Goal: Task Accomplishment & Management: Manage account settings

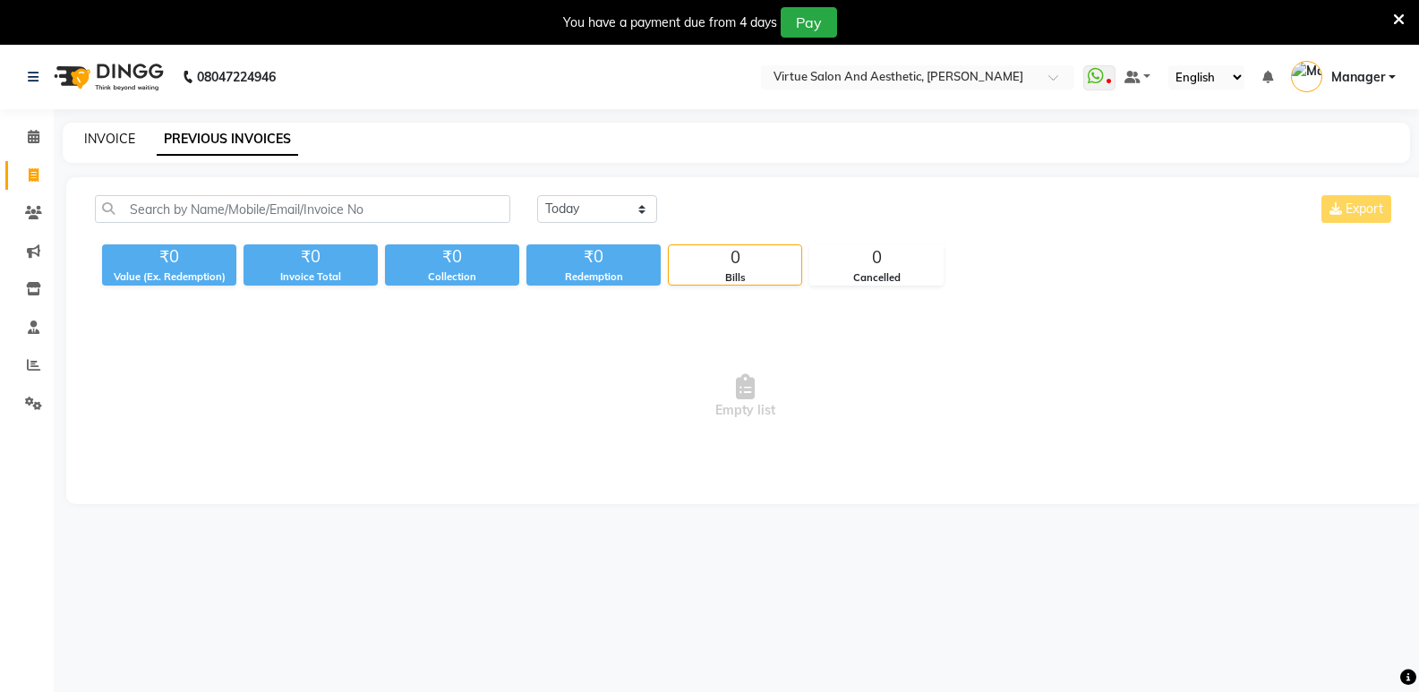
click at [104, 145] on link "INVOICE" at bounding box center [109, 139] width 51 height 16
select select "service"
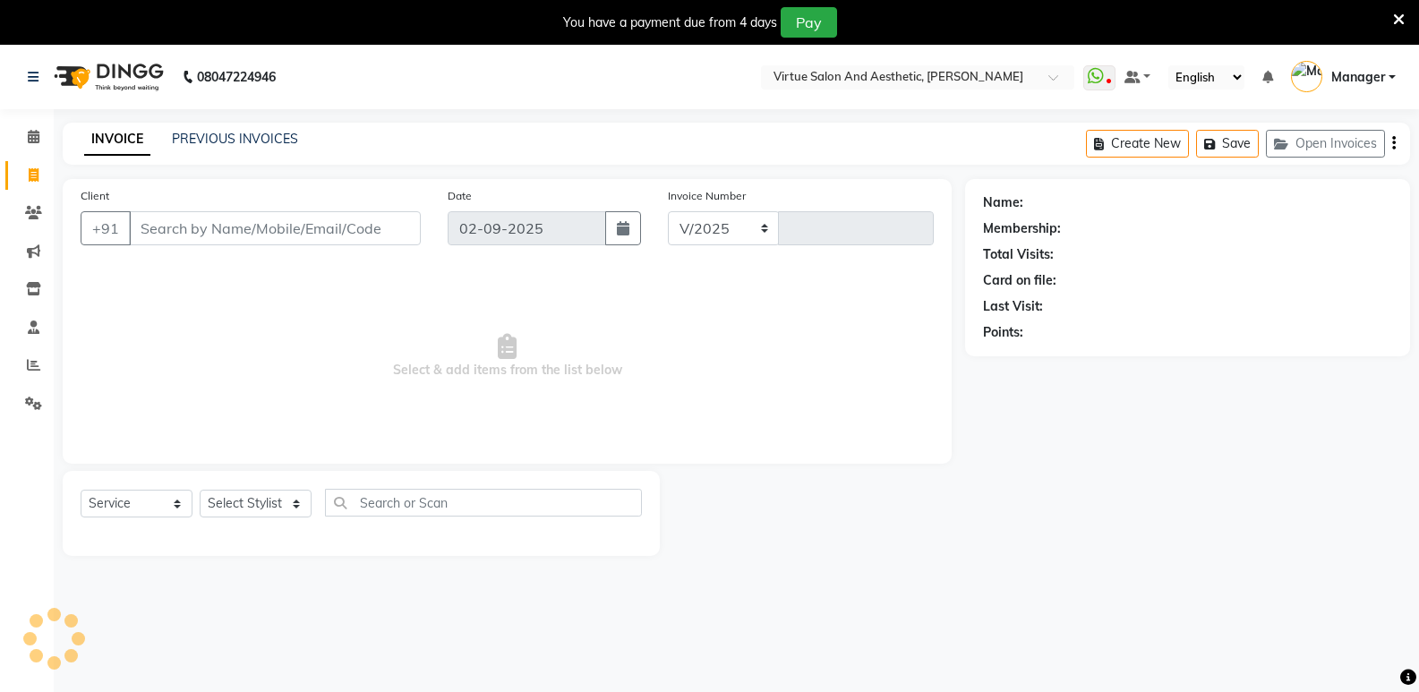
select select "4611"
type input "1045"
click at [254, 137] on link "PREVIOUS INVOICES" at bounding box center [235, 139] width 126 height 16
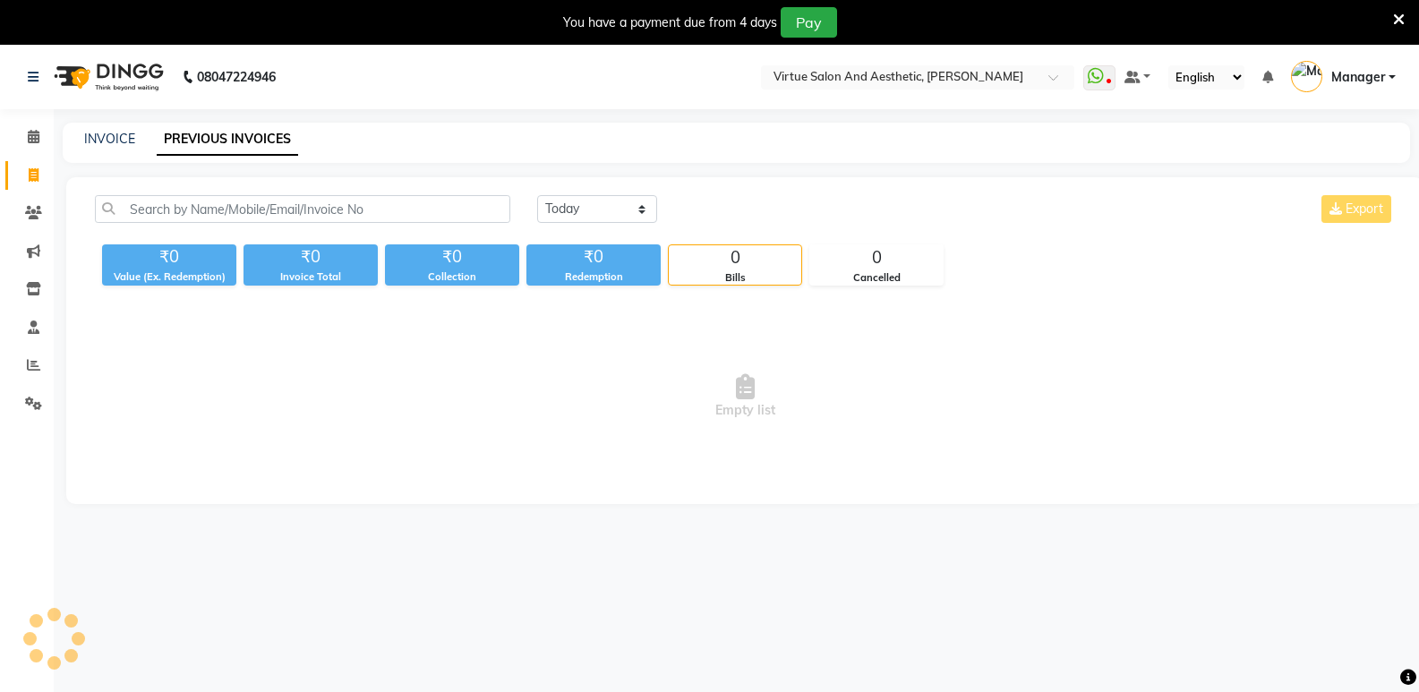
click at [605, 193] on div "Today Yesterday Custom Range Export ₹0 Value (Ex. Redemption) ₹0 Invoice Total …" at bounding box center [744, 340] width 1357 height 327
click at [602, 204] on select "Today Yesterday Custom Range" at bounding box center [597, 209] width 120 height 28
click at [537, 195] on select "Today Yesterday Custom Range" at bounding box center [597, 209] width 120 height 28
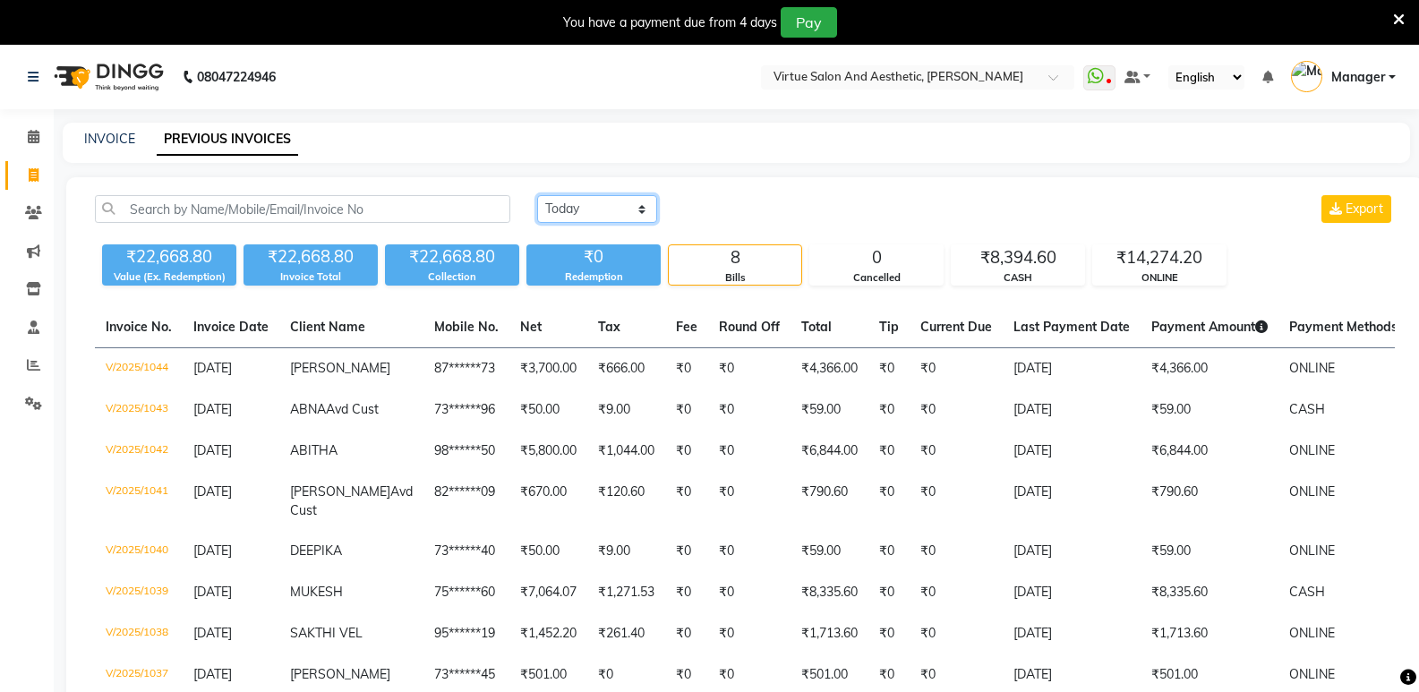
click at [629, 199] on select "Today Yesterday Custom Range" at bounding box center [597, 209] width 120 height 28
select select "range"
click at [537, 195] on select "Today Yesterday Custom Range" at bounding box center [597, 209] width 120 height 28
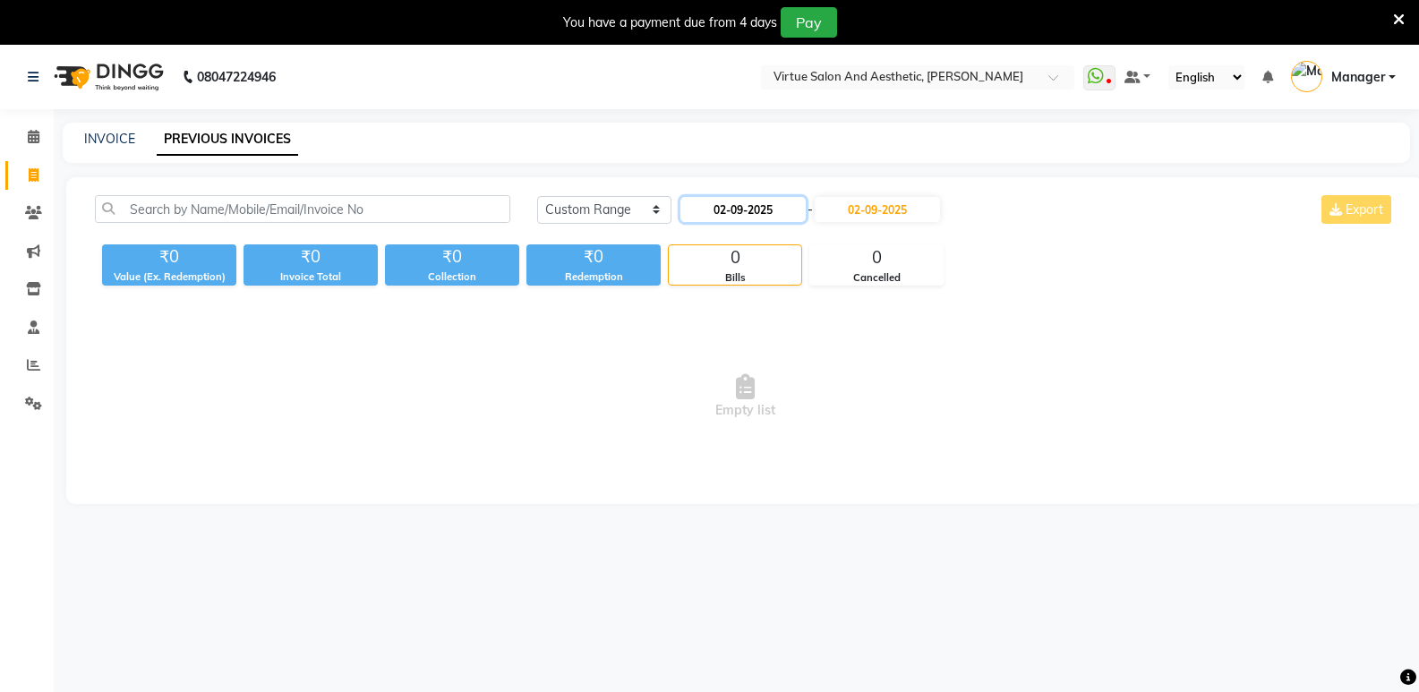
click at [721, 210] on input "02-09-2025" at bounding box center [743, 209] width 125 height 25
select select "9"
select select "2025"
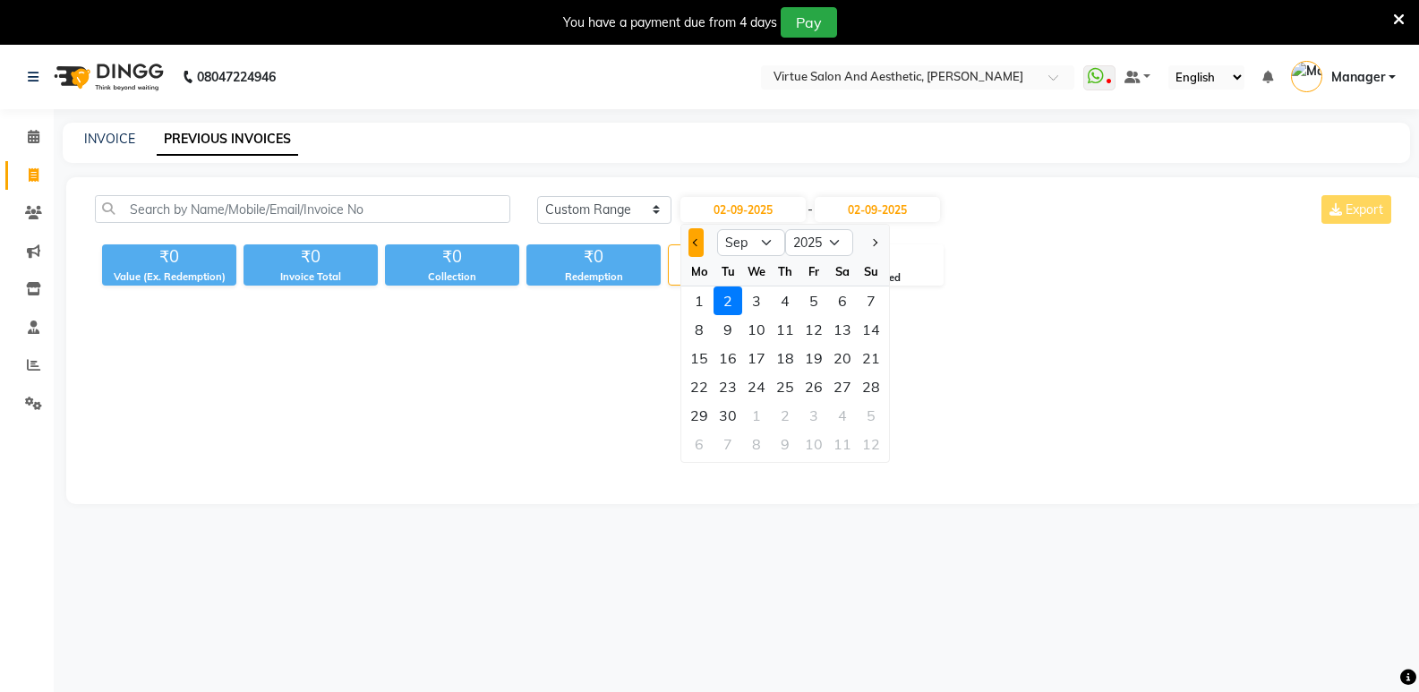
click at [698, 246] on button "Previous month" at bounding box center [696, 242] width 15 height 29
select select "8"
click at [861, 417] on div "31" at bounding box center [871, 415] width 29 height 29
type input "31-08-2025"
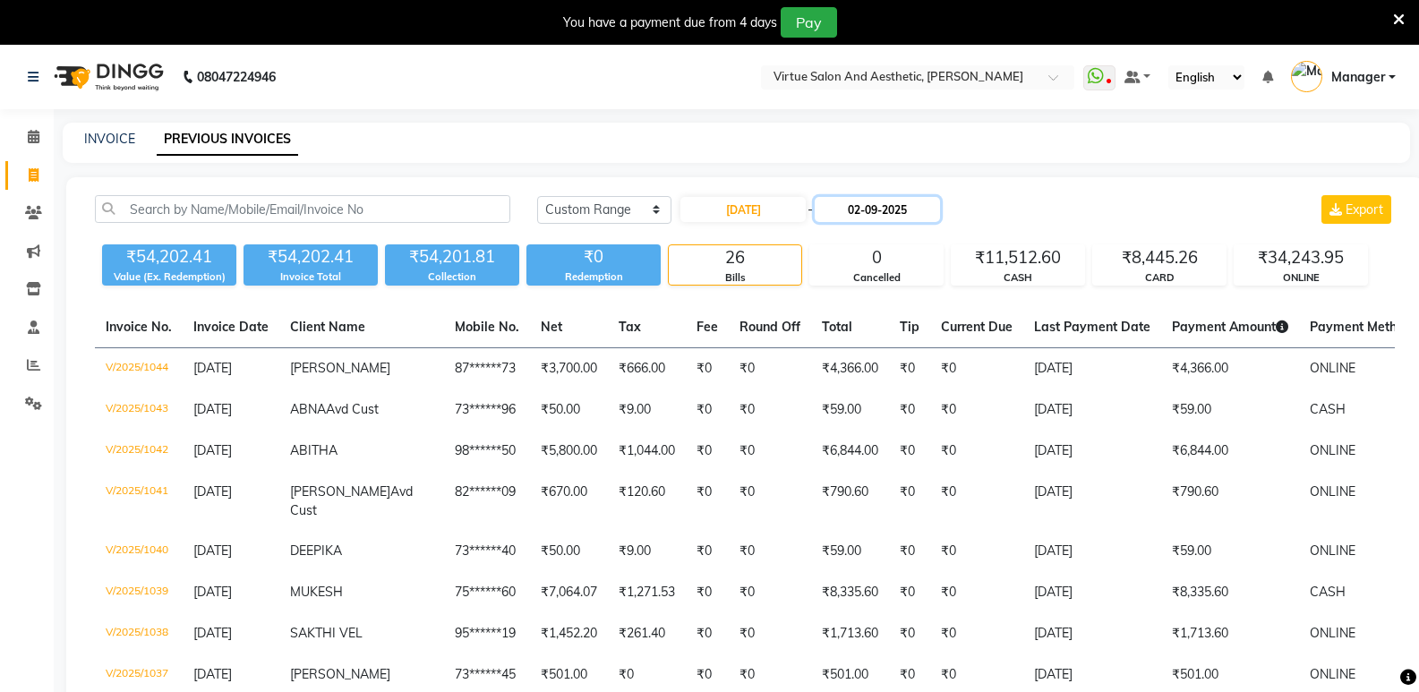
click at [868, 218] on input "02-09-2025" at bounding box center [877, 209] width 125 height 25
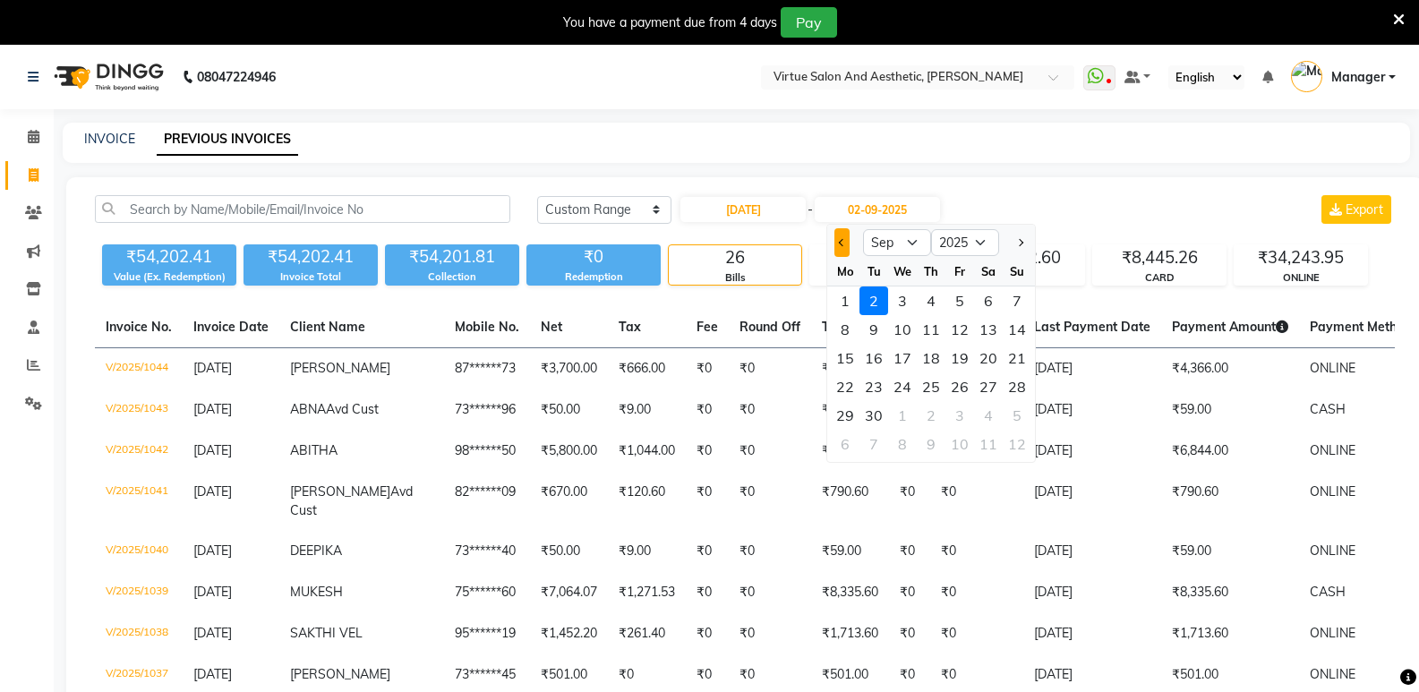
click at [840, 244] on span "Previous month" at bounding box center [842, 242] width 7 height 7
select select "8"
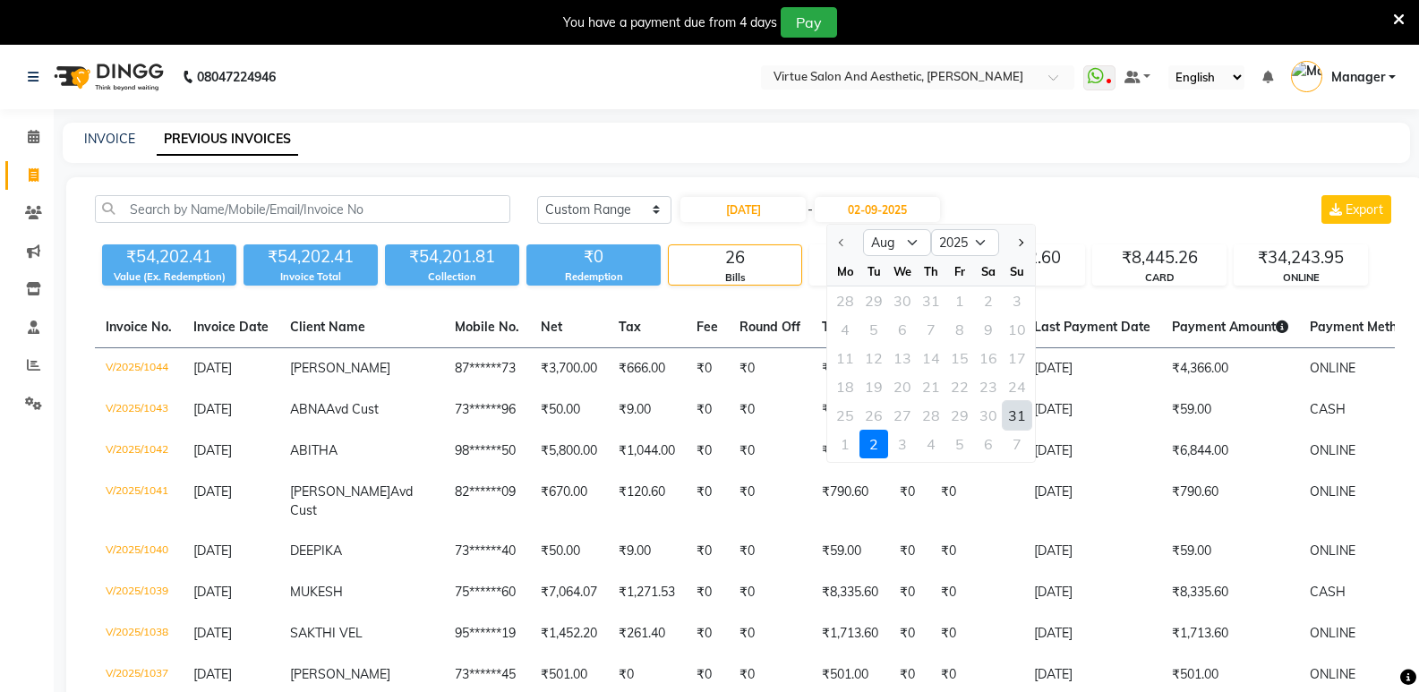
click at [1024, 412] on div "31" at bounding box center [1017, 415] width 29 height 29
type input "31-08-2025"
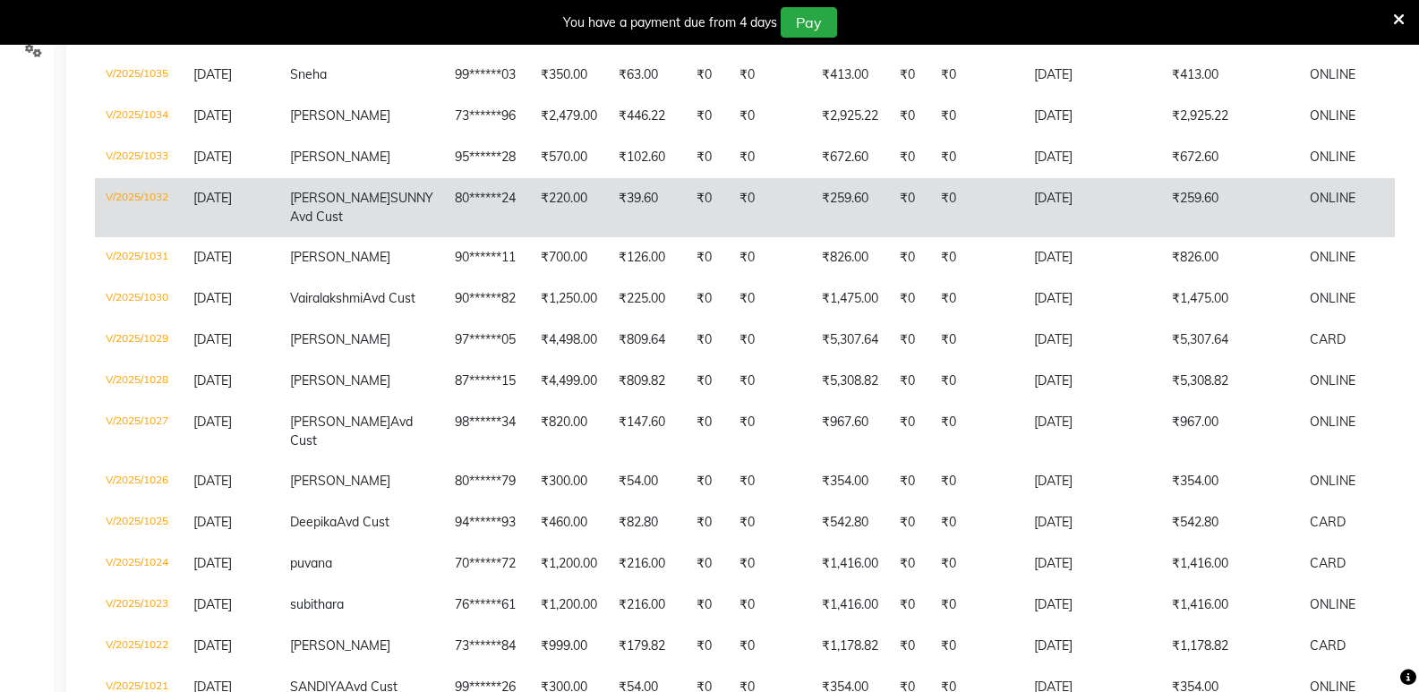
scroll to position [358, 0]
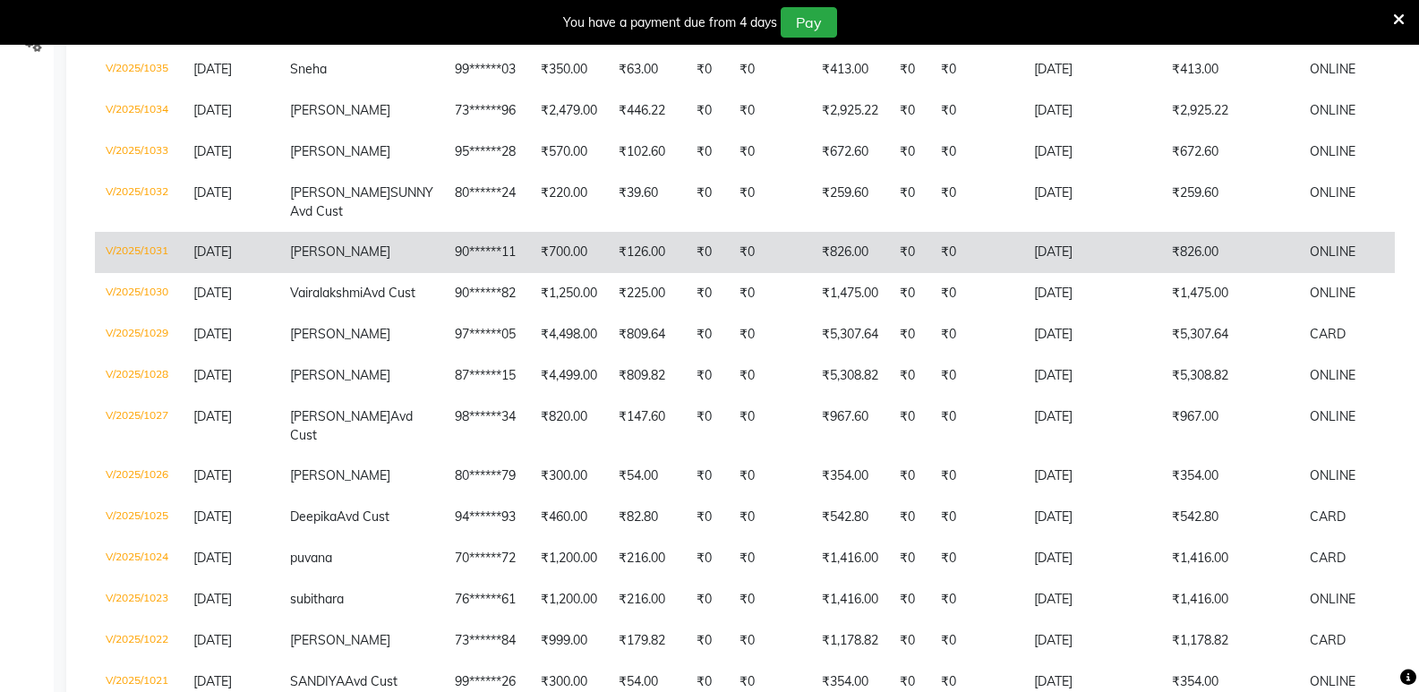
click at [444, 262] on td "90******11" at bounding box center [487, 252] width 86 height 41
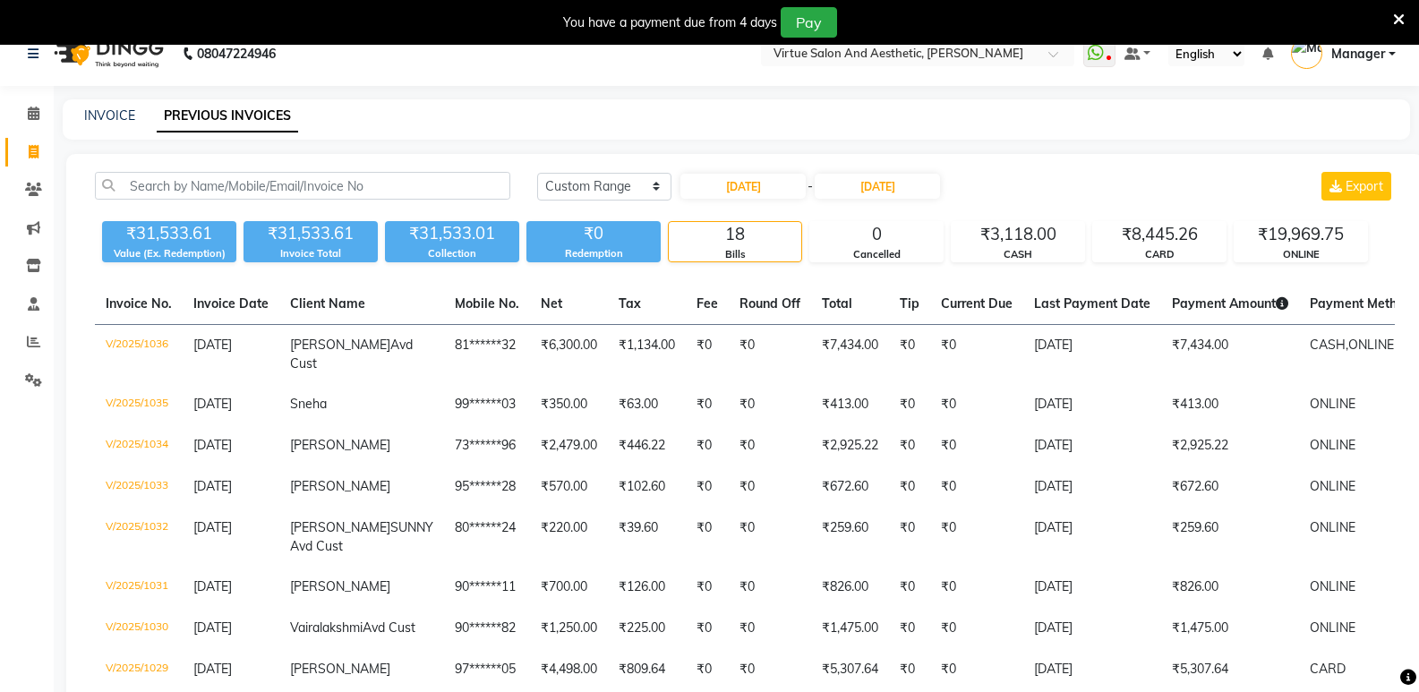
scroll to position [0, 0]
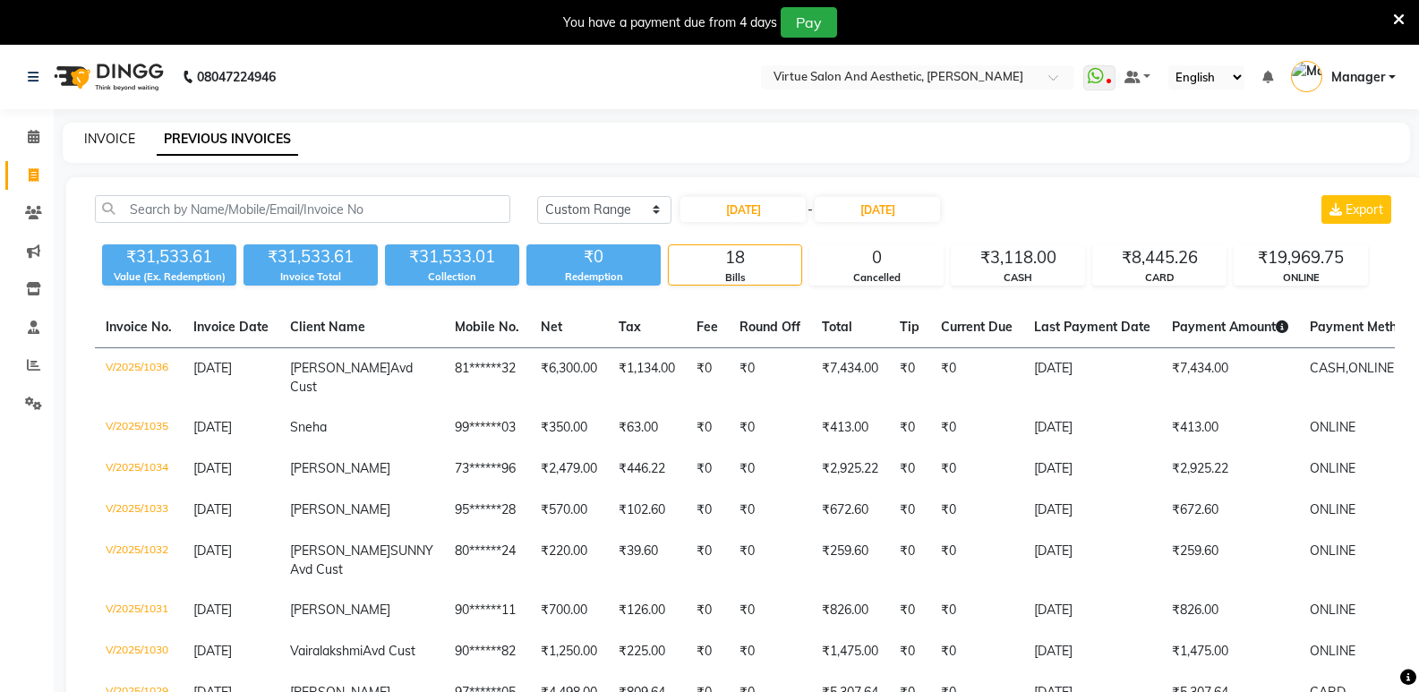
click at [116, 141] on link "INVOICE" at bounding box center [109, 139] width 51 height 16
select select "service"
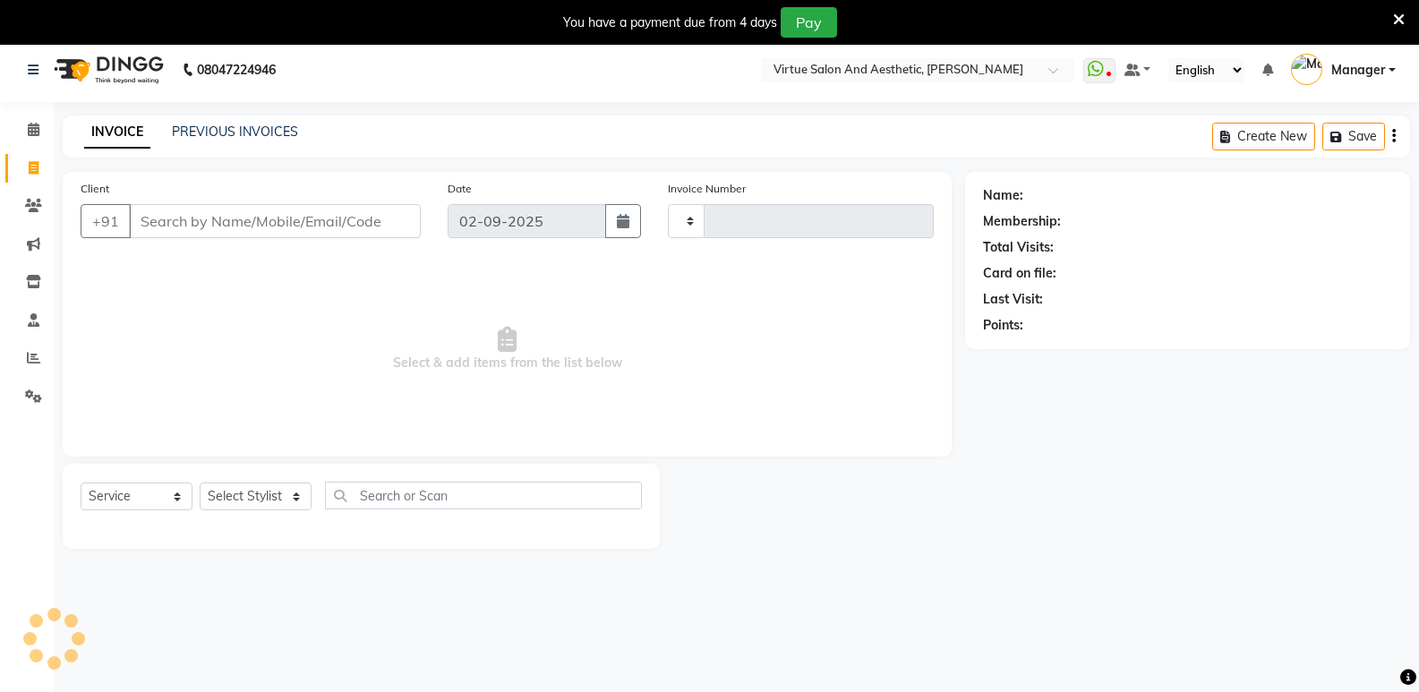
scroll to position [45, 0]
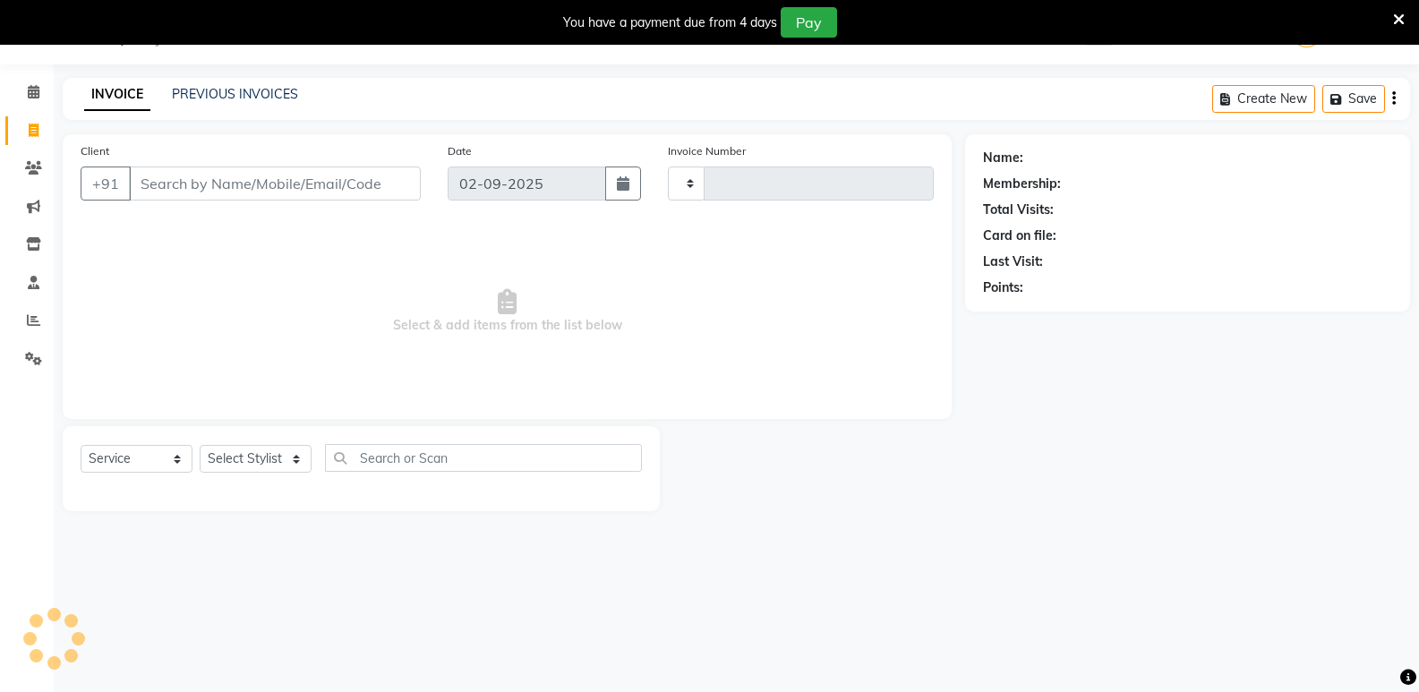
type input "1045"
click at [203, 190] on input "Client" at bounding box center [275, 184] width 292 height 34
select select "4611"
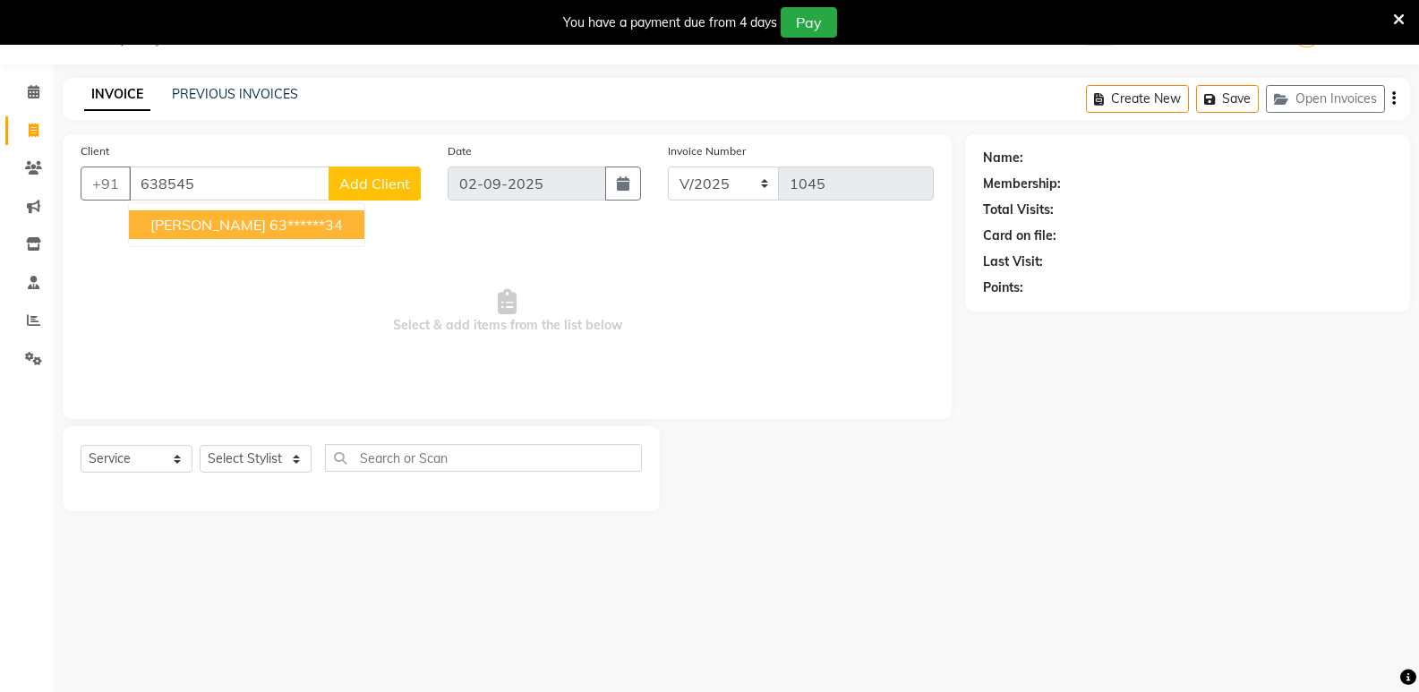
click at [263, 207] on ngb-typeahead-window "gokul 63******34" at bounding box center [246, 224] width 237 height 45
click at [270, 233] on ngb-highlight "63******34" at bounding box center [306, 225] width 73 height 18
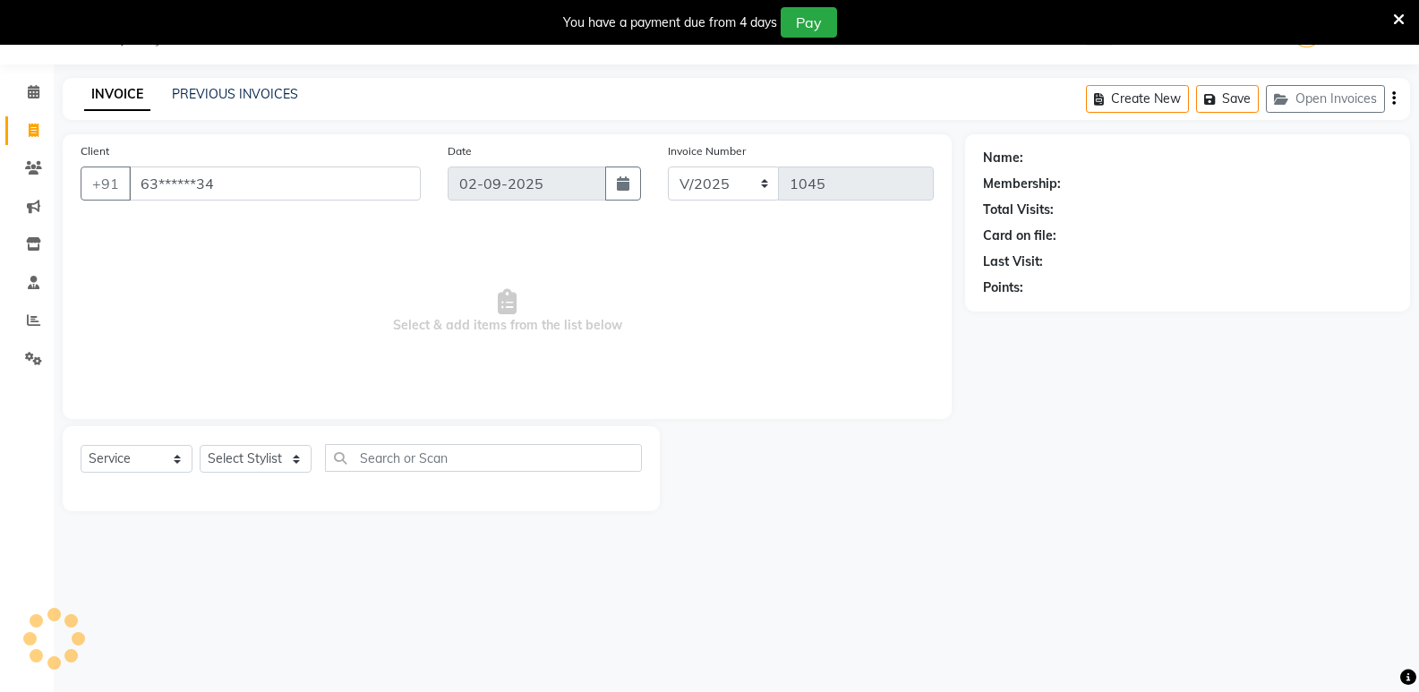
type input "63******34"
click at [269, 455] on select "Select Stylist ADMIN Akhila Ashwini CATHELIN DIVYA Inba Kanna Mahesh Manager MO…" at bounding box center [256, 459] width 112 height 28
select select "1: Object"
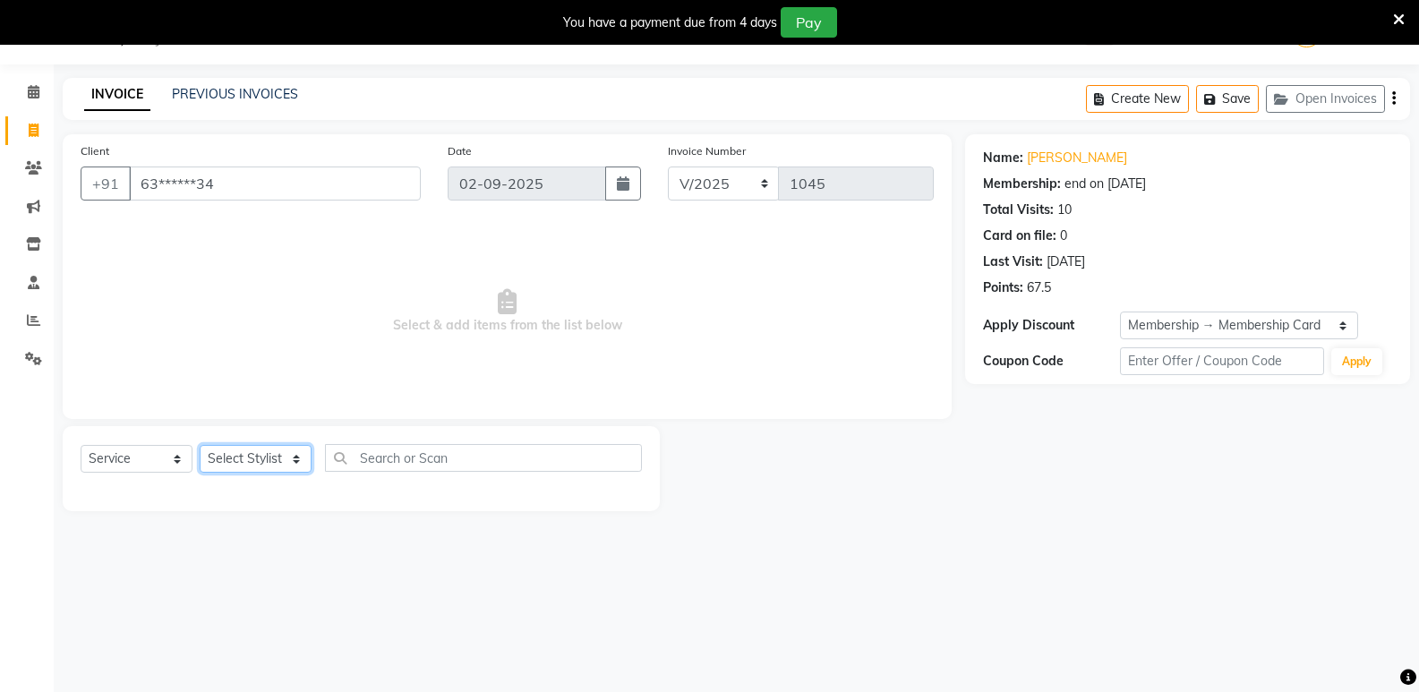
select select "49472"
click at [200, 445] on select "Select Stylist ADMIN Akhila Ashwini CATHELIN DIVYA Inba Kanna Mahesh Manager MO…" at bounding box center [256, 459] width 112 height 28
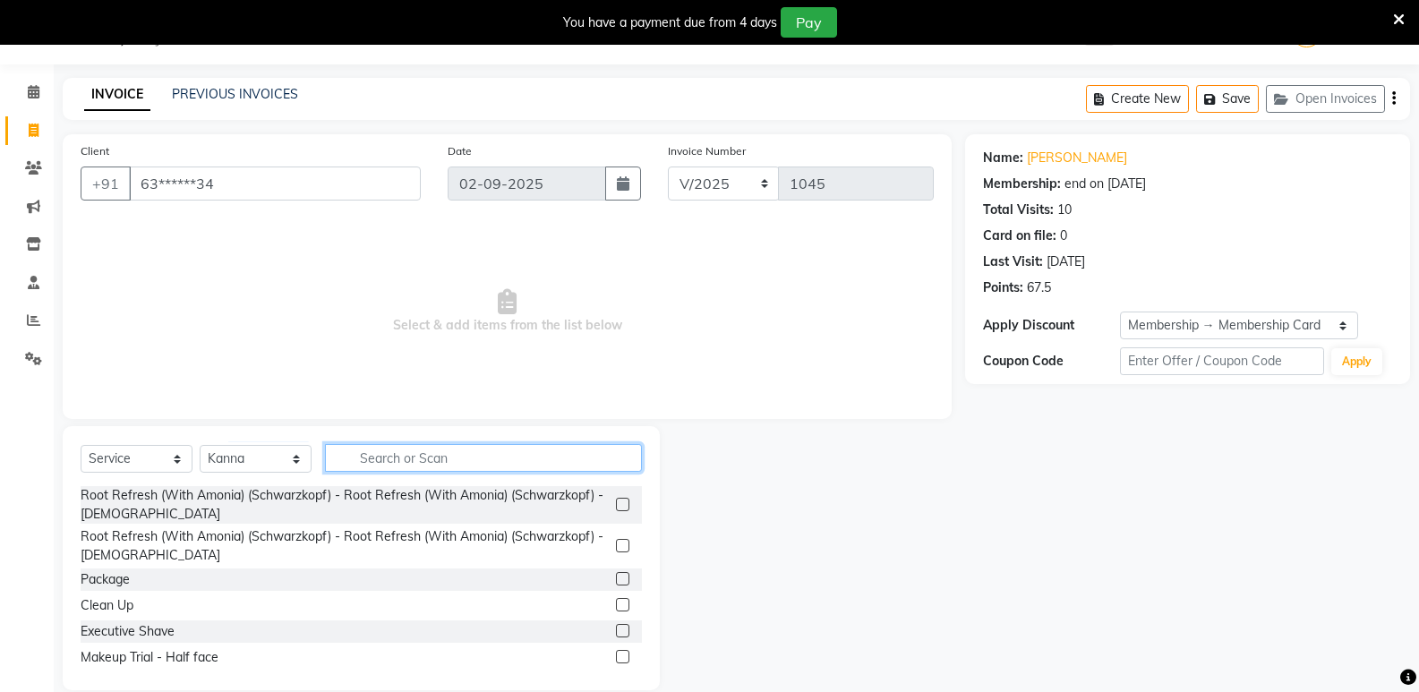
click at [425, 448] on input "text" at bounding box center [483, 458] width 317 height 28
click at [512, 448] on input "text" at bounding box center [483, 458] width 317 height 28
click at [1038, 155] on link "Gokul" at bounding box center [1077, 158] width 100 height 19
click at [409, 454] on input "text" at bounding box center [483, 458] width 317 height 28
click at [409, 453] on input "text" at bounding box center [483, 458] width 317 height 28
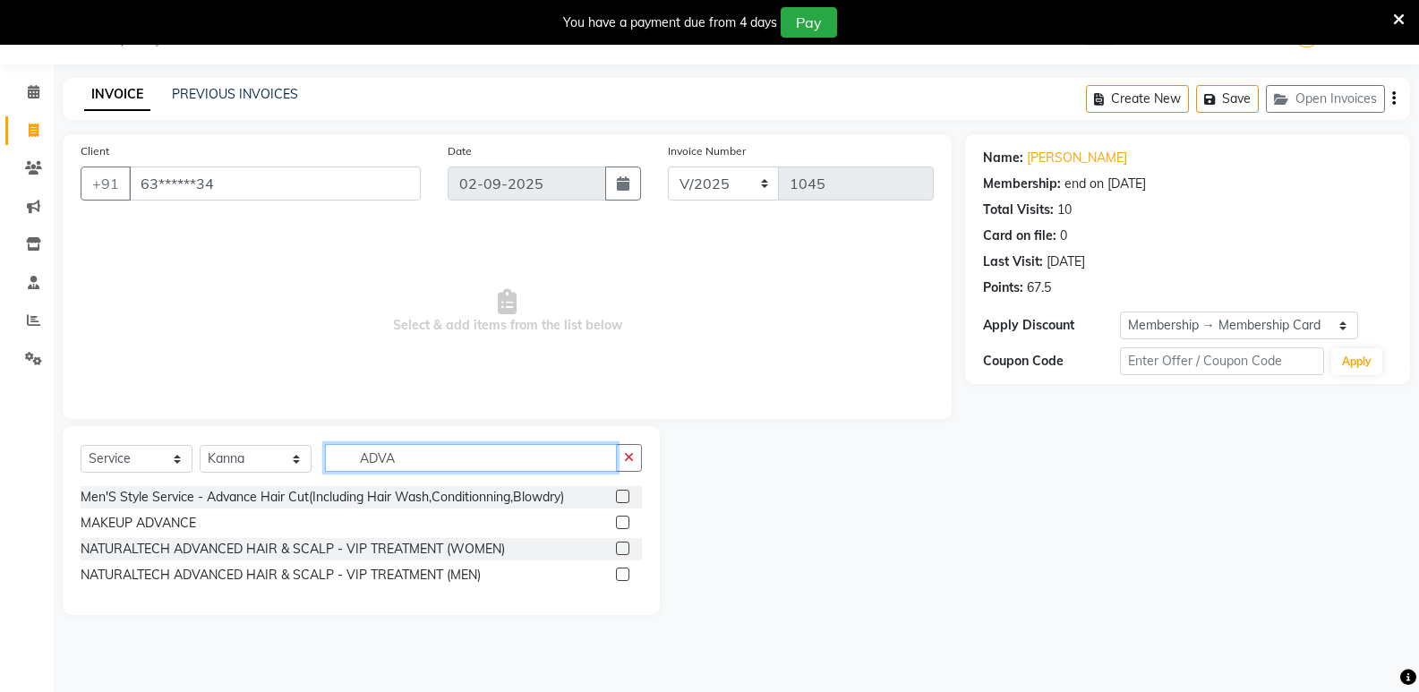
type input "ADVA"
click at [621, 500] on label at bounding box center [622, 496] width 13 height 13
click at [621, 500] on input "checkbox" at bounding box center [622, 498] width 12 height 12
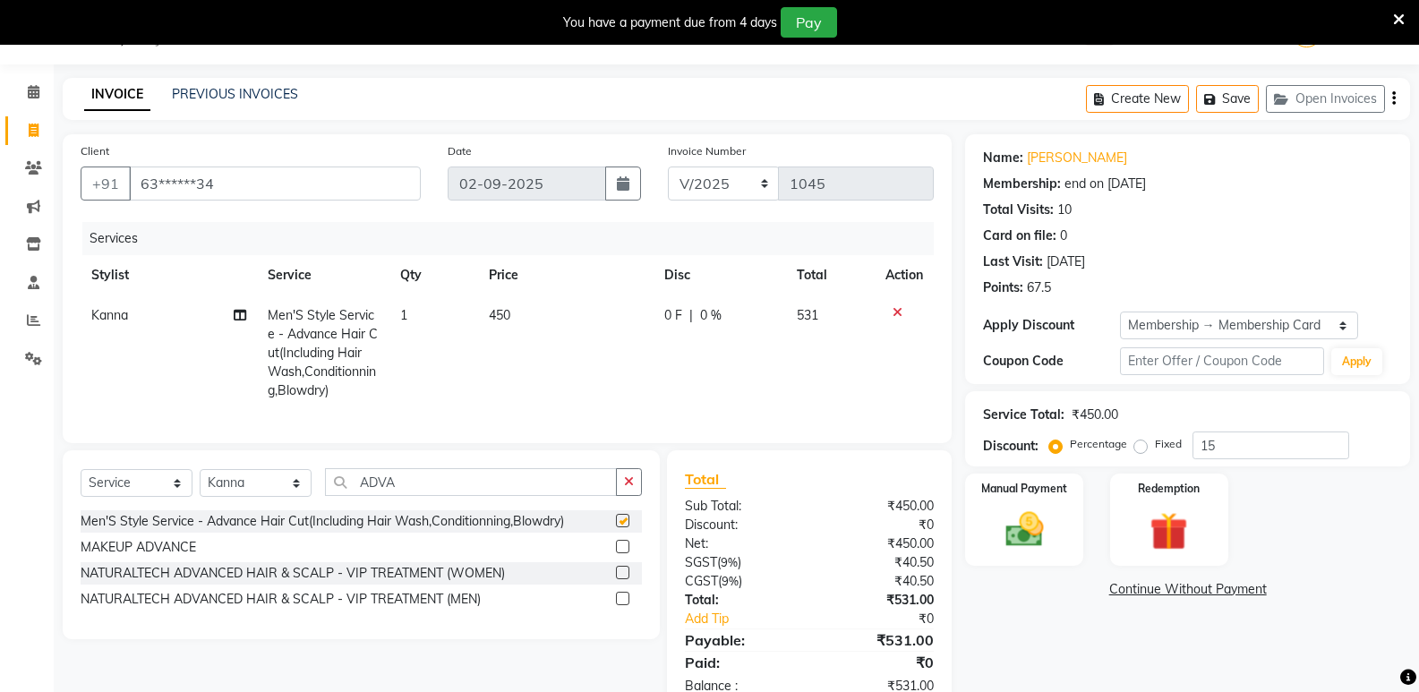
checkbox input "false"
click at [535, 317] on td "450" at bounding box center [566, 353] width 176 height 116
select select "49472"
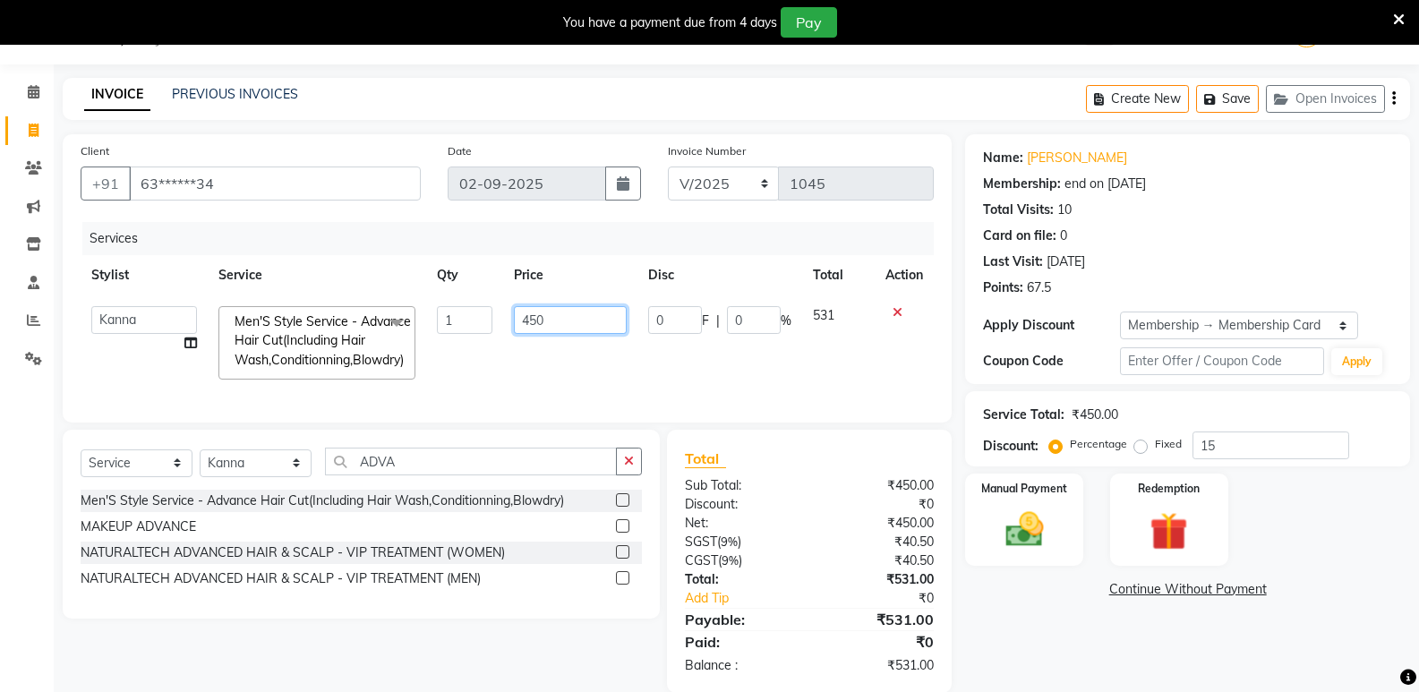
click at [535, 317] on input "450" at bounding box center [570, 320] width 112 height 28
type input "500"
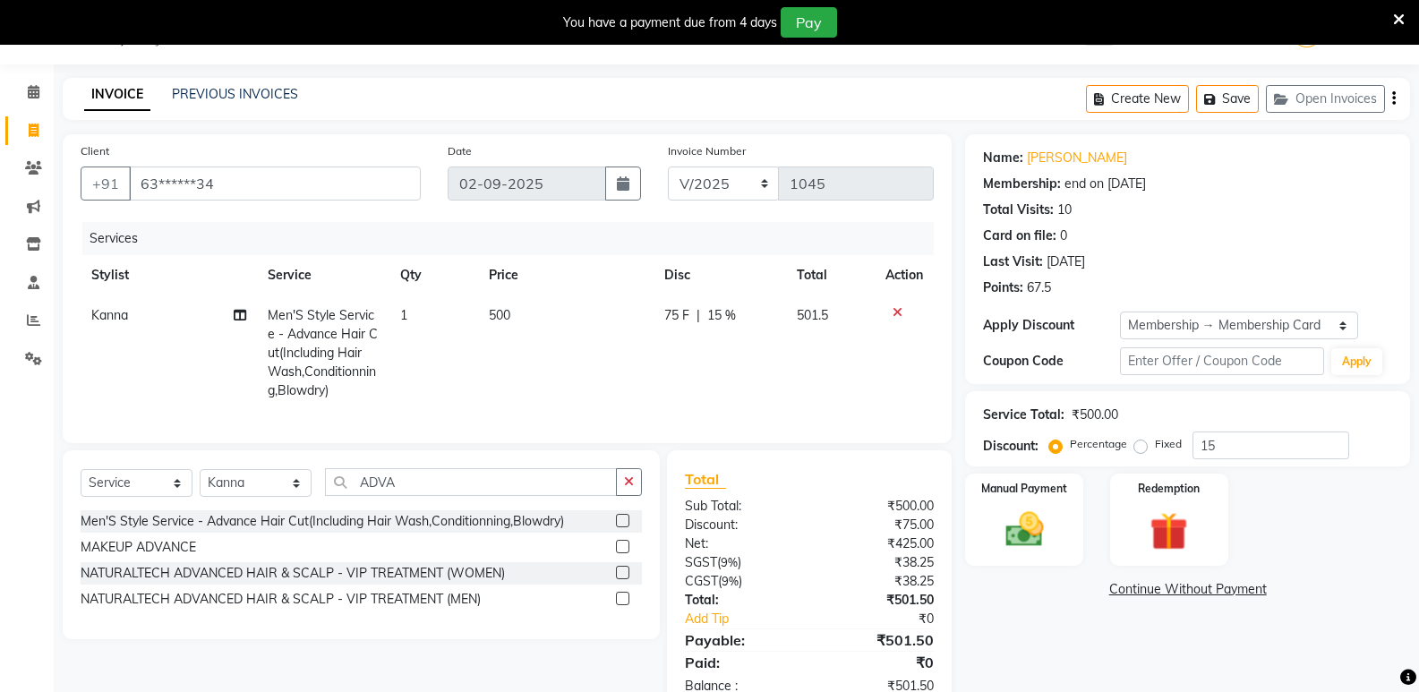
click at [725, 312] on span "15 %" at bounding box center [721, 315] width 29 height 19
select select "49472"
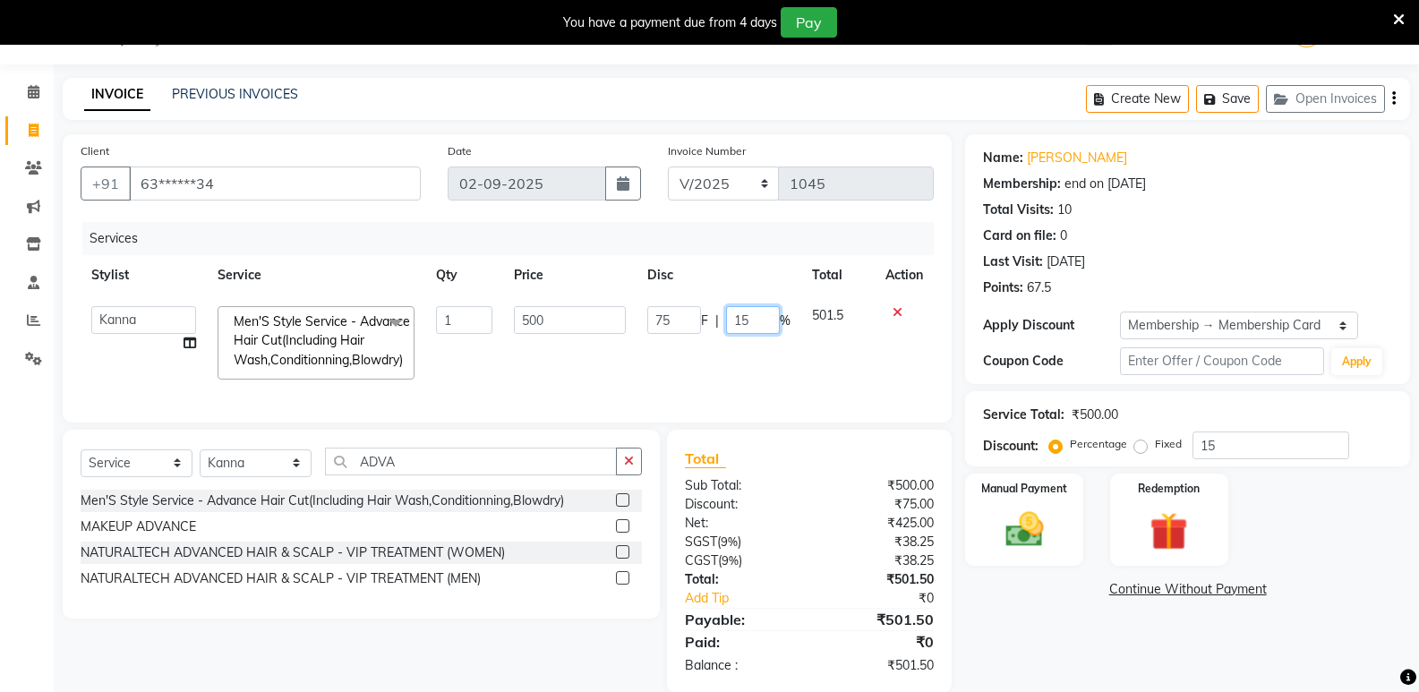
click at [760, 315] on input "15" at bounding box center [753, 320] width 54 height 28
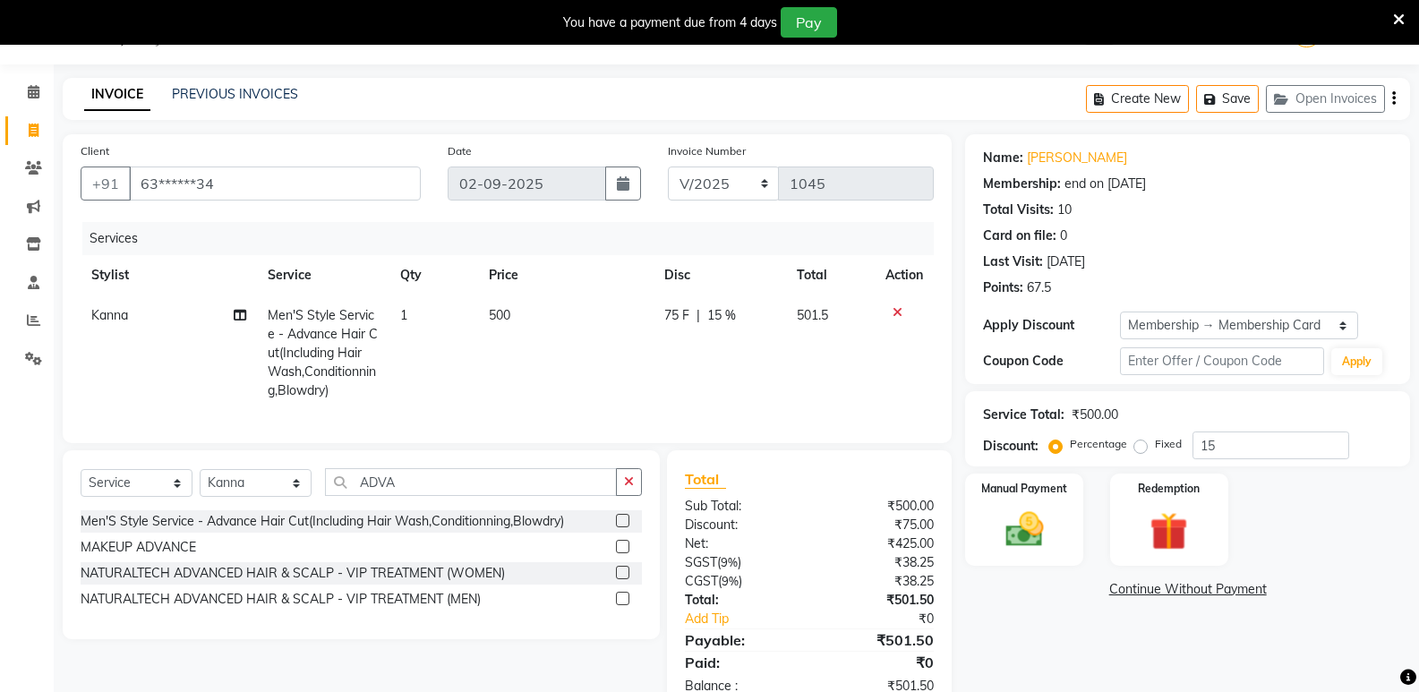
click at [681, 321] on span "75 F" at bounding box center [676, 315] width 25 height 19
select select "49472"
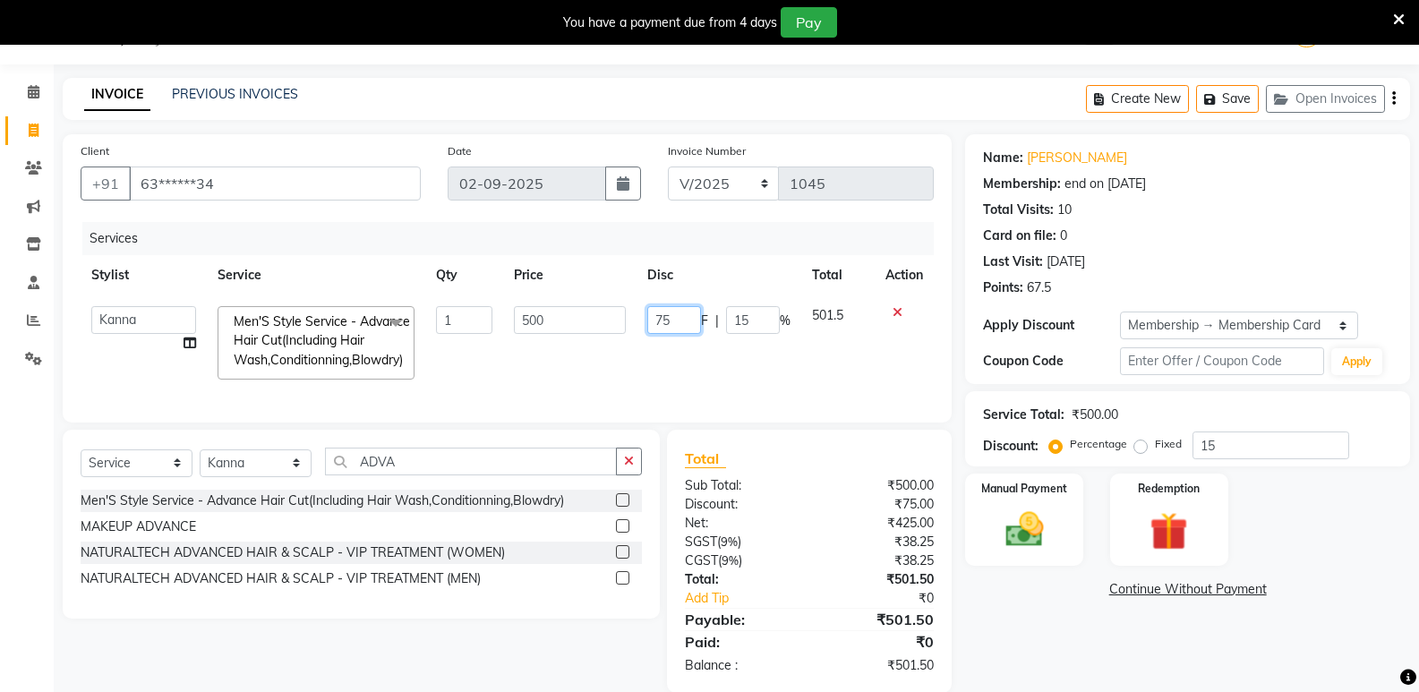
drag, startPoint x: 682, startPoint y: 317, endPoint x: 604, endPoint y: 321, distance: 78.9
click at [604, 321] on tr "ADMIN Akhila Ashwini CATHELIN DIVYA Inba Kanna Mahesh Manager MONICA NARMADHA N…" at bounding box center [507, 342] width 853 height 95
type input "50"
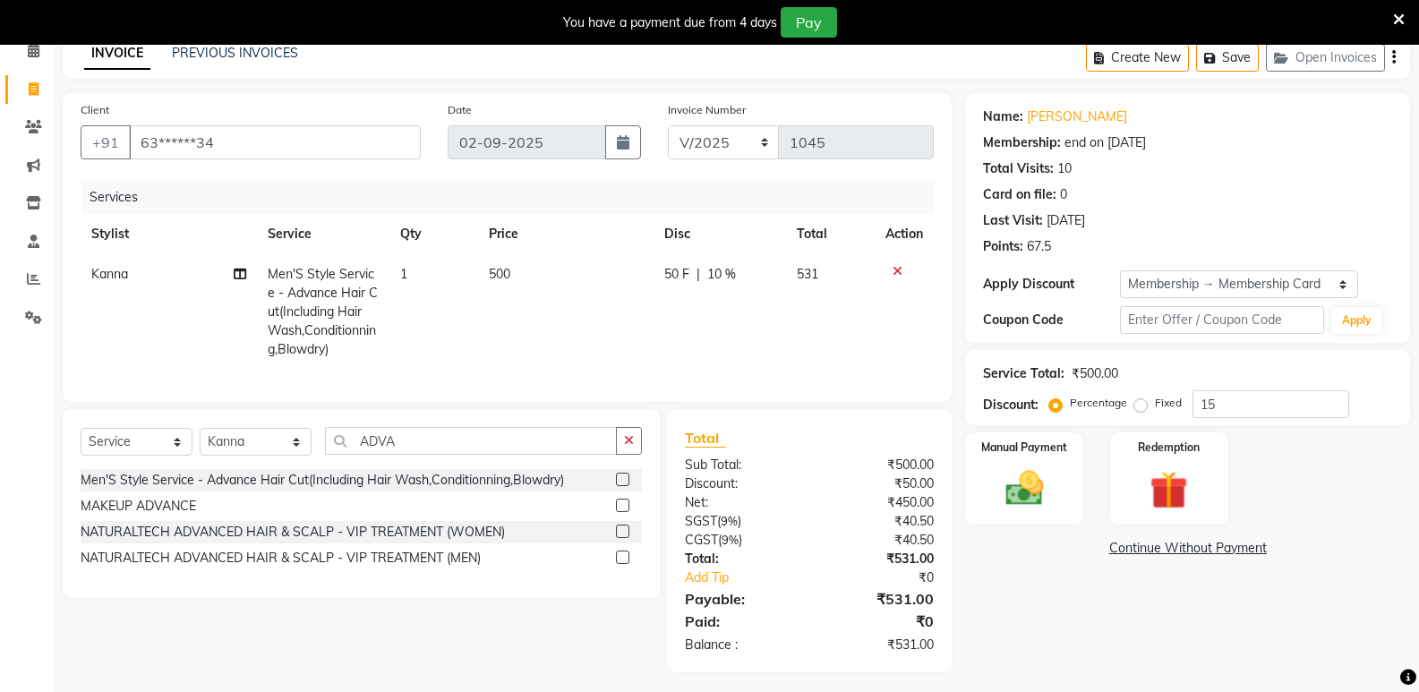
click at [1212, 634] on div "Name: Gokul Membership: end on 19-04-2026 Total Visits: 10 Card on file: 0 Last…" at bounding box center [1194, 382] width 458 height 579
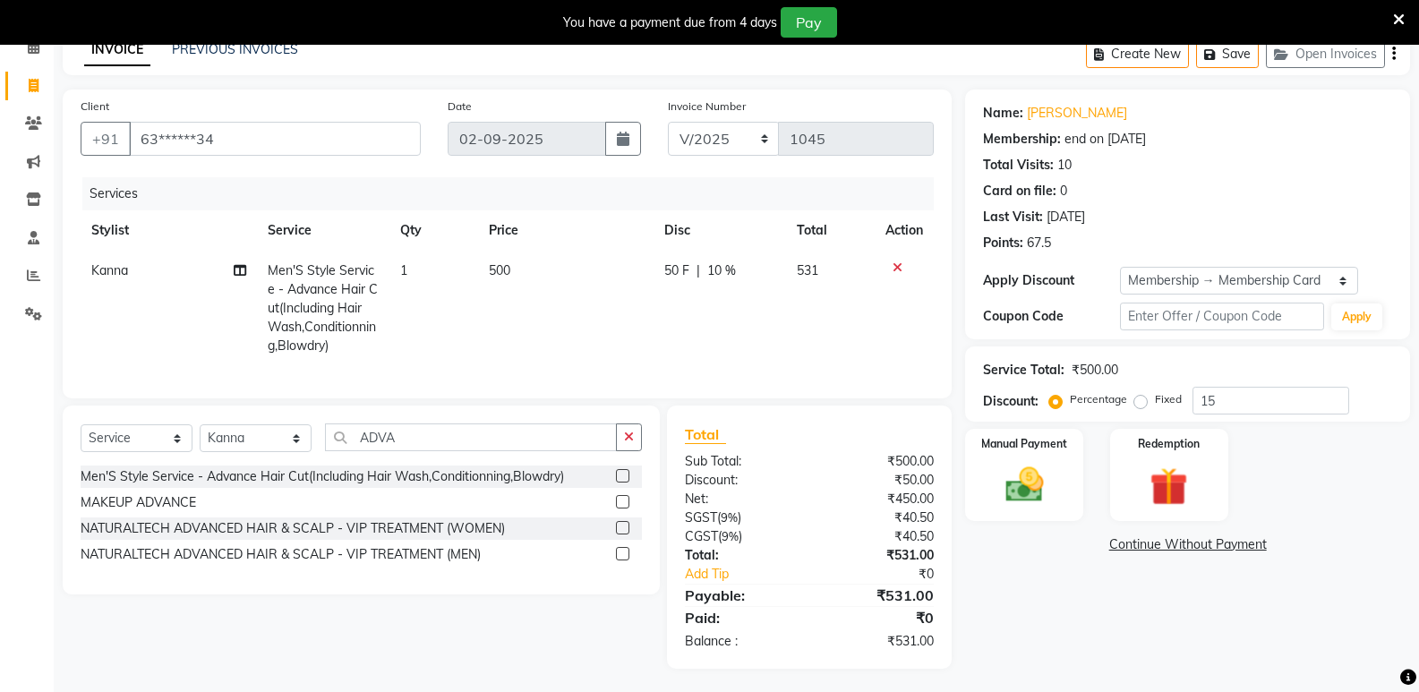
click at [811, 300] on td "531" at bounding box center [830, 309] width 89 height 116
select select "49472"
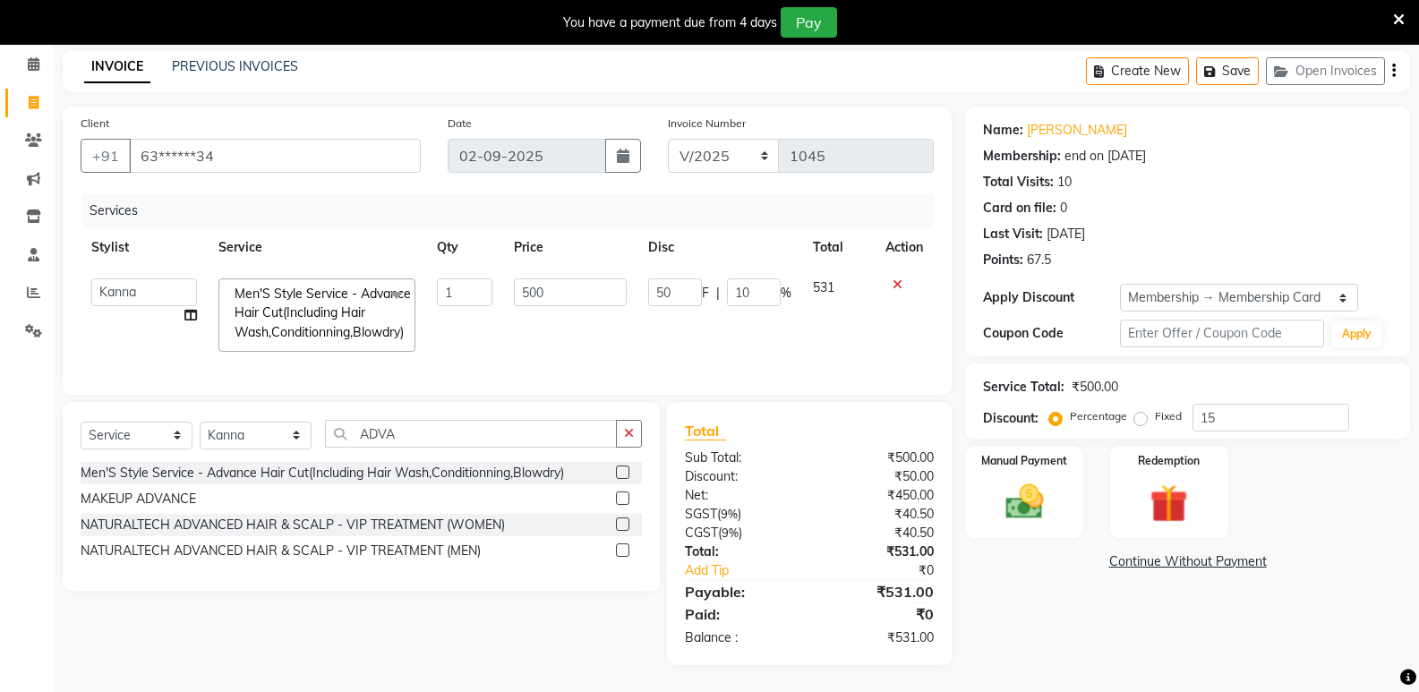
scroll to position [86, 0]
click at [1044, 552] on link "Continue Without Payment" at bounding box center [1188, 561] width 438 height 19
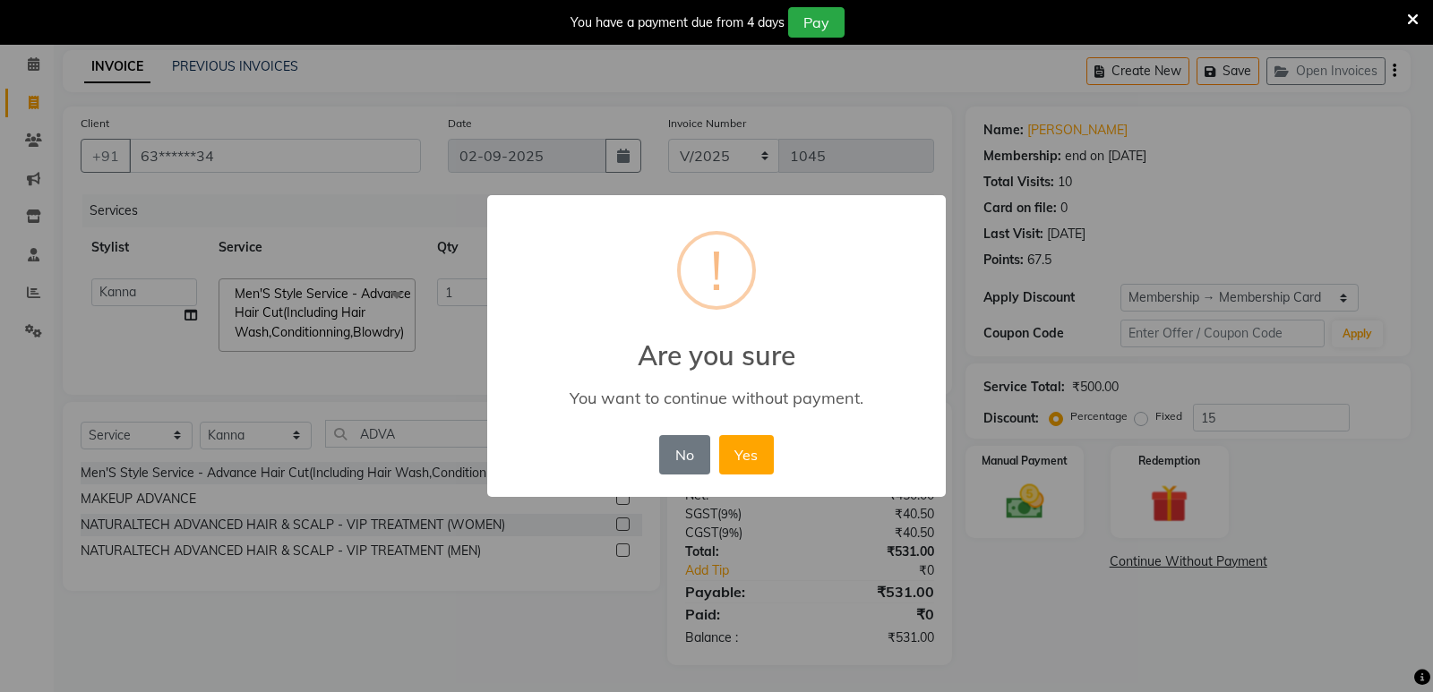
click at [1023, 482] on div "× ! Are you sure You want to continue without payment. No No Yes" at bounding box center [716, 346] width 1433 height 692
click at [703, 451] on button "No" at bounding box center [684, 454] width 50 height 39
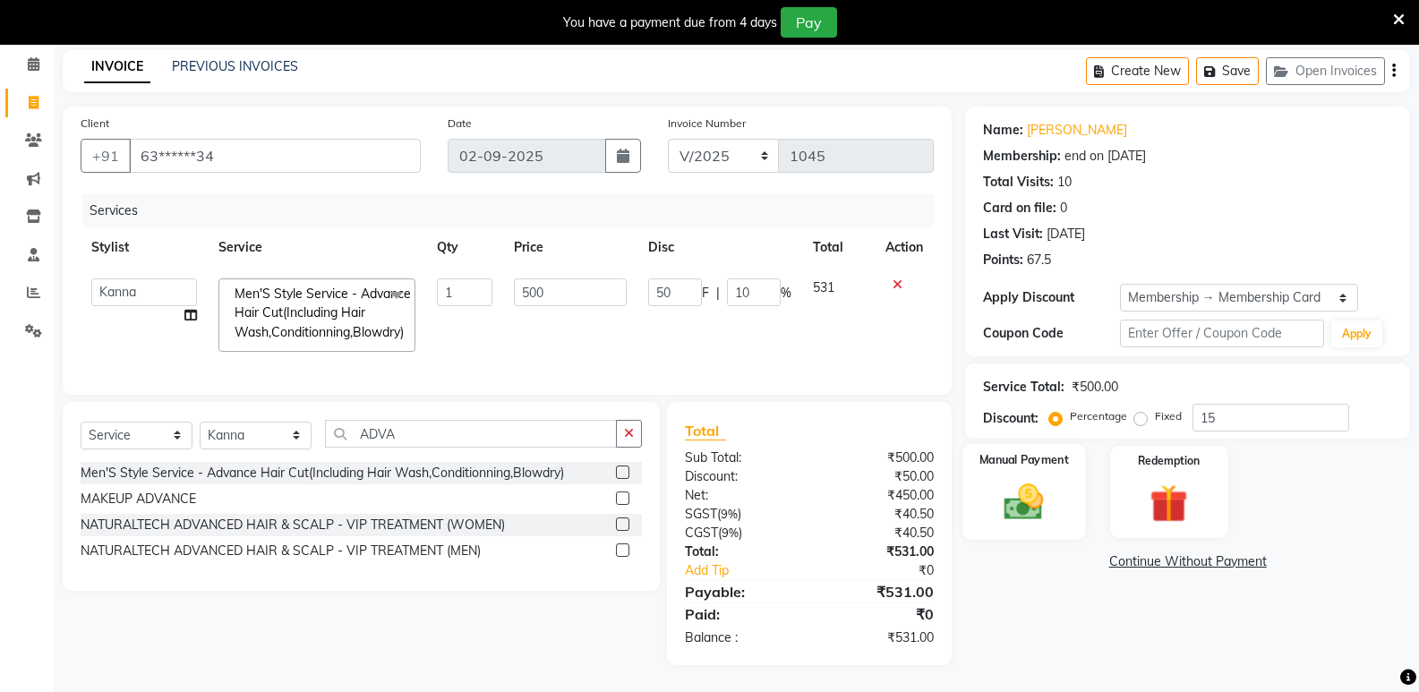
click at [1025, 487] on img at bounding box center [1024, 502] width 64 height 46
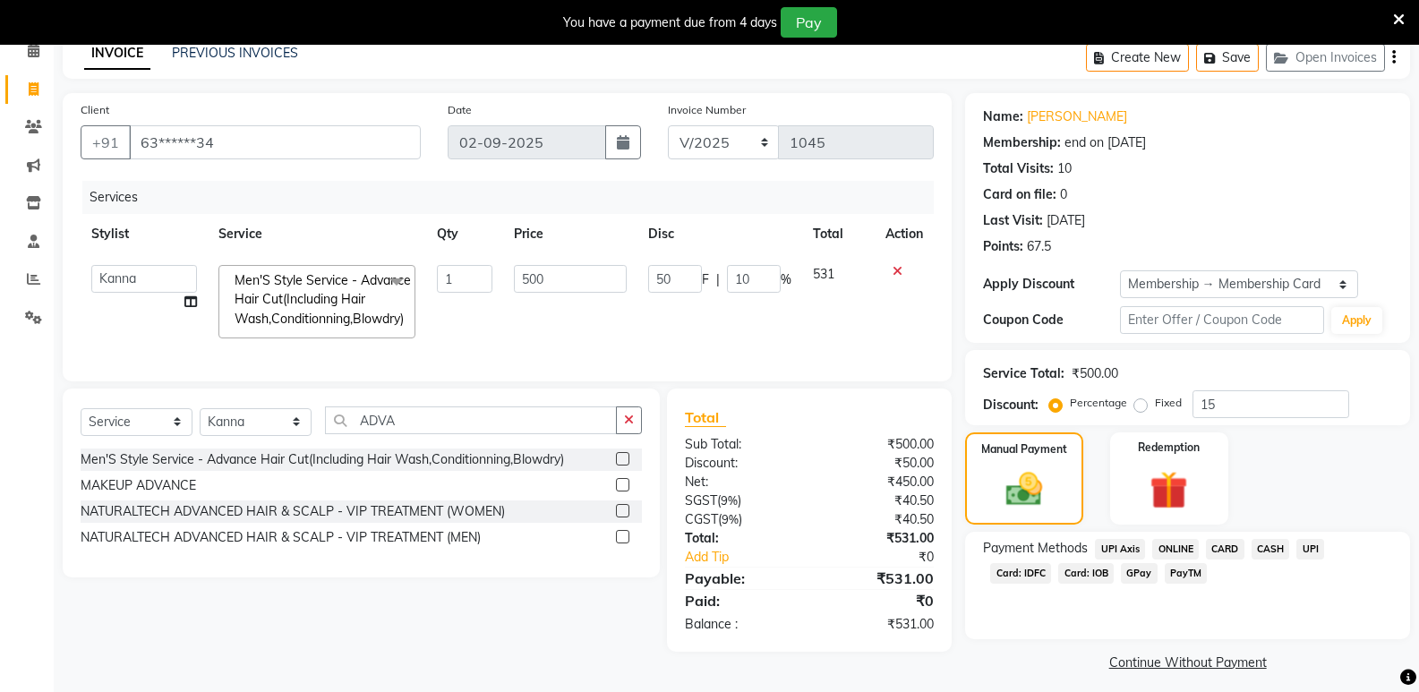
click at [1165, 544] on span "ONLINE" at bounding box center [1175, 549] width 47 height 21
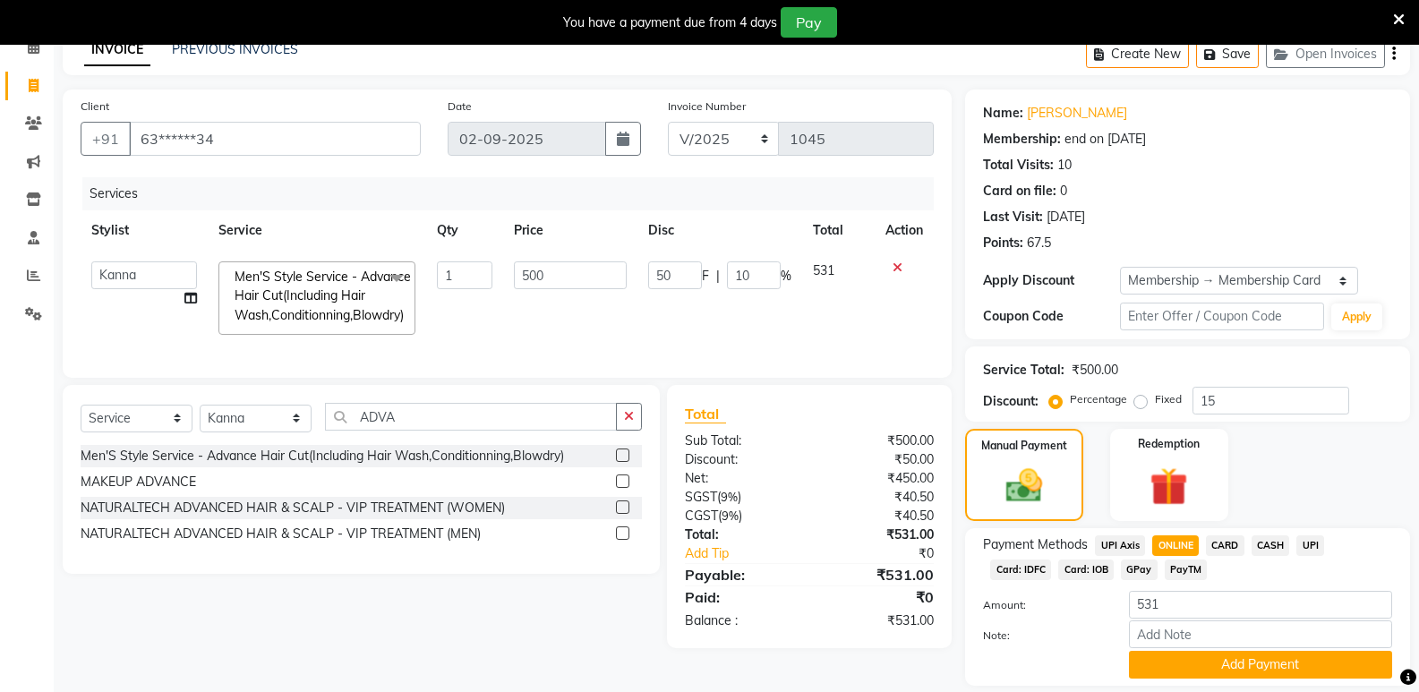
scroll to position [147, 0]
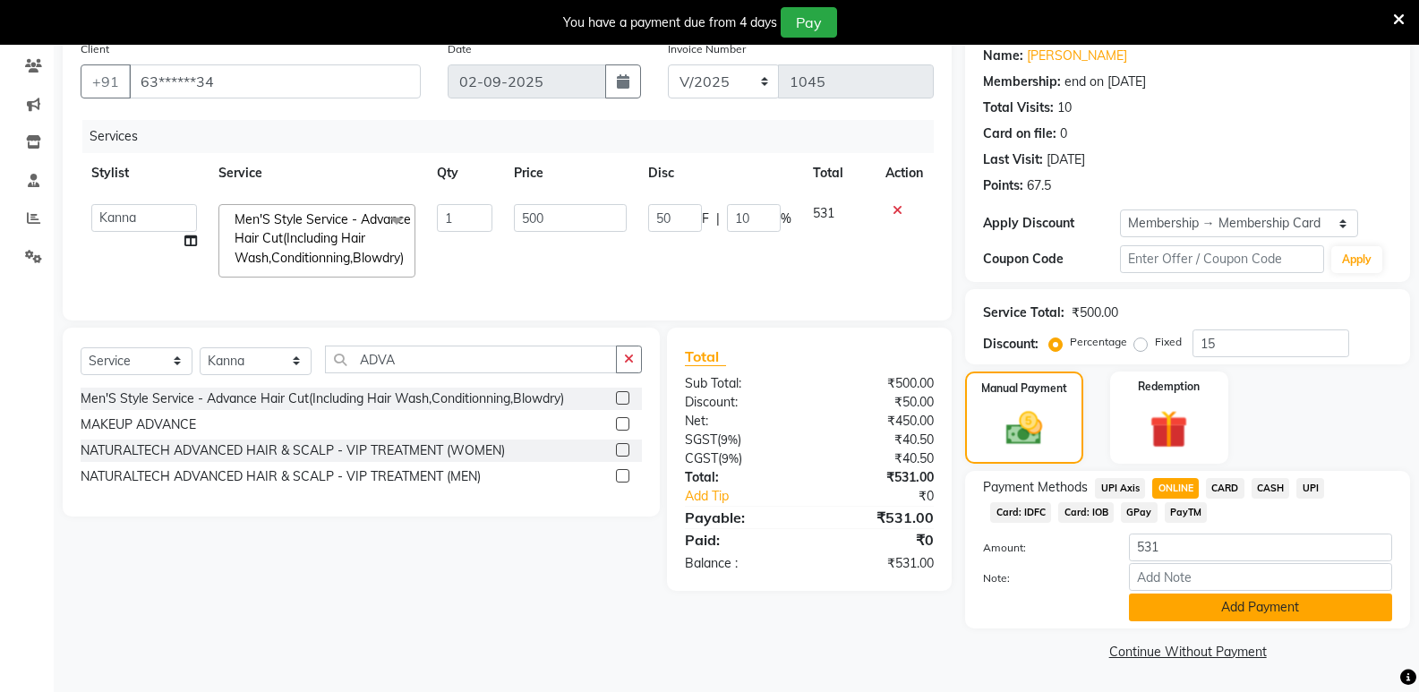
click at [1237, 595] on button "Add Payment" at bounding box center [1260, 608] width 263 height 28
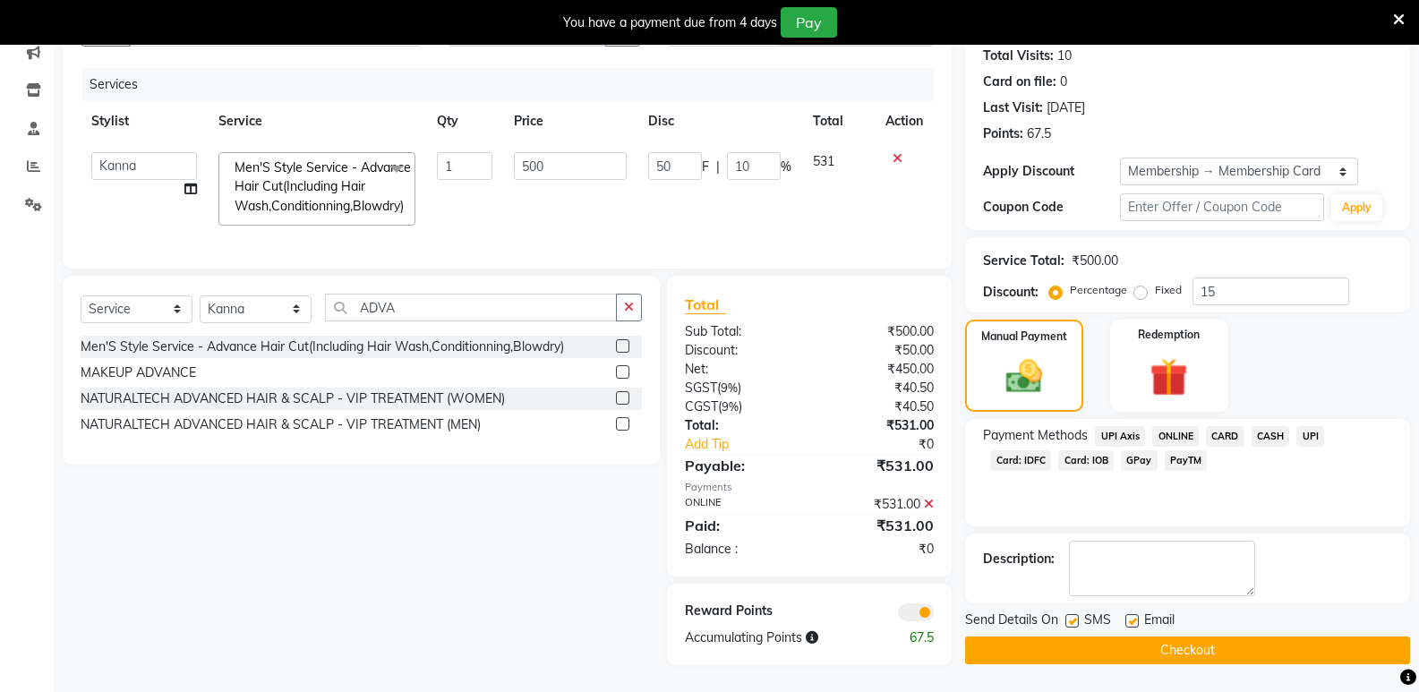
click at [1229, 638] on button "Checkout" at bounding box center [1187, 651] width 445 height 28
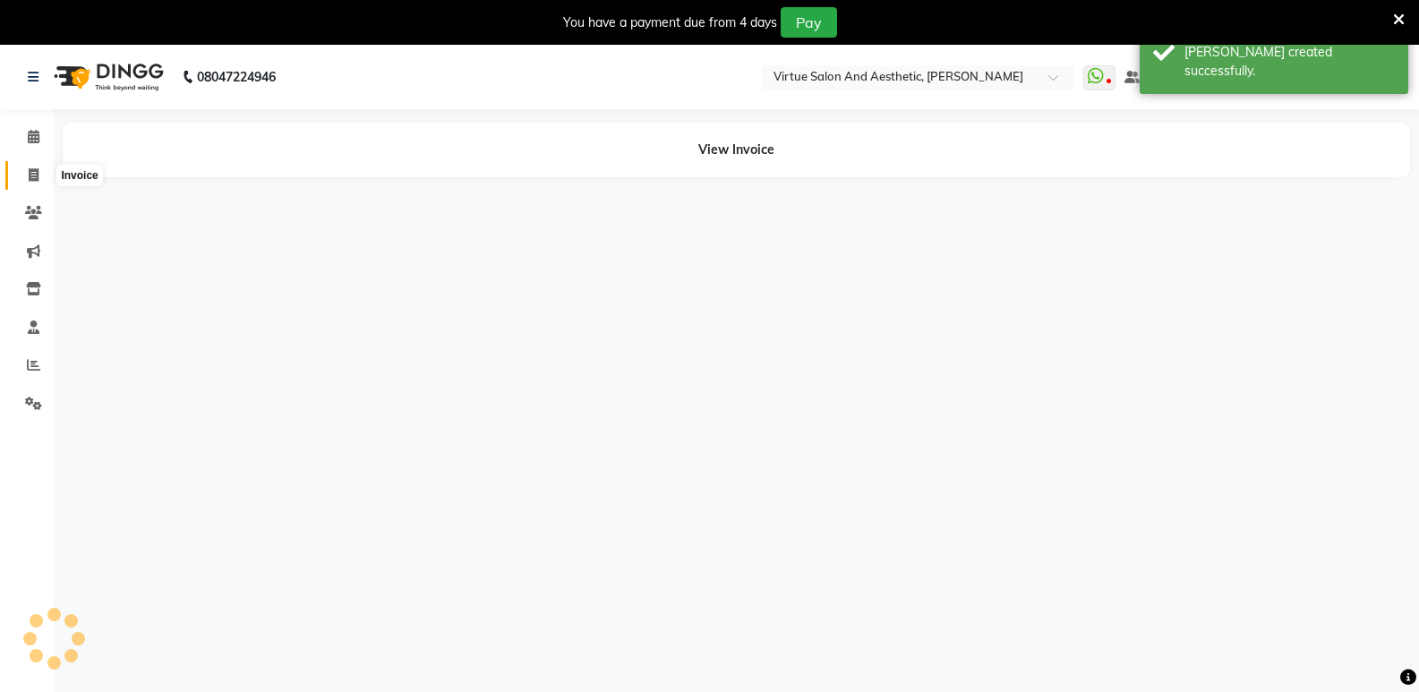
click at [26, 174] on span at bounding box center [33, 176] width 31 height 21
select select "service"
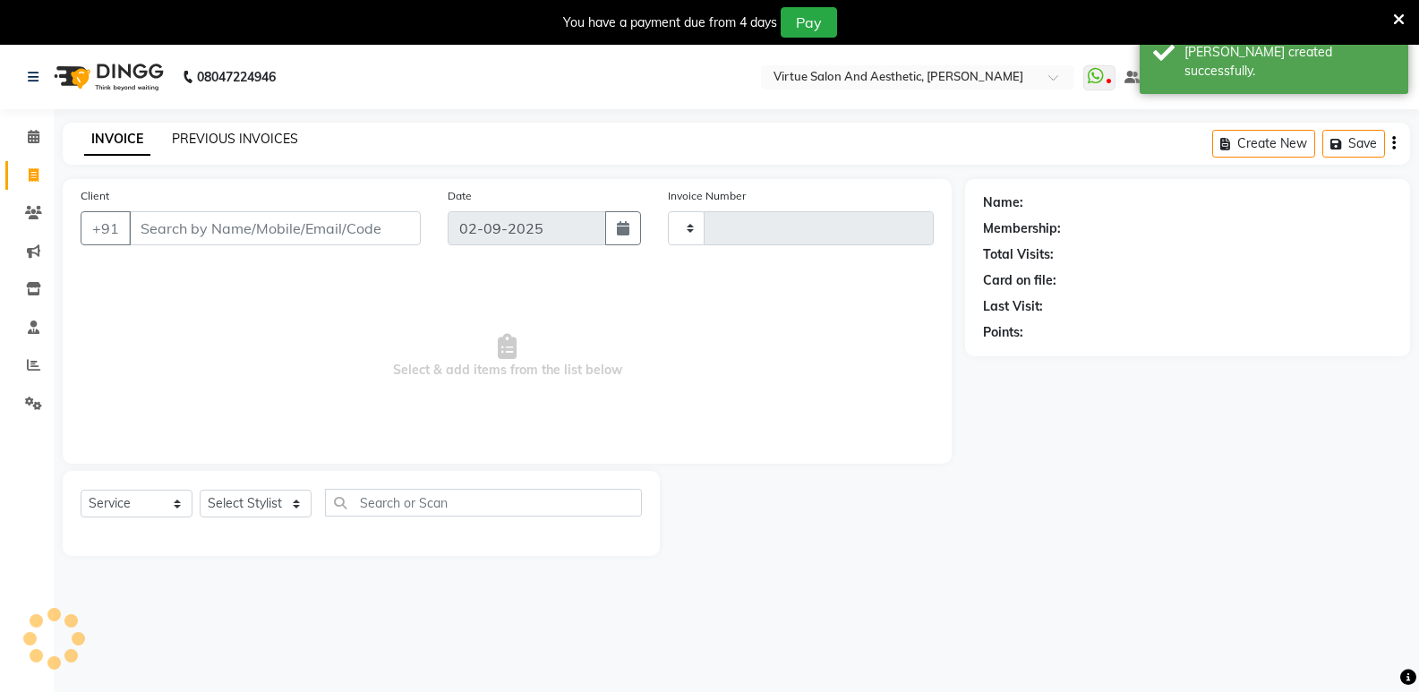
click at [173, 135] on link "PREVIOUS INVOICES" at bounding box center [235, 139] width 126 height 16
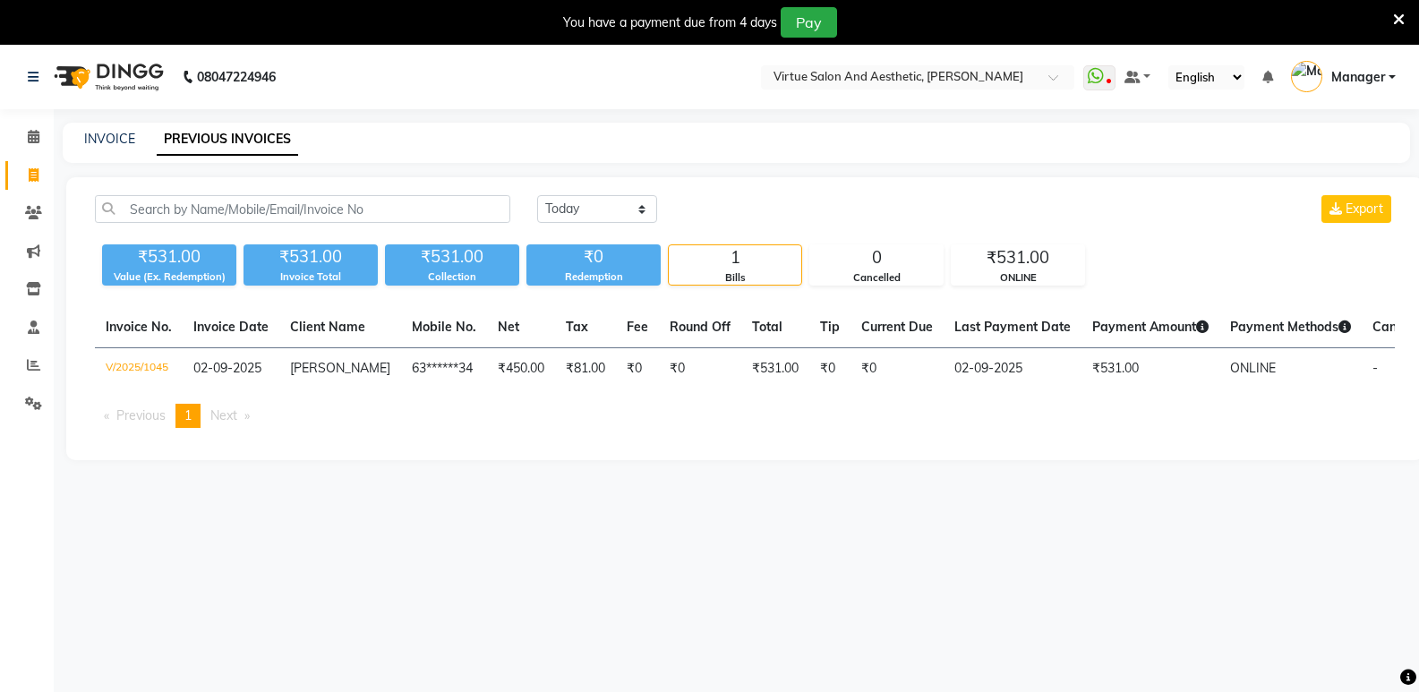
click at [82, 130] on div "INVOICE PREVIOUS INVOICES" at bounding box center [726, 139] width 1326 height 19
click at [215, 133] on link "PREVIOUS INVOICES" at bounding box center [227, 140] width 141 height 32
drag, startPoint x: 72, startPoint y: 133, endPoint x: 217, endPoint y: 135, distance: 145.1
click at [85, 133] on div "INVOICE PREVIOUS INVOICES" at bounding box center [726, 139] width 1326 height 19
click at [217, 135] on link "PREVIOUS INVOICES" at bounding box center [227, 140] width 141 height 32
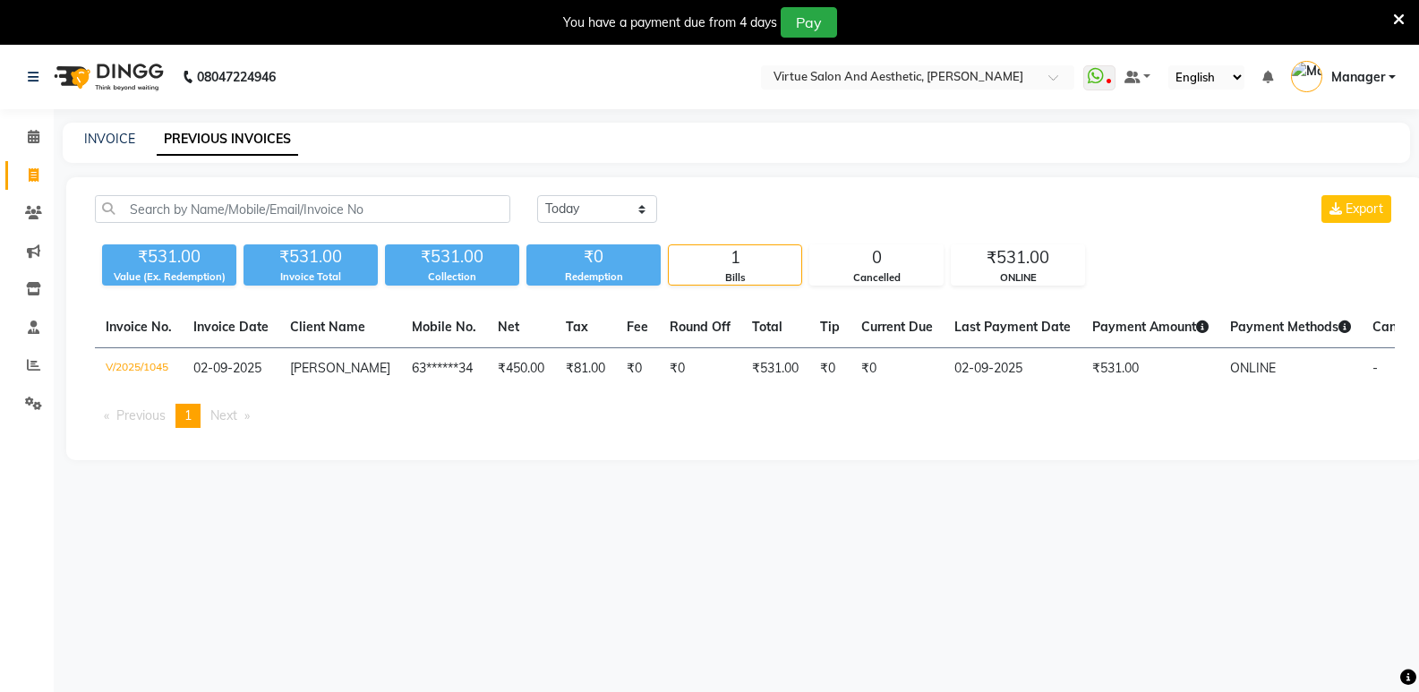
drag, startPoint x: 74, startPoint y: 140, endPoint x: 204, endPoint y: 141, distance: 129.8
click at [90, 141] on div "INVOICE PREVIOUS INVOICES" at bounding box center [726, 139] width 1326 height 19
click at [204, 141] on link "PREVIOUS INVOICES" at bounding box center [227, 140] width 141 height 32
click at [98, 146] on link "INVOICE" at bounding box center [109, 139] width 51 height 16
select select "service"
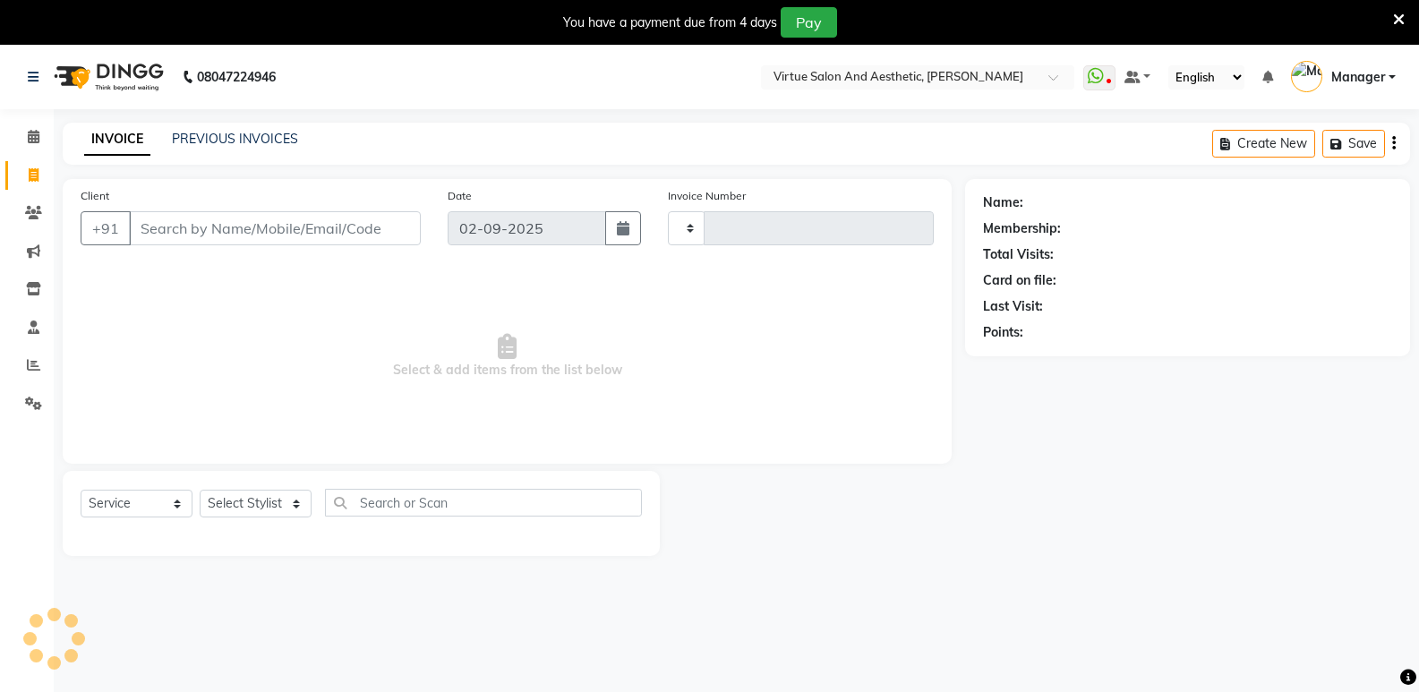
drag, startPoint x: 98, startPoint y: 146, endPoint x: 125, endPoint y: 130, distance: 31.3
click at [243, 128] on div "INVOICE PREVIOUS INVOICES Create New Save" at bounding box center [737, 144] width 1348 height 42
type input "1046"
select select "4611"
click at [125, 130] on link "INVOICE" at bounding box center [117, 140] width 66 height 32
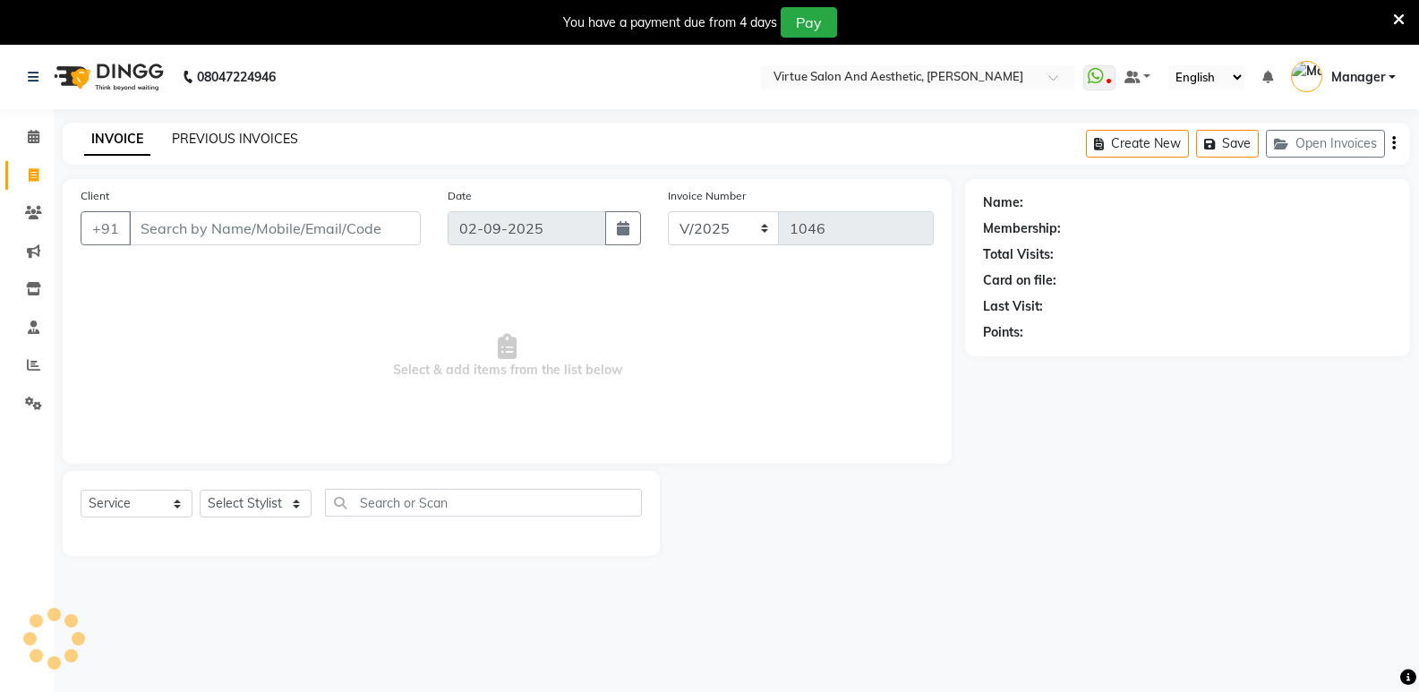
click at [218, 136] on link "PREVIOUS INVOICES" at bounding box center [235, 139] width 126 height 16
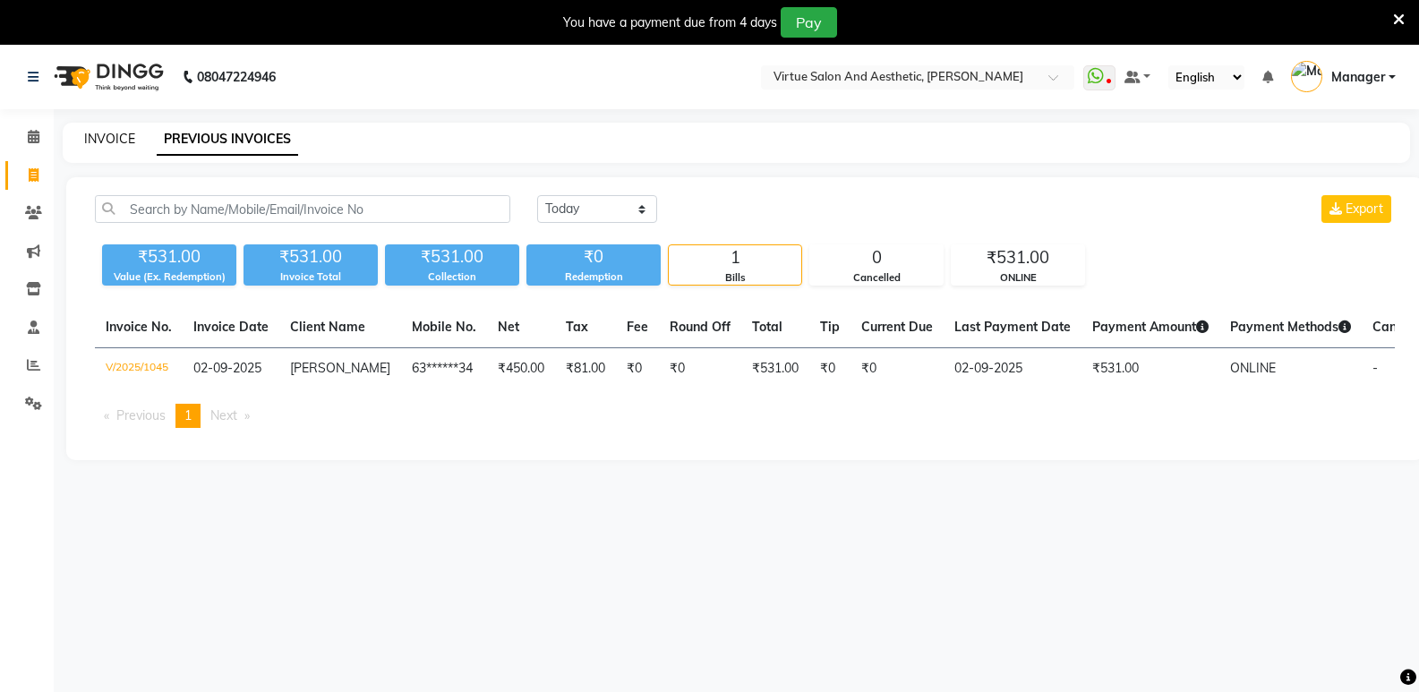
click at [107, 138] on link "INVOICE" at bounding box center [109, 139] width 51 height 16
select select "service"
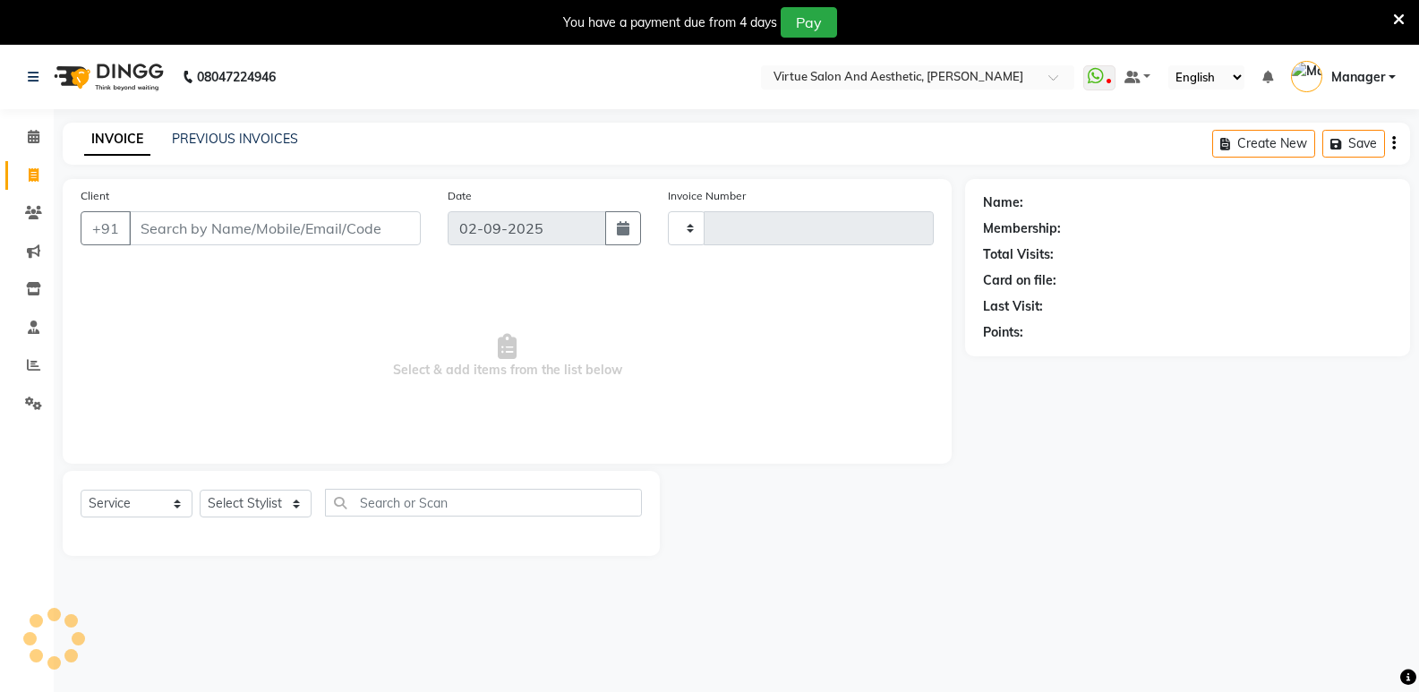
type input "1046"
select select "4611"
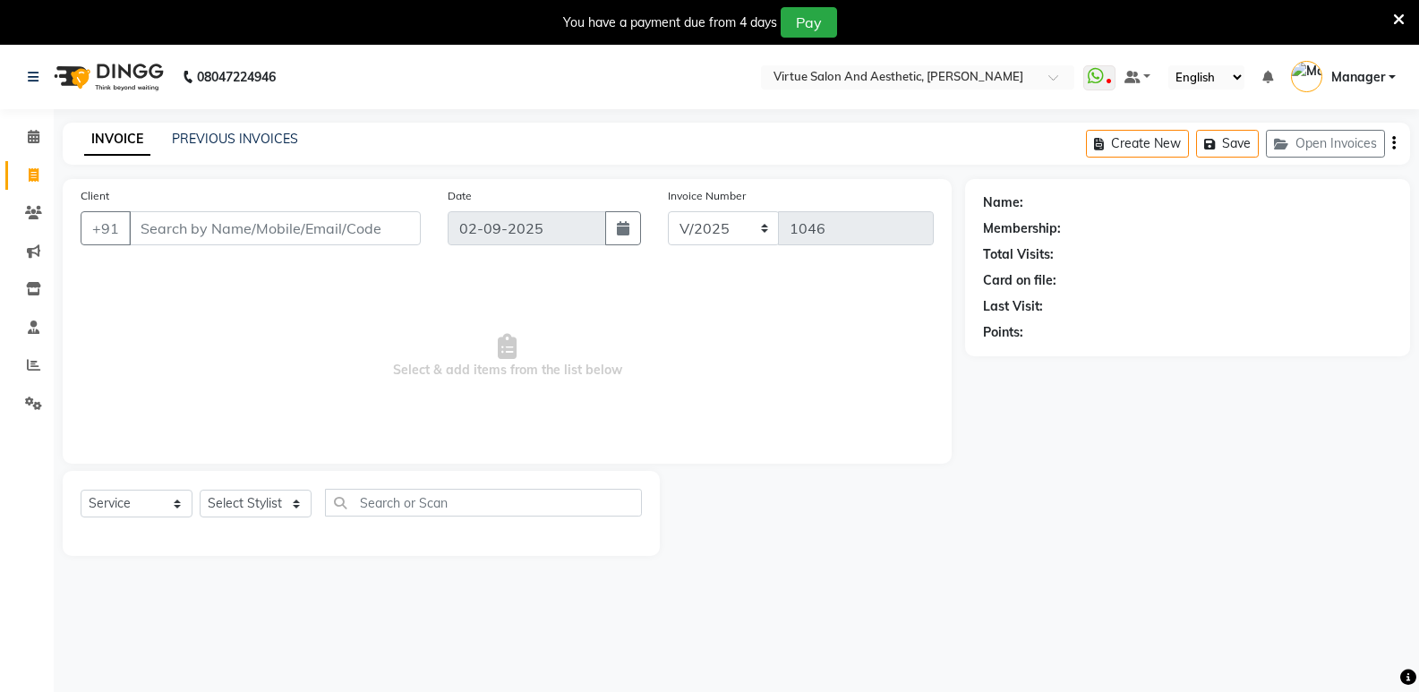
click at [269, 519] on div "Select Service Product Membership Package Voucher Prepaid Gift Card Select Styl…" at bounding box center [361, 510] width 561 height 42
click at [277, 509] on select "Select Stylist" at bounding box center [256, 504] width 112 height 28
click at [775, 611] on div "08047224946 Select Location × Virtue Salon And Aesthetic, Avadi WhatsApp Status…" at bounding box center [709, 391] width 1419 height 692
click at [23, 369] on span at bounding box center [33, 365] width 31 height 21
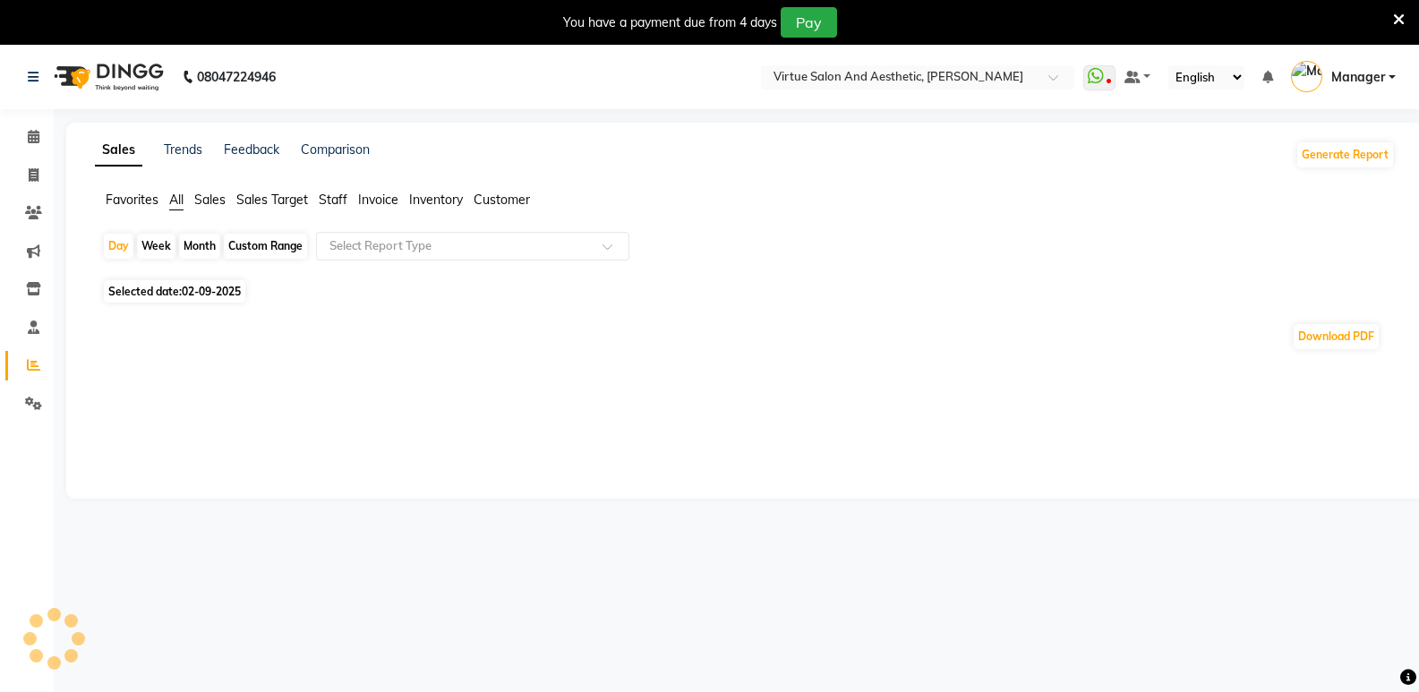
click at [222, 205] on span "Sales" at bounding box center [209, 200] width 31 height 16
click at [397, 194] on span "Invoice" at bounding box center [378, 200] width 40 height 16
click at [333, 189] on div "Sales Trends Feedback Comparison Generate Report Favorites All Sales Sales Targ…" at bounding box center [744, 311] width 1357 height 376
drag, startPoint x: 400, startPoint y: 209, endPoint x: 412, endPoint y: 209, distance: 11.6
click at [403, 209] on ul "Favorites All Sales Sales Target Staff Invoice Inventory Customer" at bounding box center [745, 201] width 1300 height 20
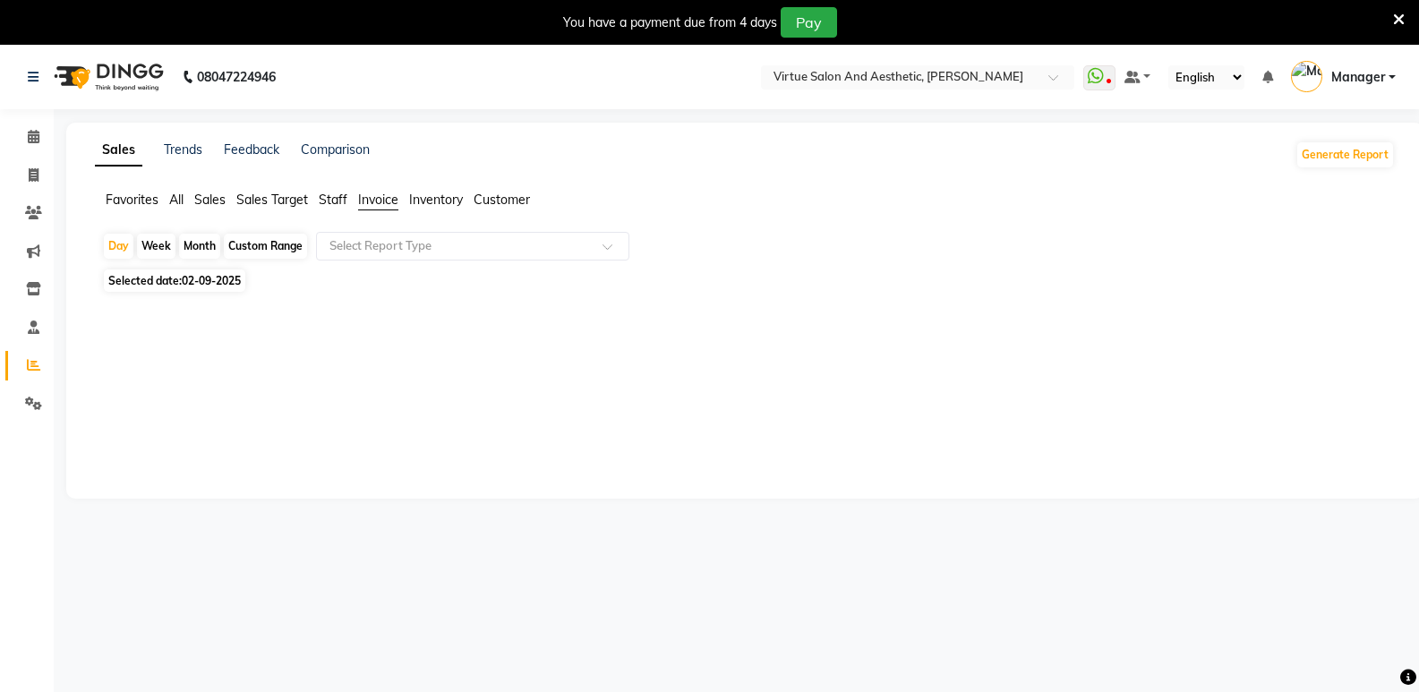
click at [492, 201] on span "Customer" at bounding box center [502, 200] width 56 height 16
click at [425, 240] on input "text" at bounding box center [455, 246] width 258 height 18
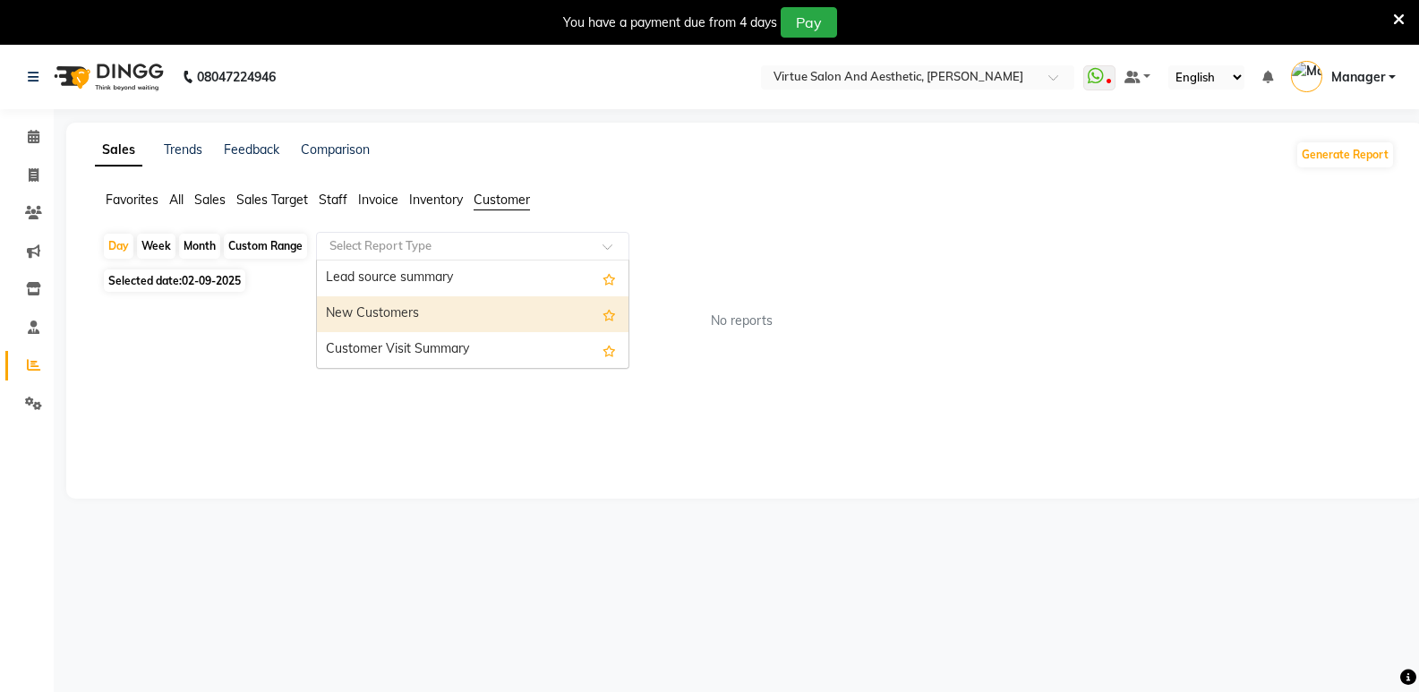
click at [402, 322] on div "New Customers" at bounding box center [473, 314] width 312 height 36
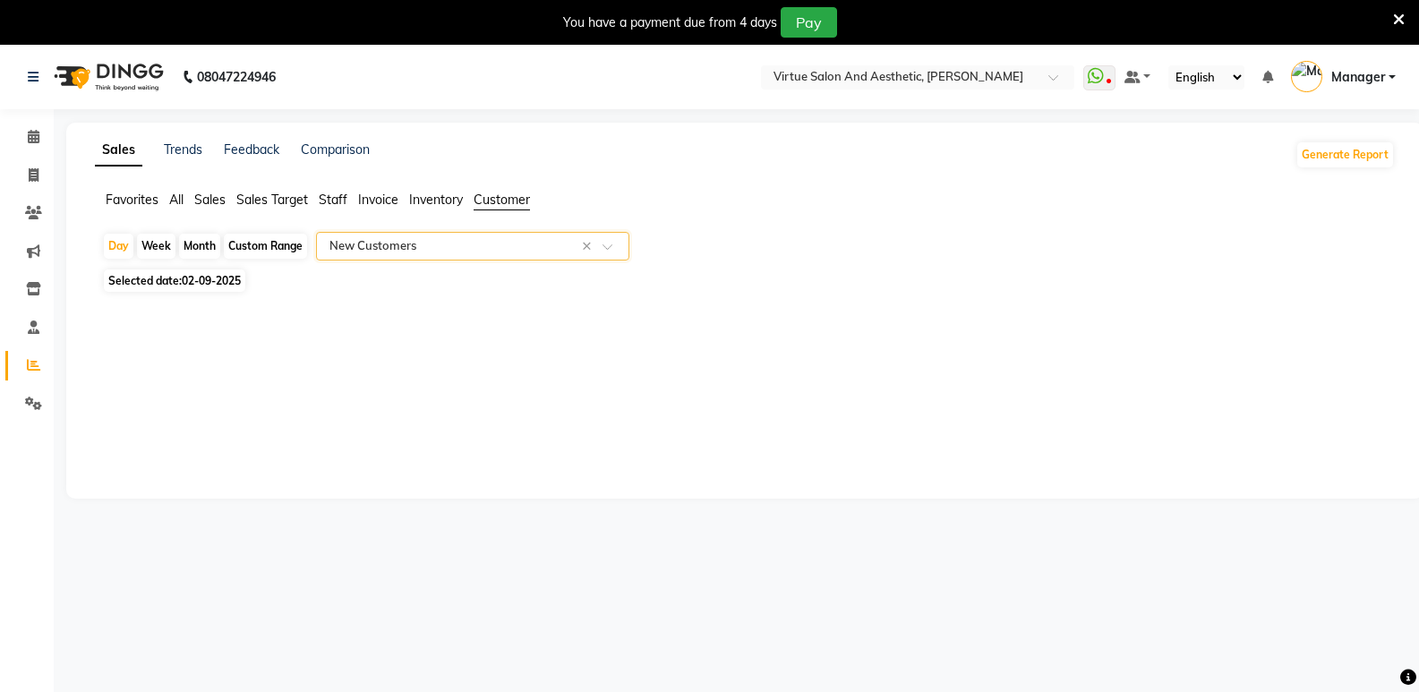
click at [383, 242] on input "text" at bounding box center [455, 246] width 258 height 18
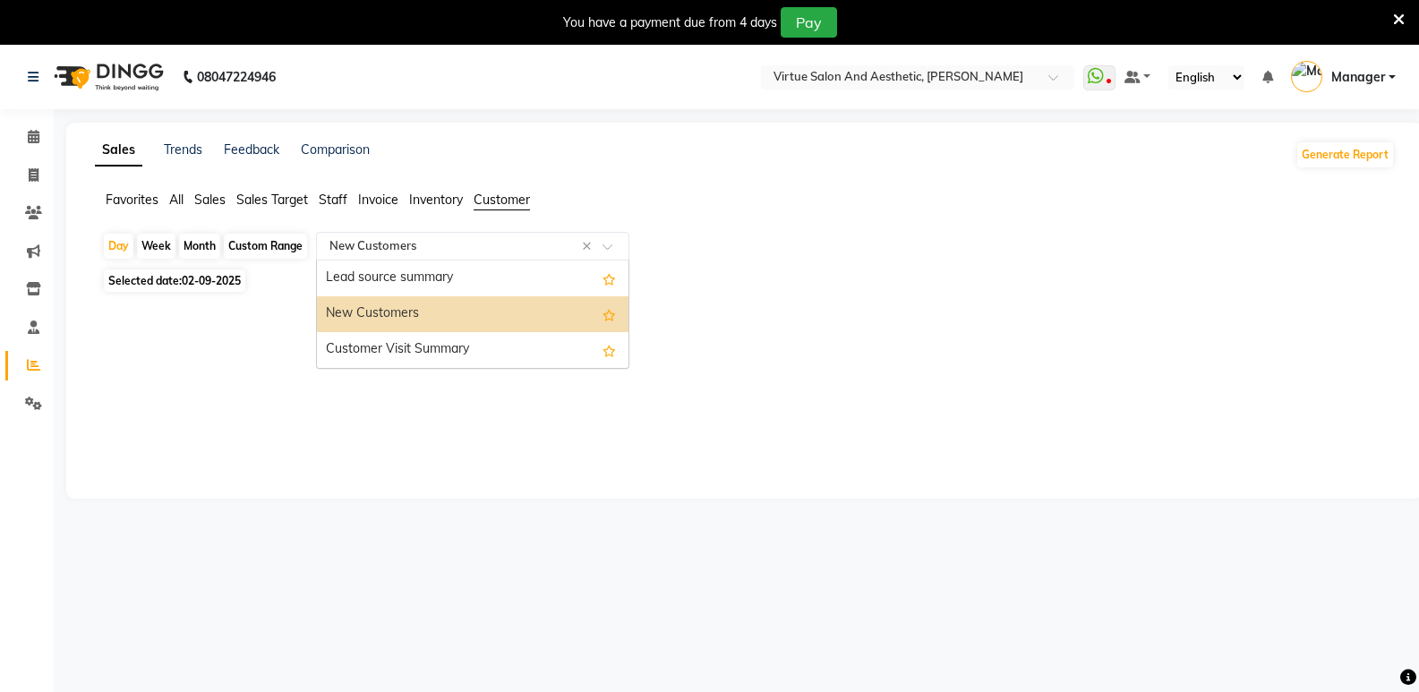
click at [383, 242] on input "text" at bounding box center [455, 246] width 258 height 18
click at [362, 303] on div "New Customers" at bounding box center [473, 314] width 312 height 36
click at [417, 232] on div "Select Report Type × New Customers ×" at bounding box center [472, 246] width 313 height 29
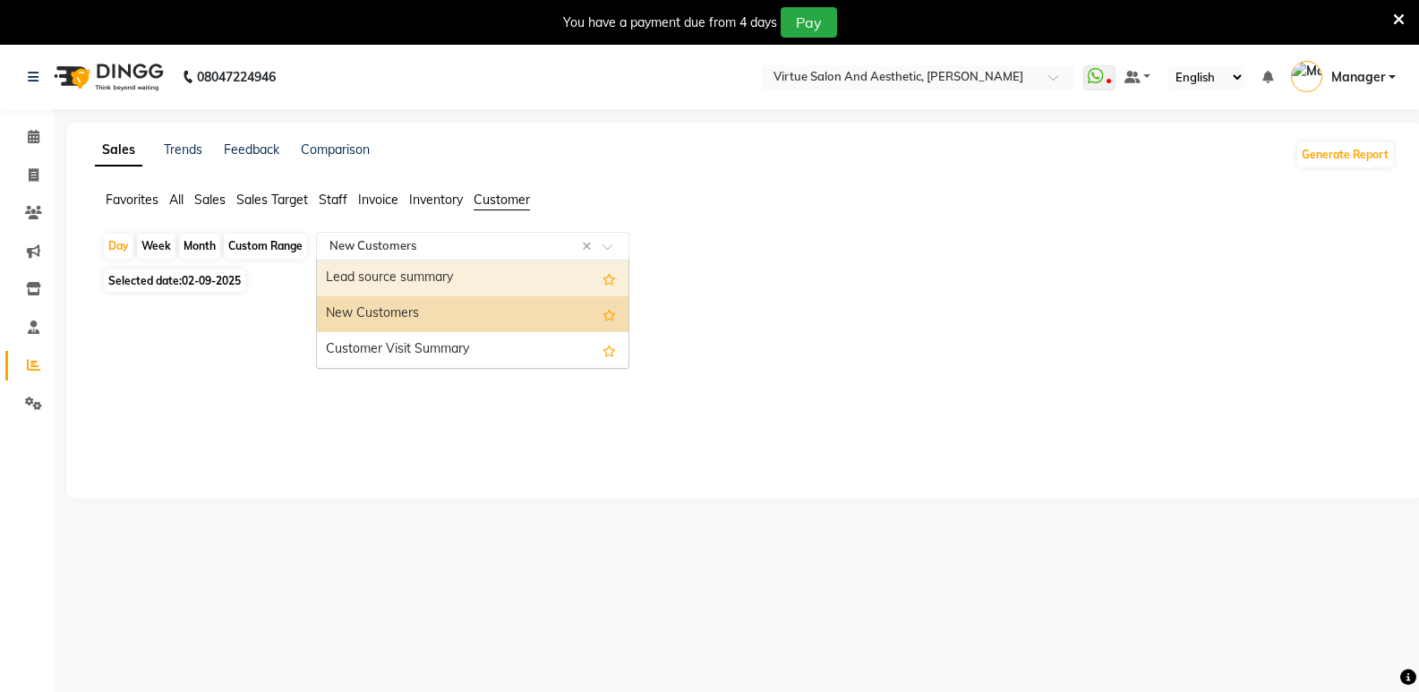
click at [193, 247] on div "Month" at bounding box center [199, 246] width 41 height 25
select select "9"
select select "2025"
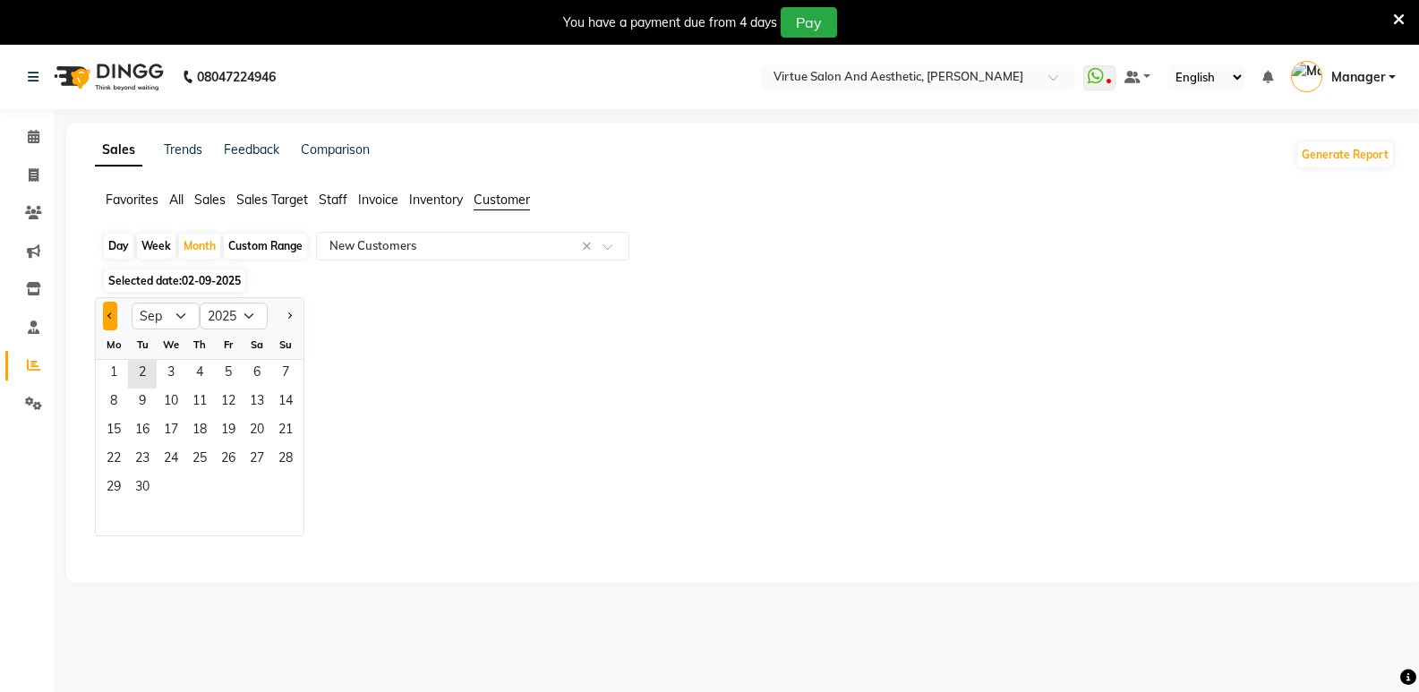
click at [108, 315] on span "Previous month" at bounding box center [110, 315] width 6 height 6
select select "8"
click at [261, 250] on div "Custom Range" at bounding box center [265, 246] width 83 height 25
select select "9"
select select "2025"
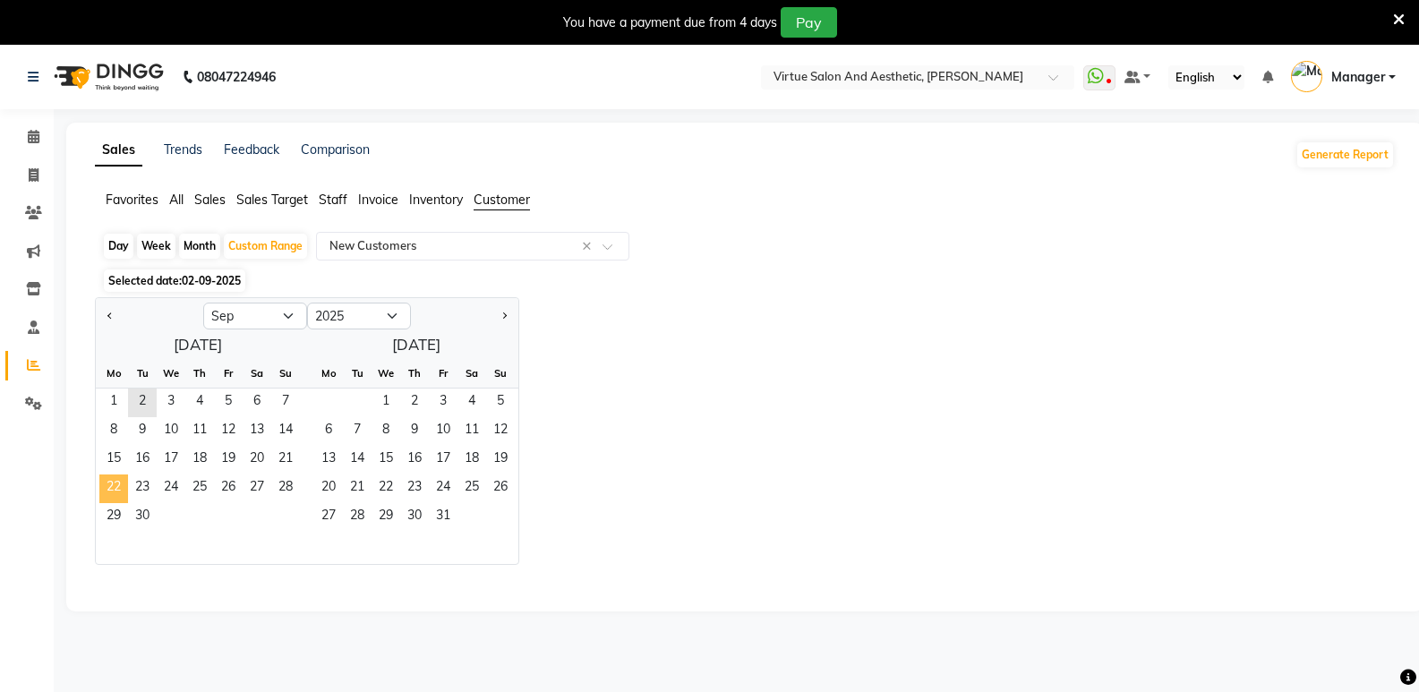
click at [109, 490] on span "22" at bounding box center [113, 489] width 29 height 29
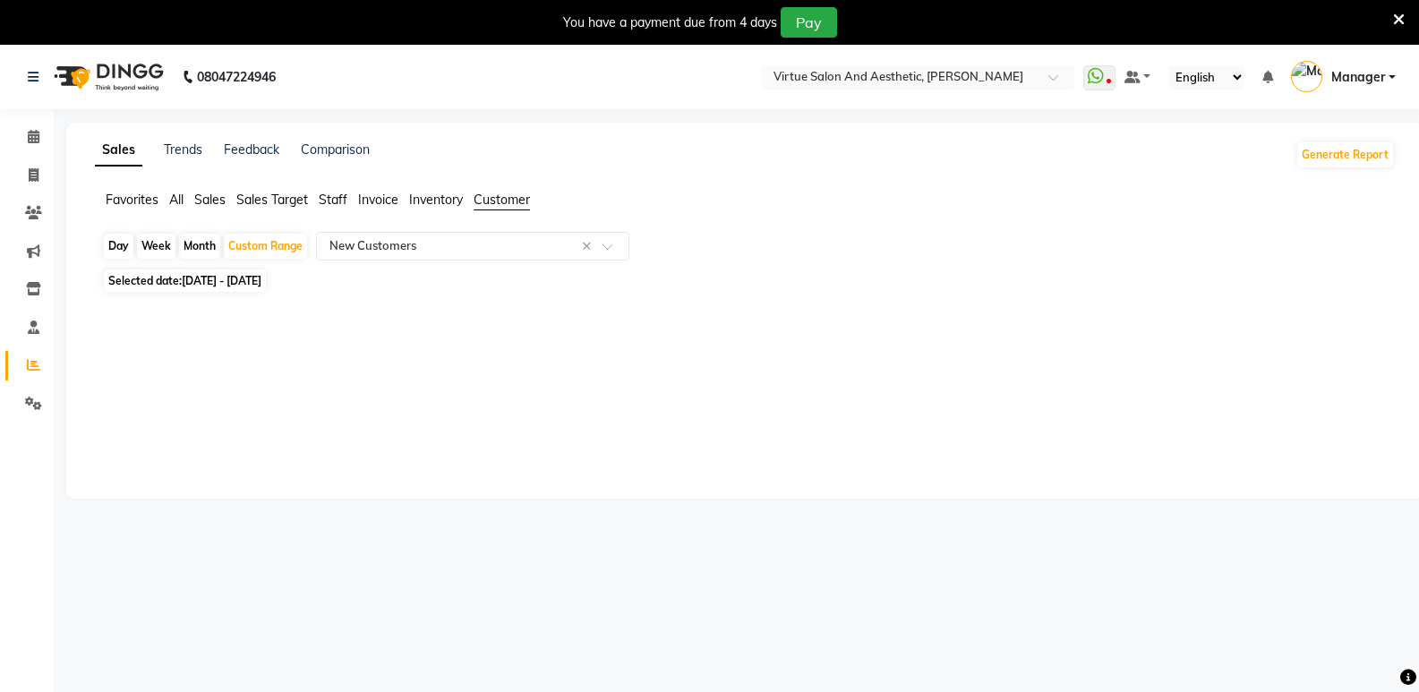
click at [247, 284] on span "02-09-2025 - 22-09-2025" at bounding box center [222, 280] width 80 height 13
select select "9"
select select "2025"
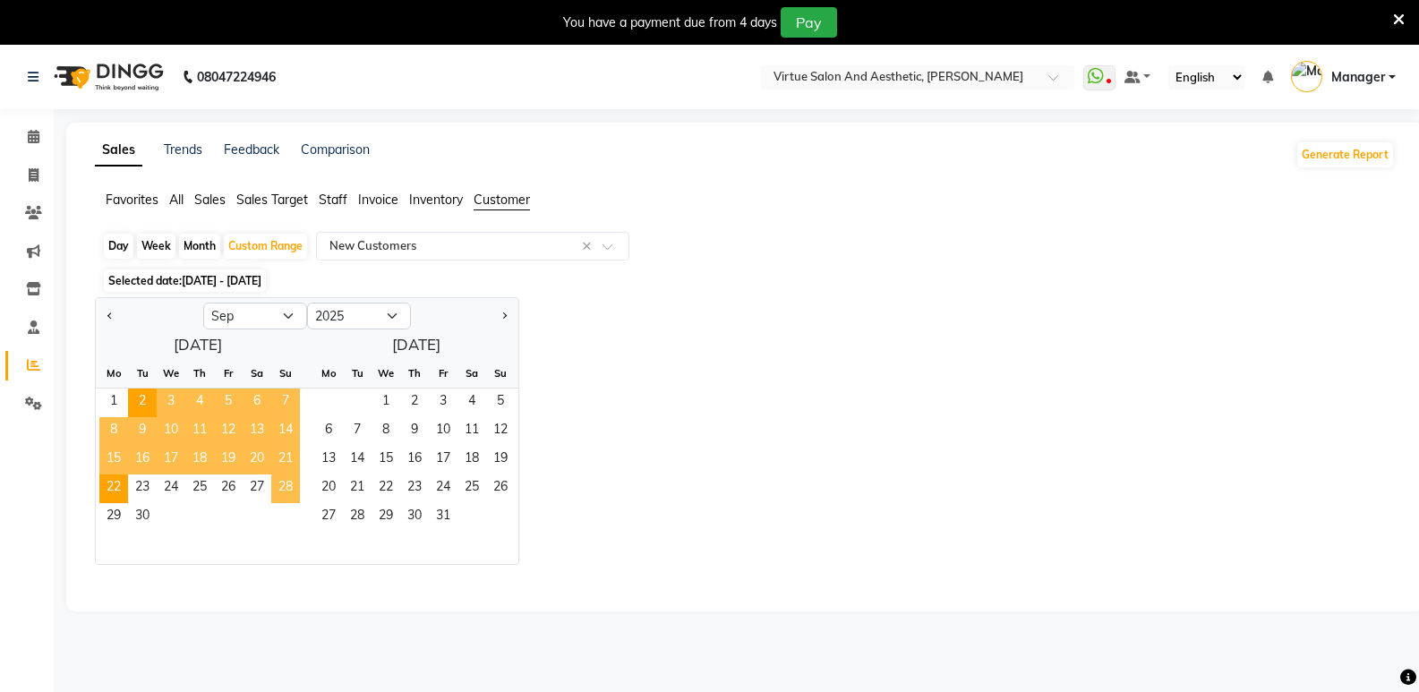
click at [284, 492] on span "28" at bounding box center [285, 489] width 29 height 29
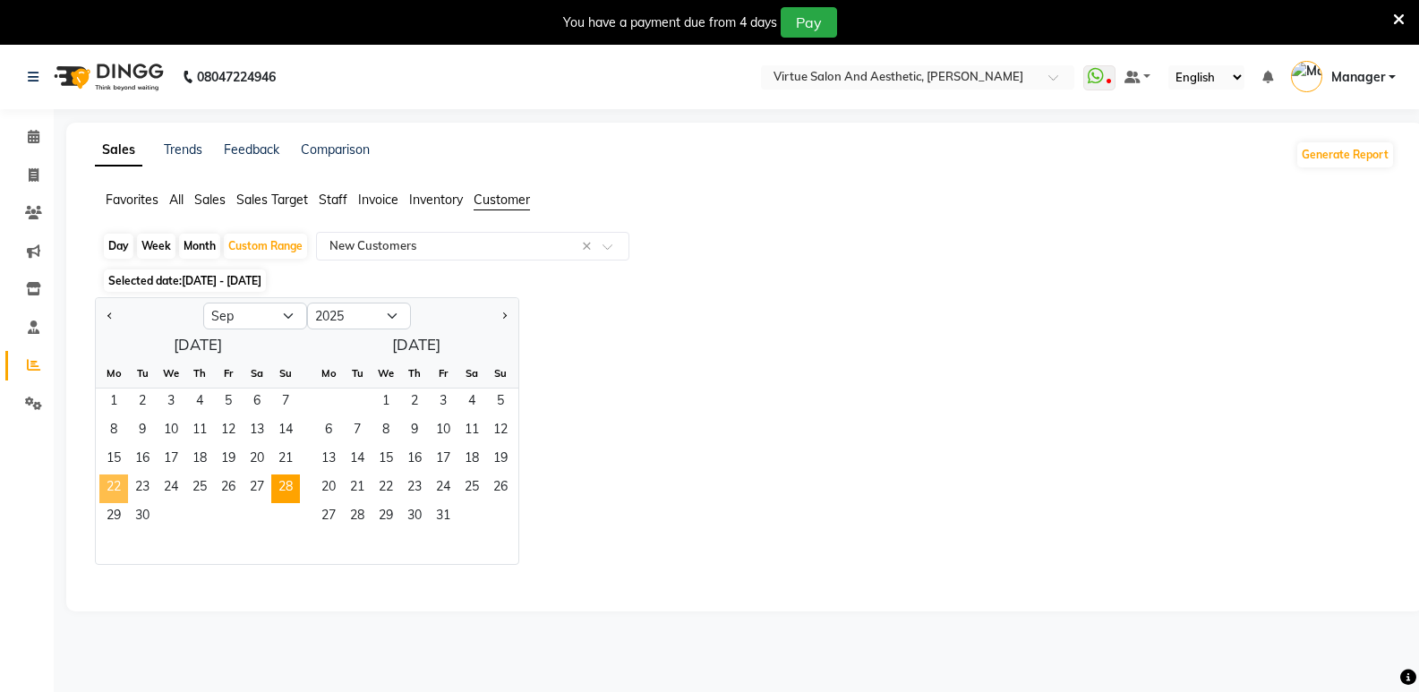
click at [125, 488] on span "22" at bounding box center [113, 489] width 29 height 29
click at [291, 491] on span "28" at bounding box center [285, 489] width 29 height 29
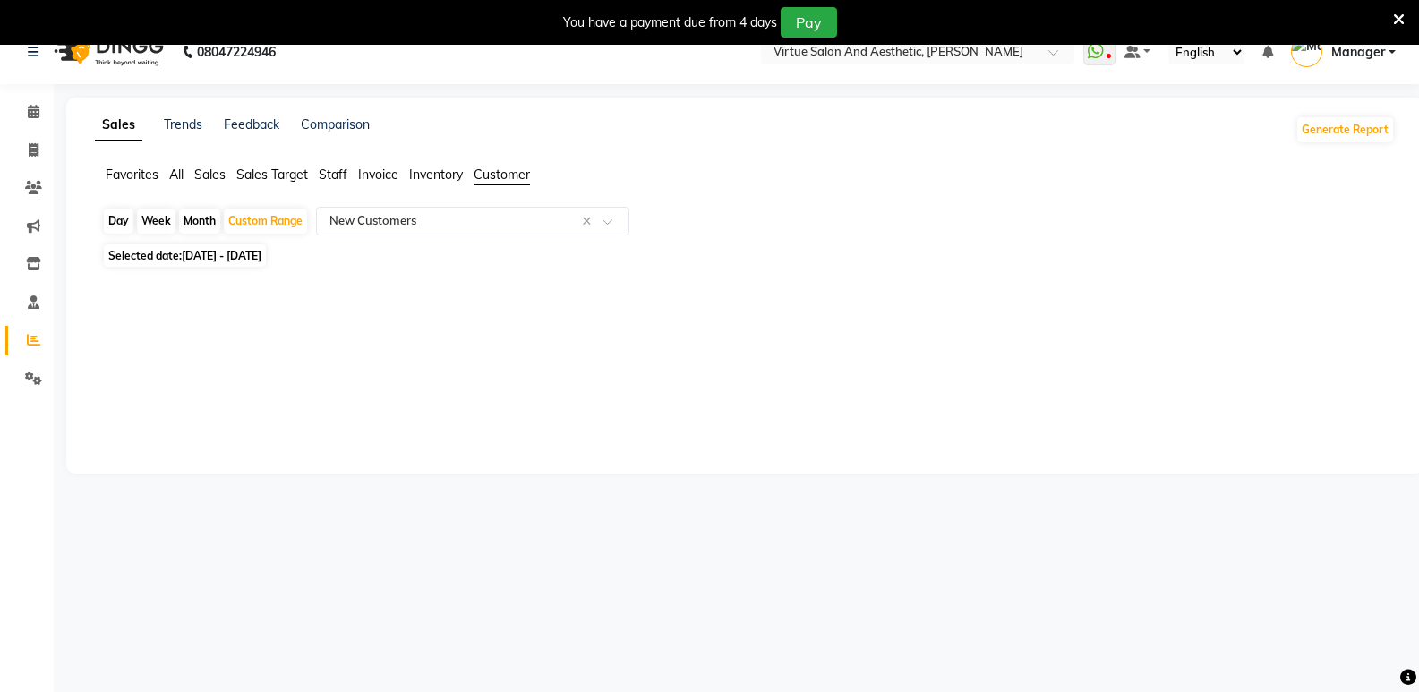
scroll to position [45, 0]
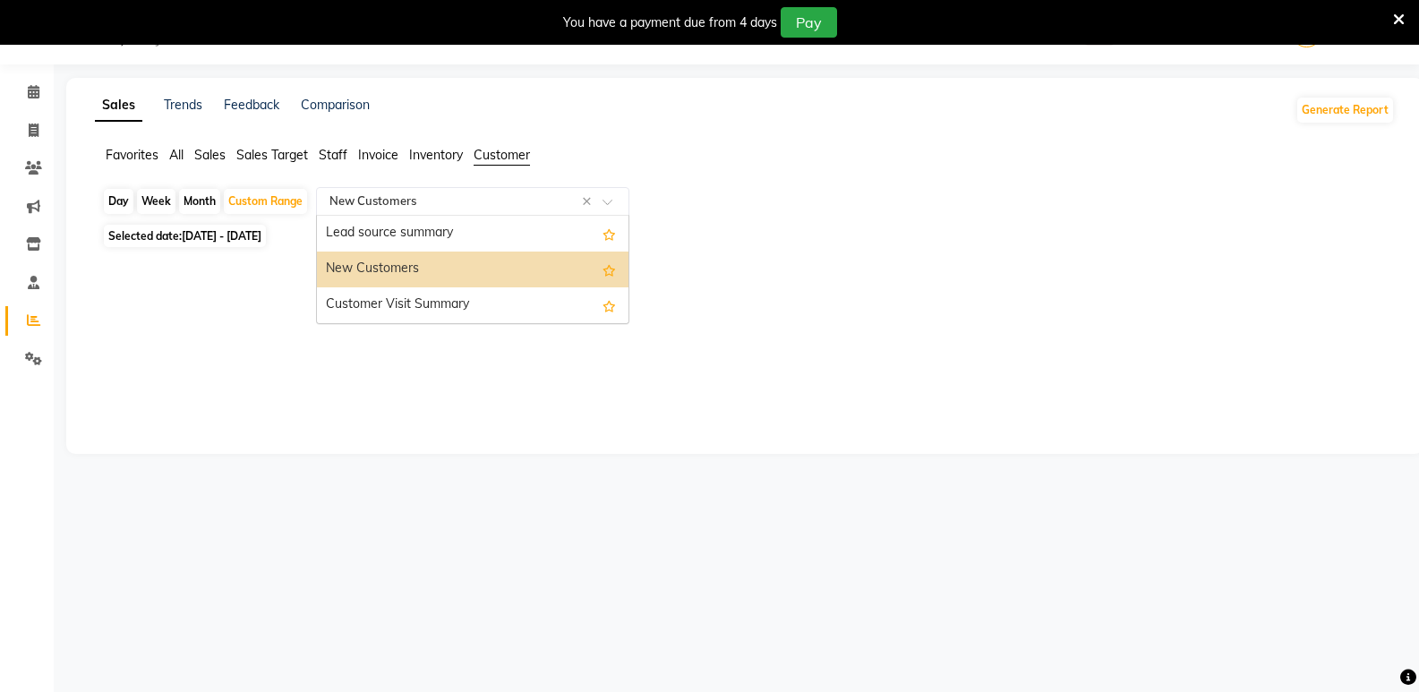
click at [495, 212] on div "Select Report Type × New Customers ×" at bounding box center [472, 201] width 313 height 29
click at [474, 233] on div "Lead source summary" at bounding box center [473, 234] width 312 height 36
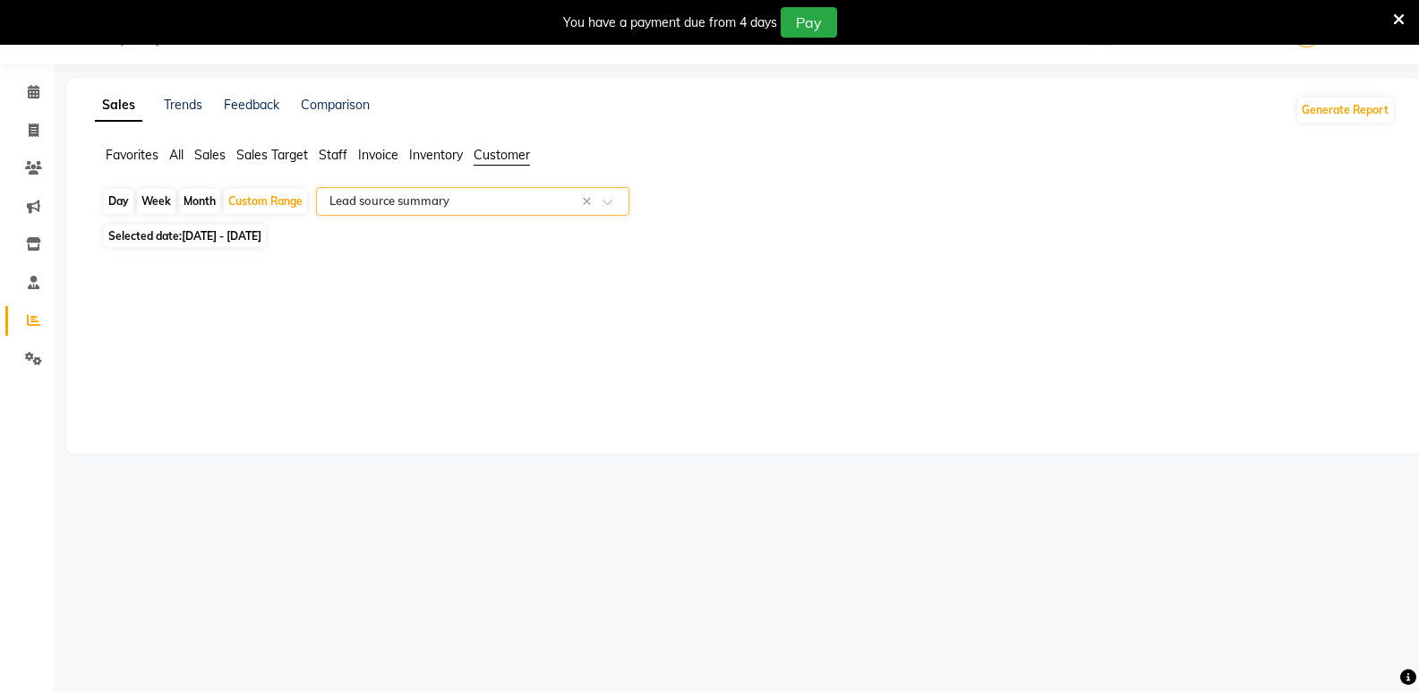
click at [471, 197] on input "text" at bounding box center [455, 202] width 258 height 18
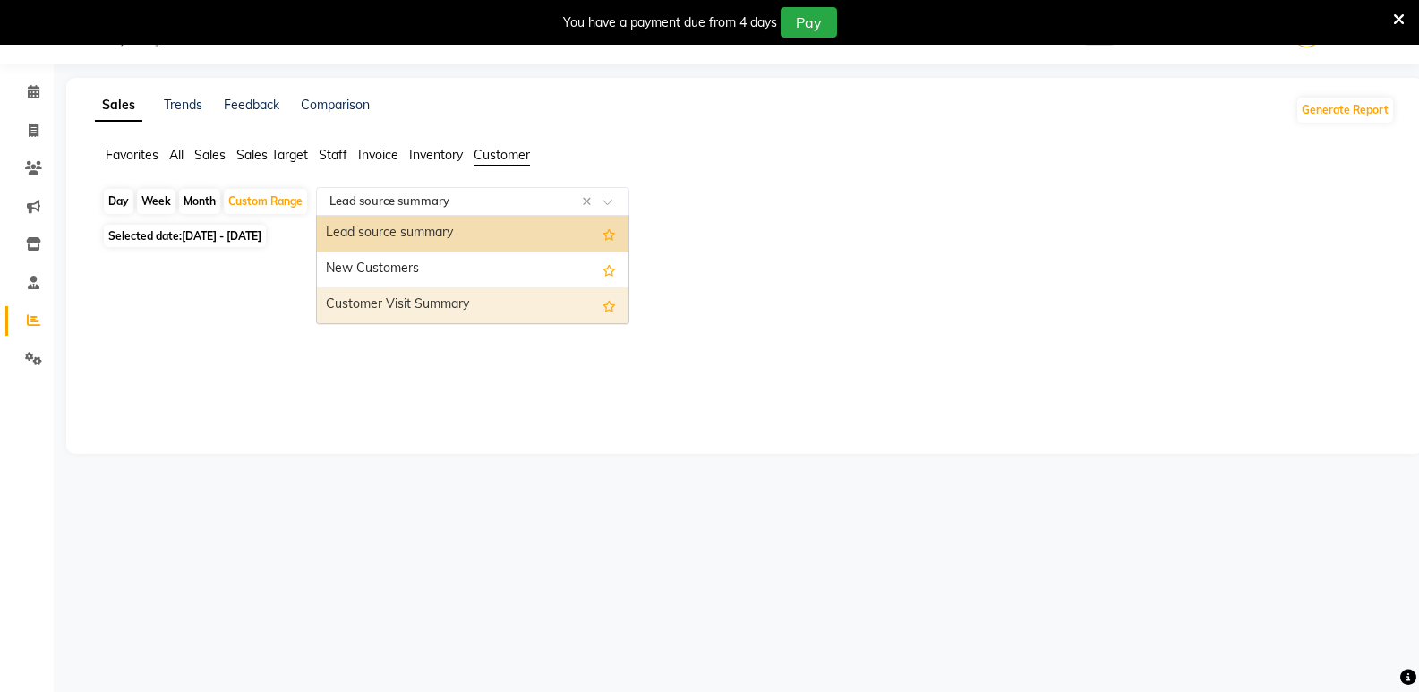
click at [479, 309] on div "Customer Visit Summary" at bounding box center [473, 305] width 312 height 36
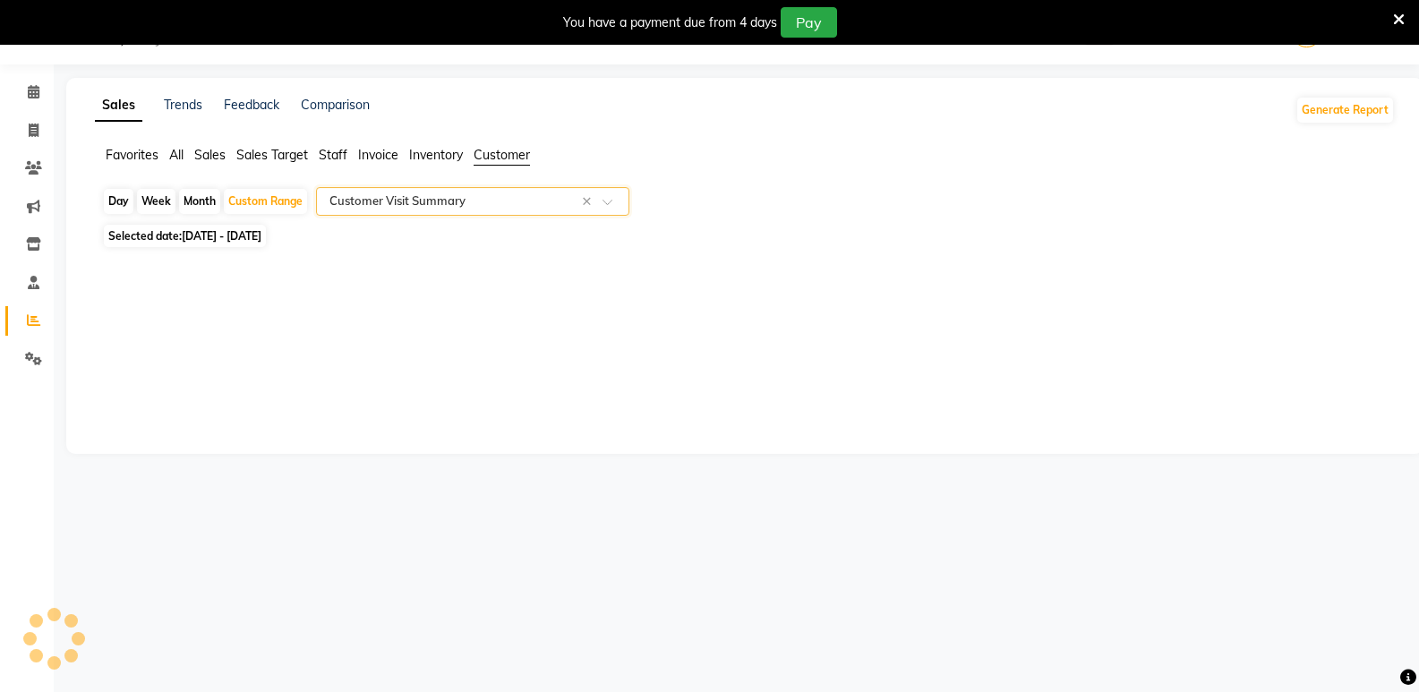
select select "full_report"
select select "csv"
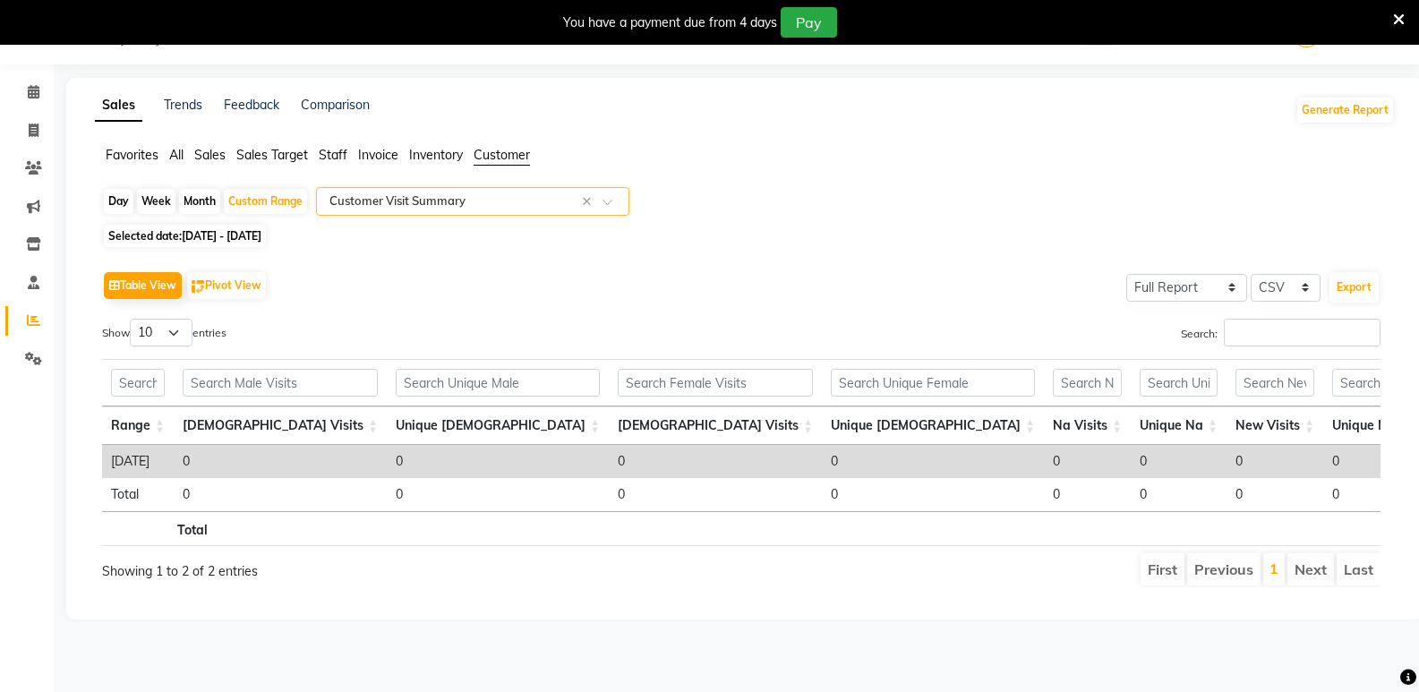
click at [439, 197] on input "text" at bounding box center [455, 202] width 258 height 18
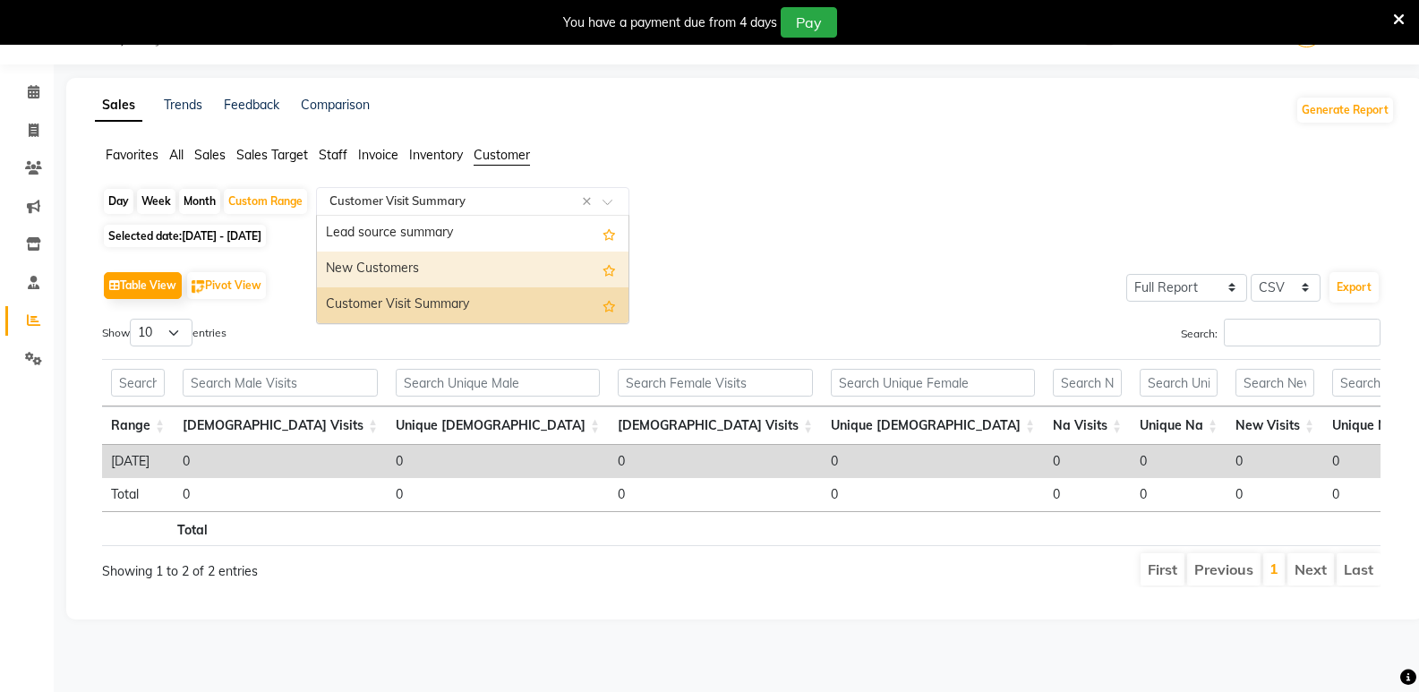
click at [437, 270] on div "New Customers" at bounding box center [473, 270] width 312 height 36
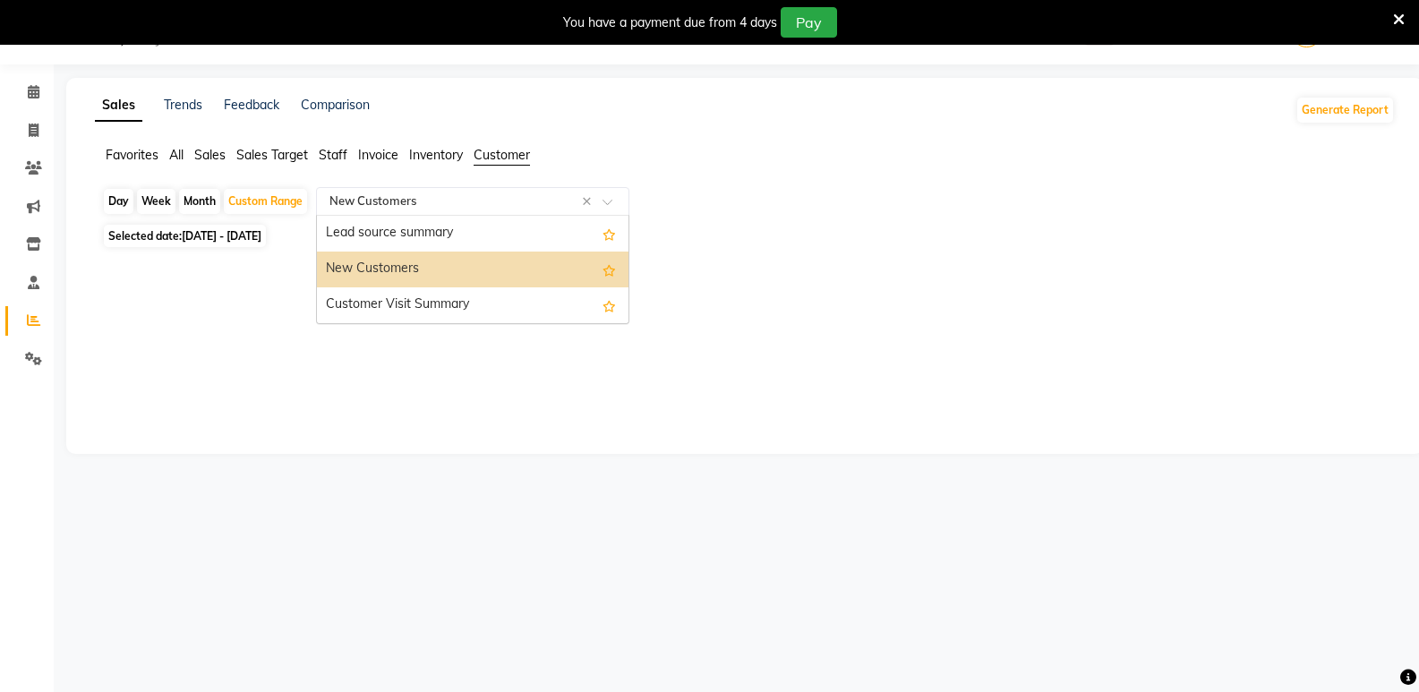
click at [406, 192] on div "Select Report Type × New Customers ×" at bounding box center [472, 201] width 313 height 29
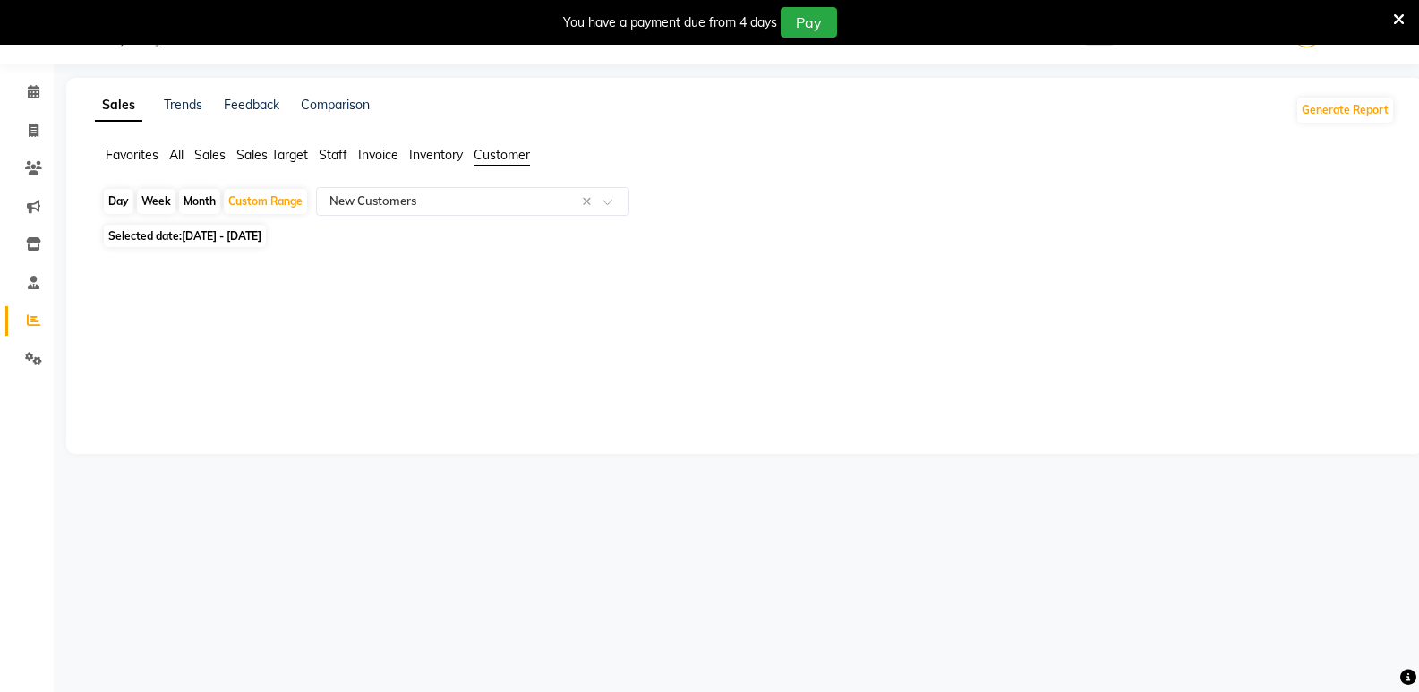
click at [218, 235] on span "22-09-2025 - 28-09-2025" at bounding box center [222, 235] width 80 height 13
select select "9"
select select "2025"
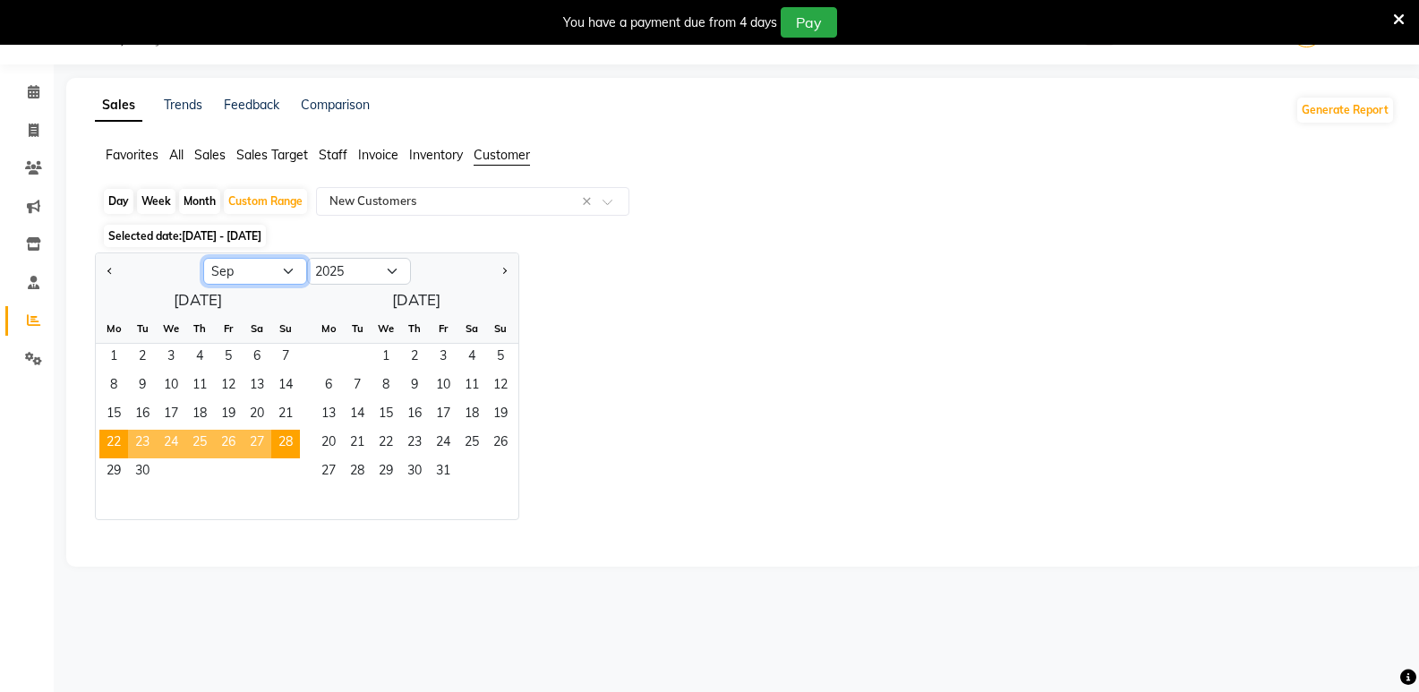
click at [258, 266] on select "Jan Feb Mar Apr May Jun Jul Aug Sep Oct Nov Dec" at bounding box center [255, 271] width 104 height 27
select select "8"
click at [203, 258] on select "Jan Feb Mar Apr May Jun Jul Aug Sep Oct Nov Dec" at bounding box center [255, 271] width 104 height 27
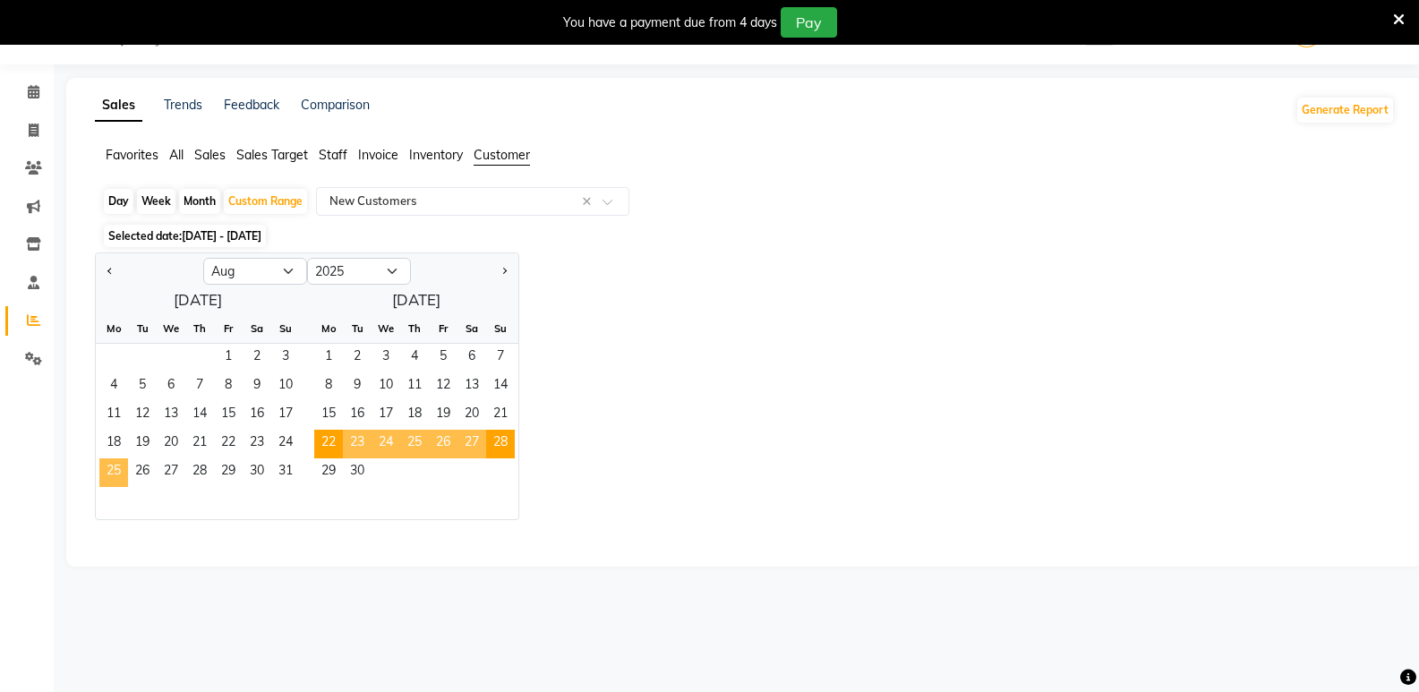
click at [121, 467] on span "25" at bounding box center [113, 472] width 29 height 29
click at [285, 477] on span "31" at bounding box center [285, 472] width 29 height 29
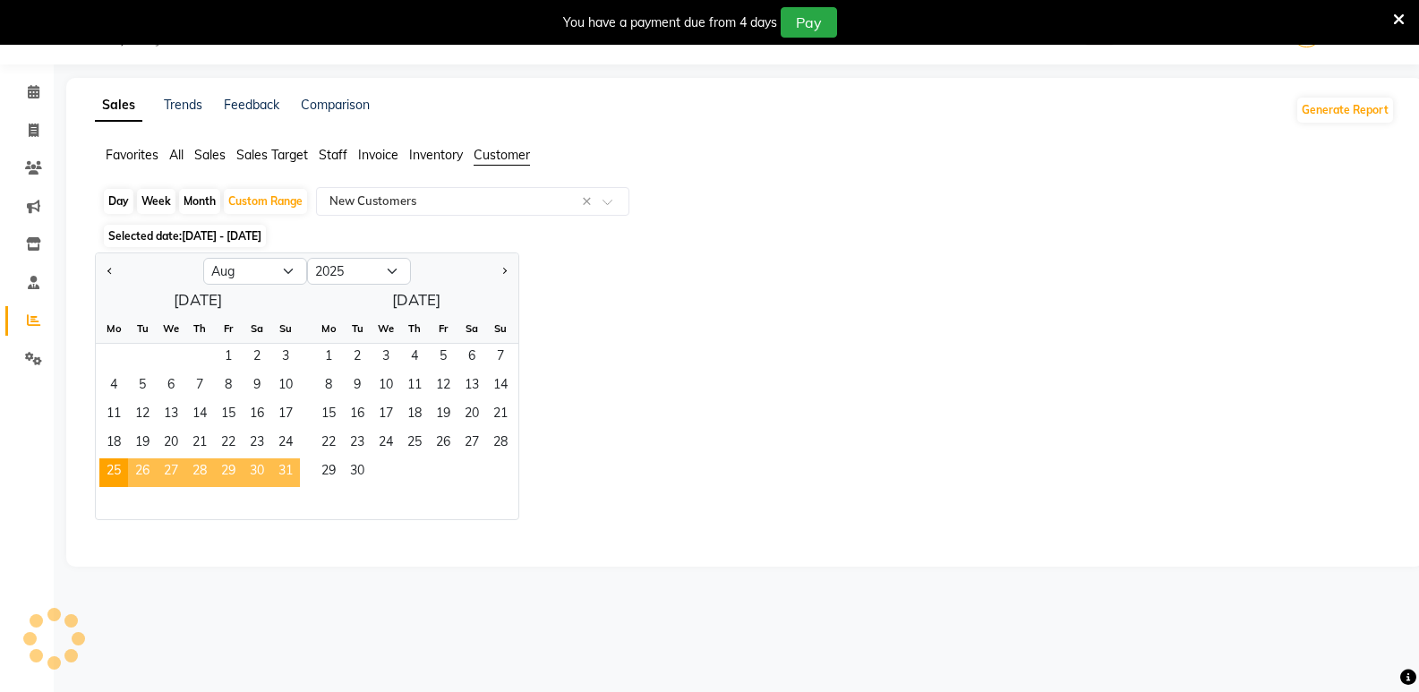
select select "full_report"
select select "csv"
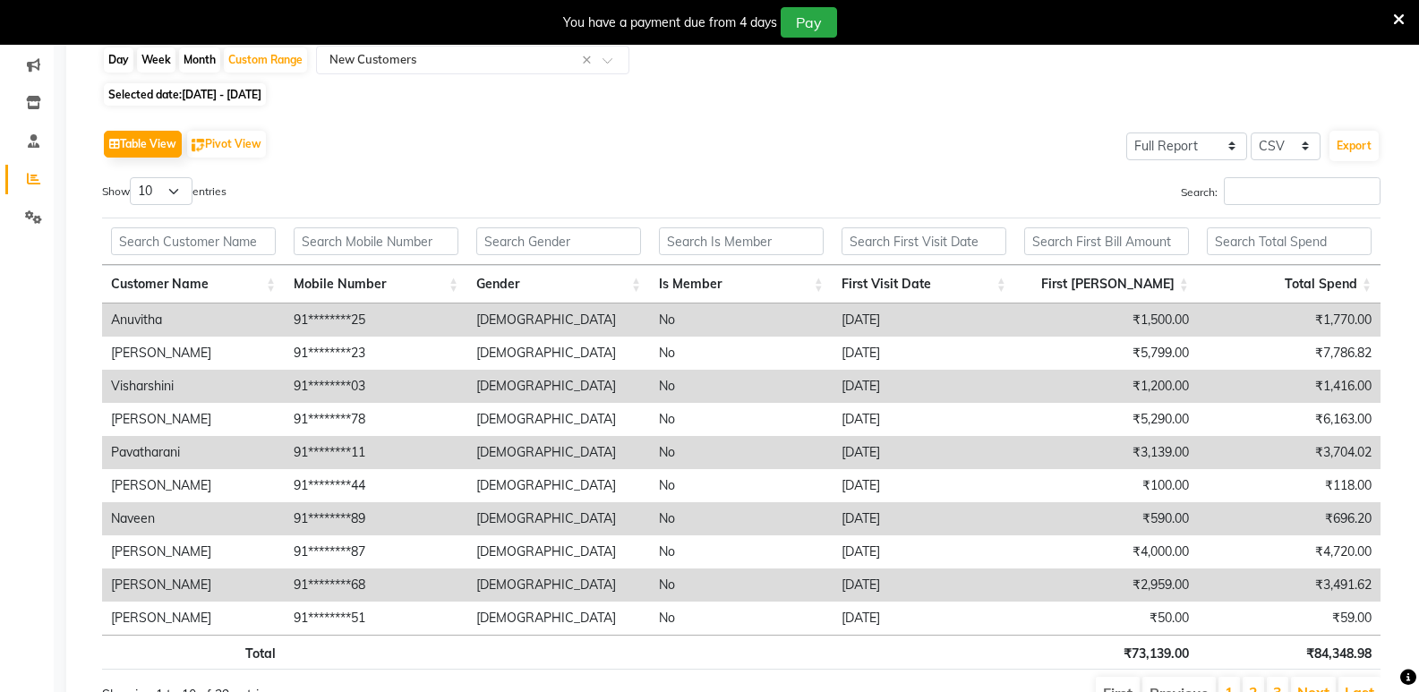
scroll to position [188, 0]
click at [1365, 149] on button "Export" at bounding box center [1354, 144] width 49 height 30
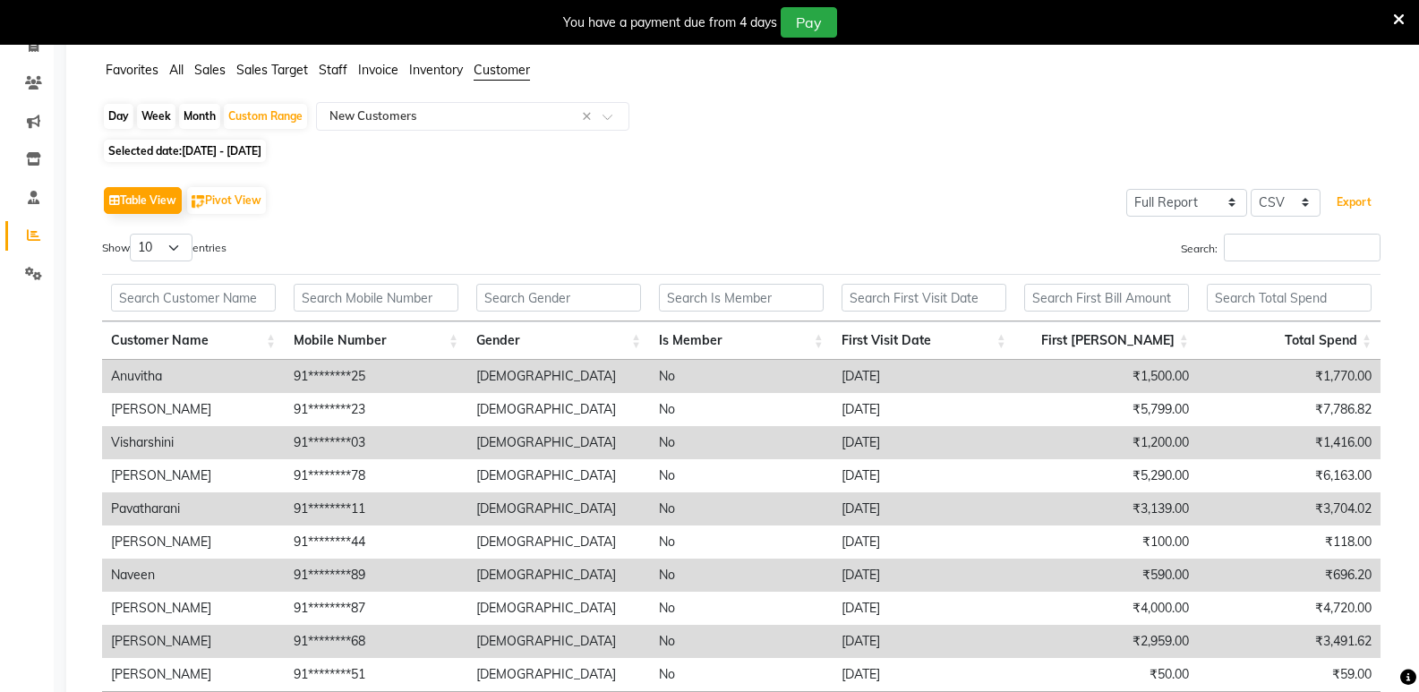
scroll to position [98, 0]
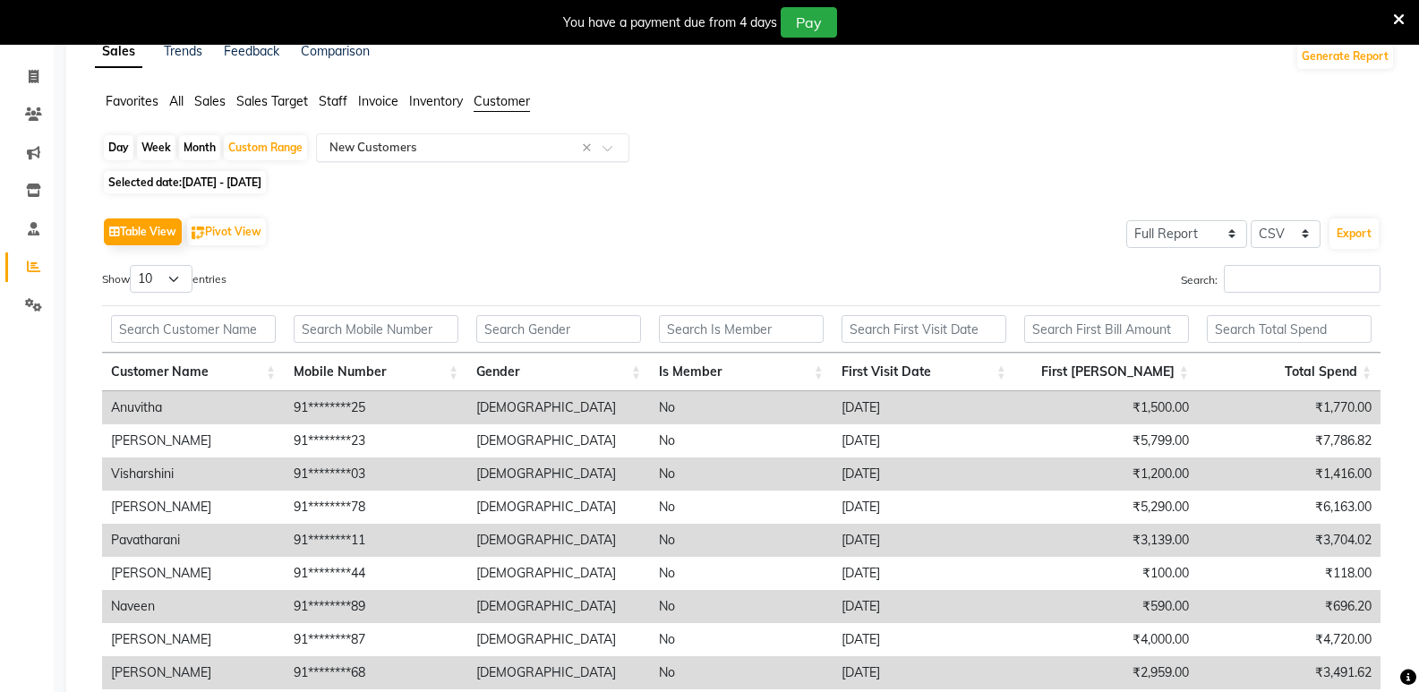
click at [395, 140] on input "text" at bounding box center [455, 148] width 258 height 18
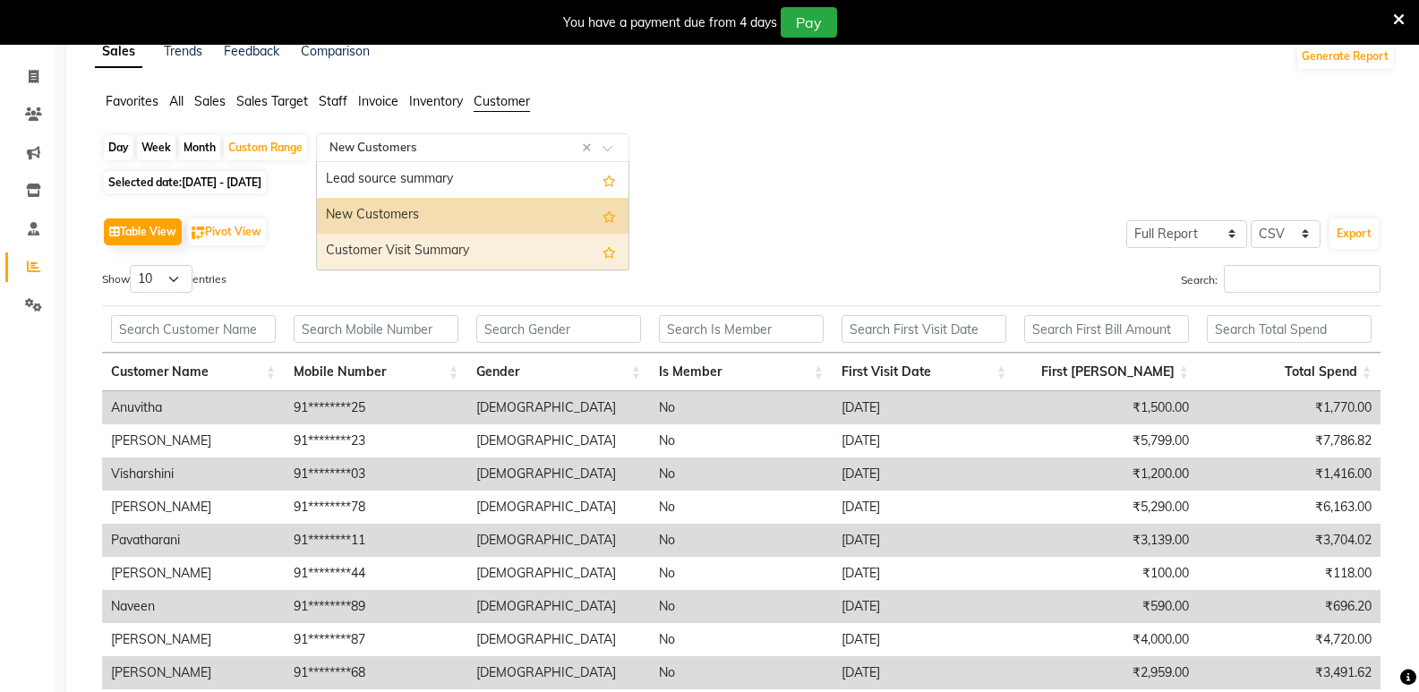
click at [401, 261] on div "Customer Visit Summary" at bounding box center [473, 252] width 312 height 36
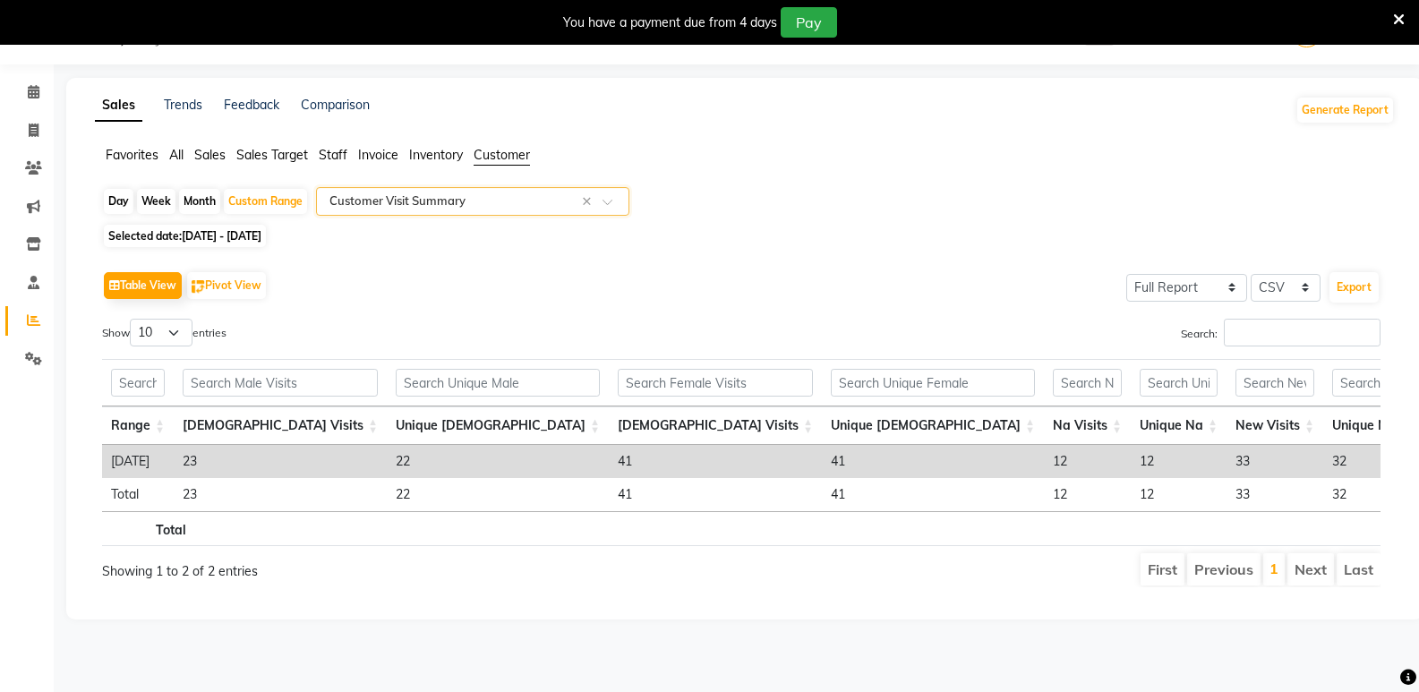
scroll to position [45, 0]
click at [109, 207] on div "Day" at bounding box center [119, 201] width 30 height 25
select select "8"
select select "2025"
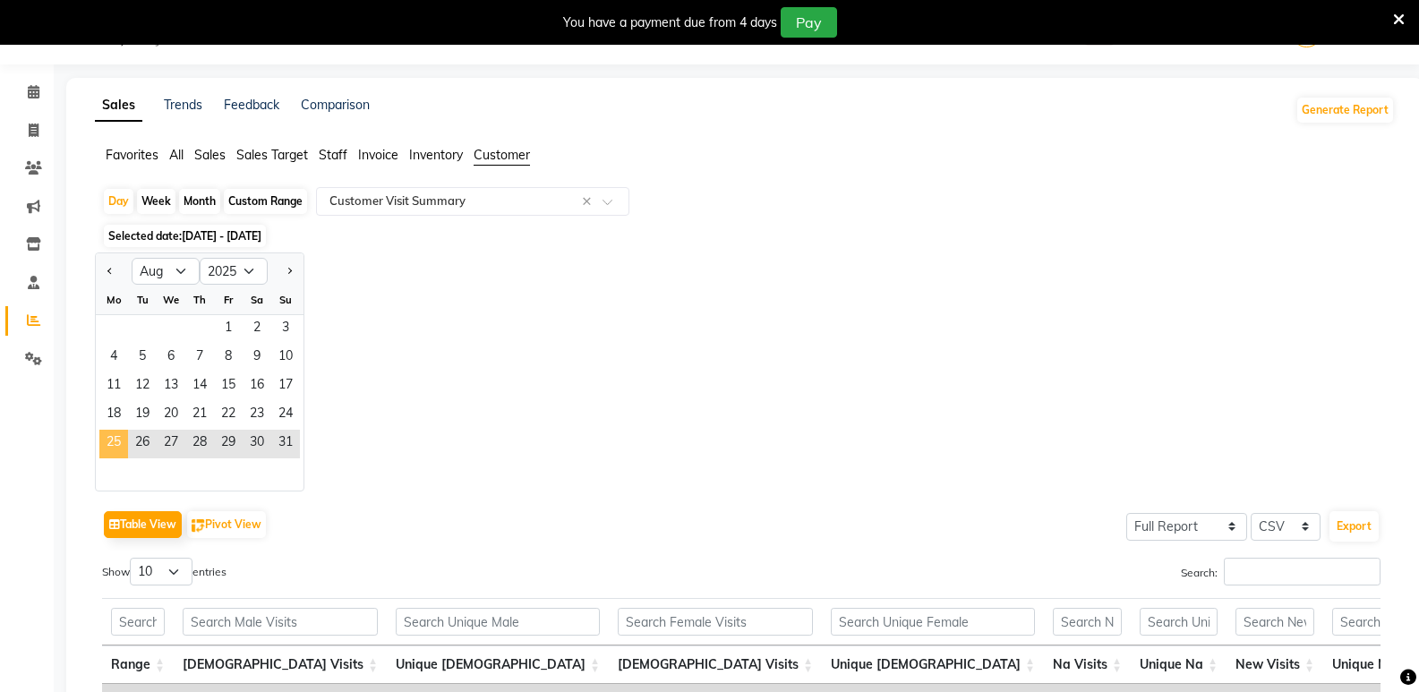
click at [116, 444] on span "25" at bounding box center [113, 444] width 29 height 29
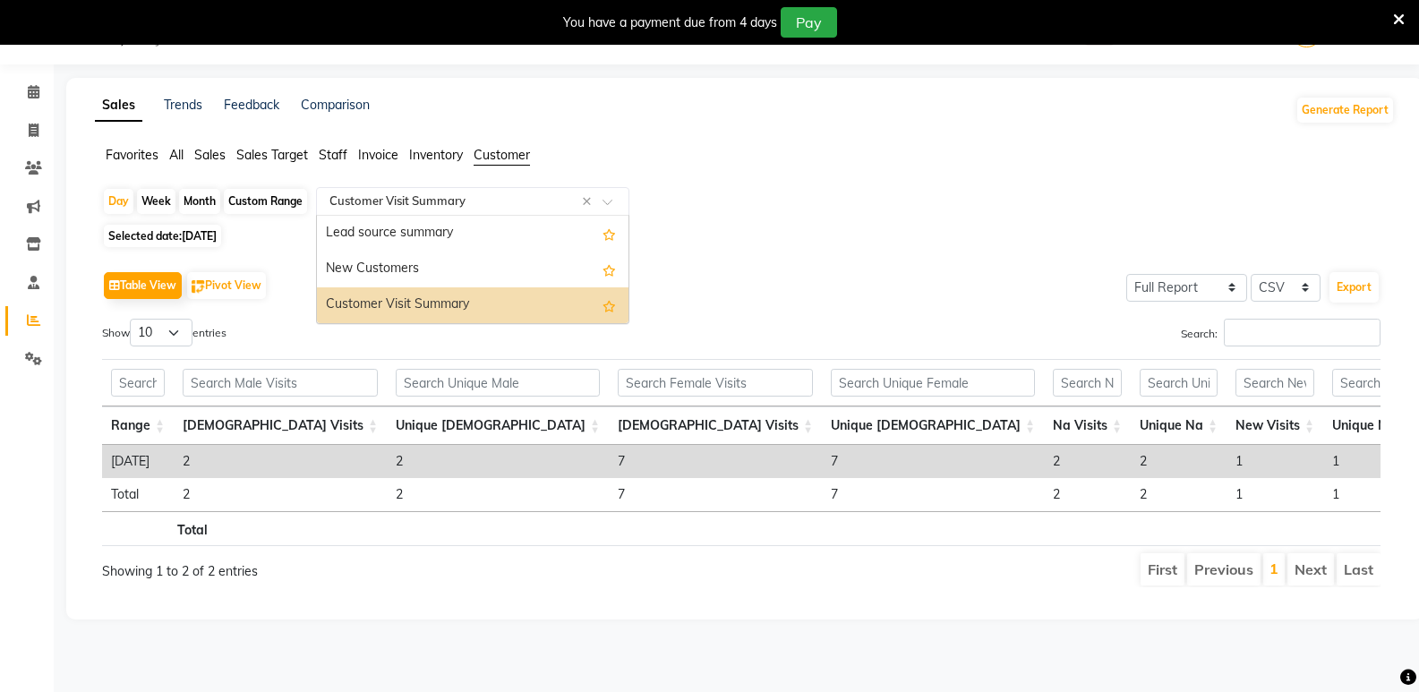
click at [433, 206] on input "text" at bounding box center [455, 202] width 258 height 18
click at [413, 244] on div "Lead source summary" at bounding box center [473, 234] width 312 height 36
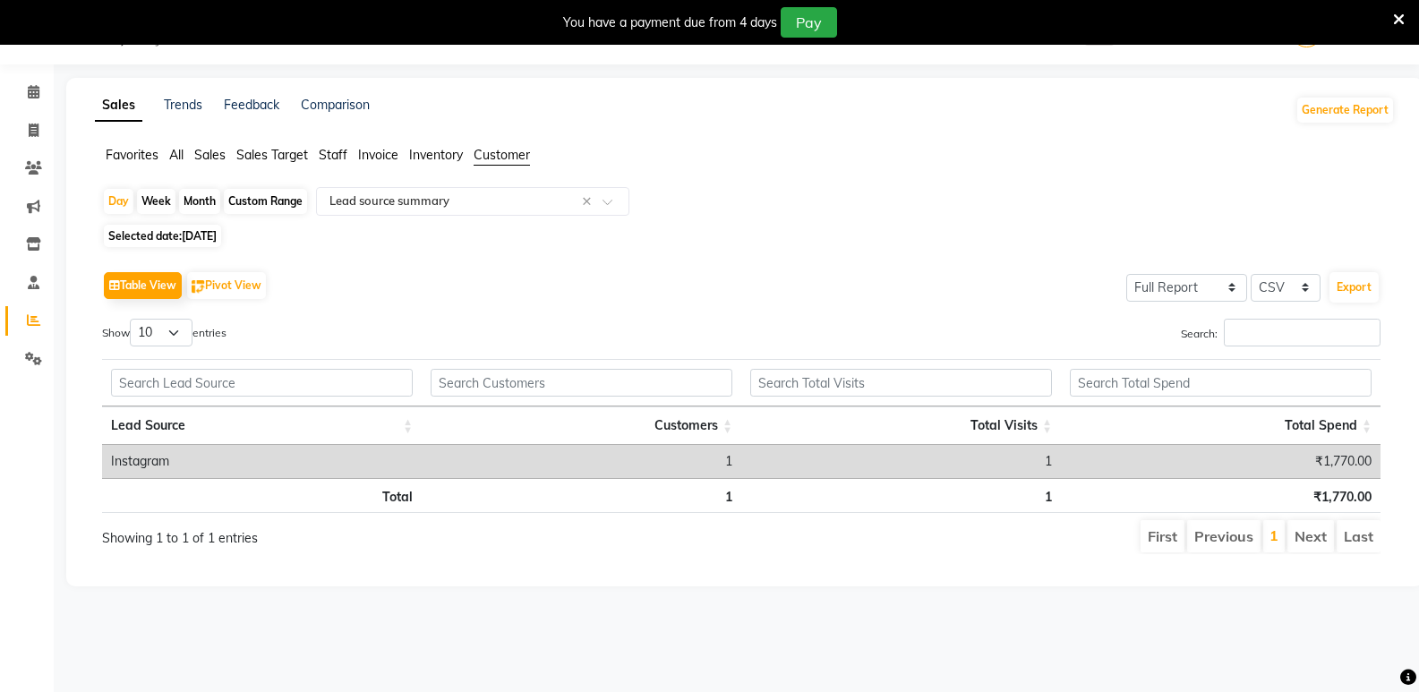
drag, startPoint x: 302, startPoint y: 462, endPoint x: 1241, endPoint y: 463, distance: 939.3
click at [1241, 463] on tr "Instagram 1 1 ₹1,770.00" at bounding box center [741, 461] width 1279 height 33
click at [1181, 470] on td "₹1,770.00" at bounding box center [1221, 461] width 320 height 33
click at [213, 238] on span "25-08-2025" at bounding box center [199, 235] width 35 height 13
select select "8"
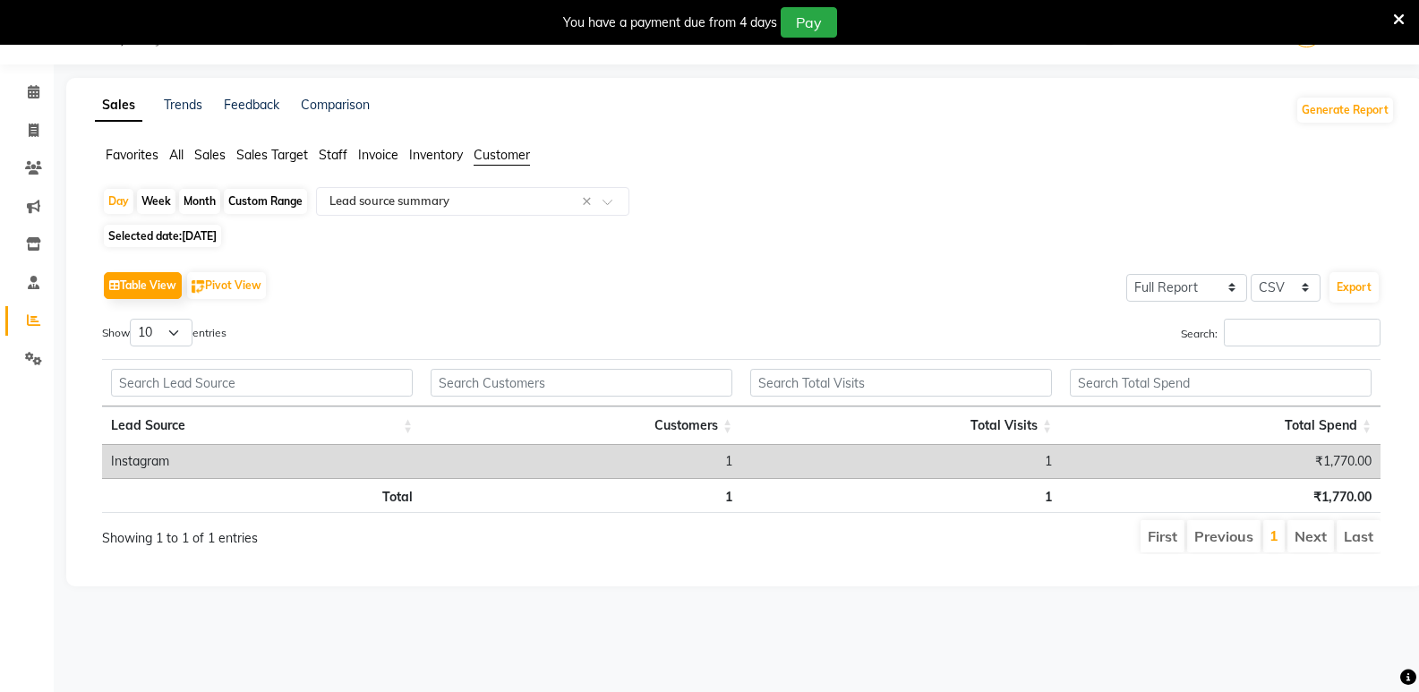
select select "2025"
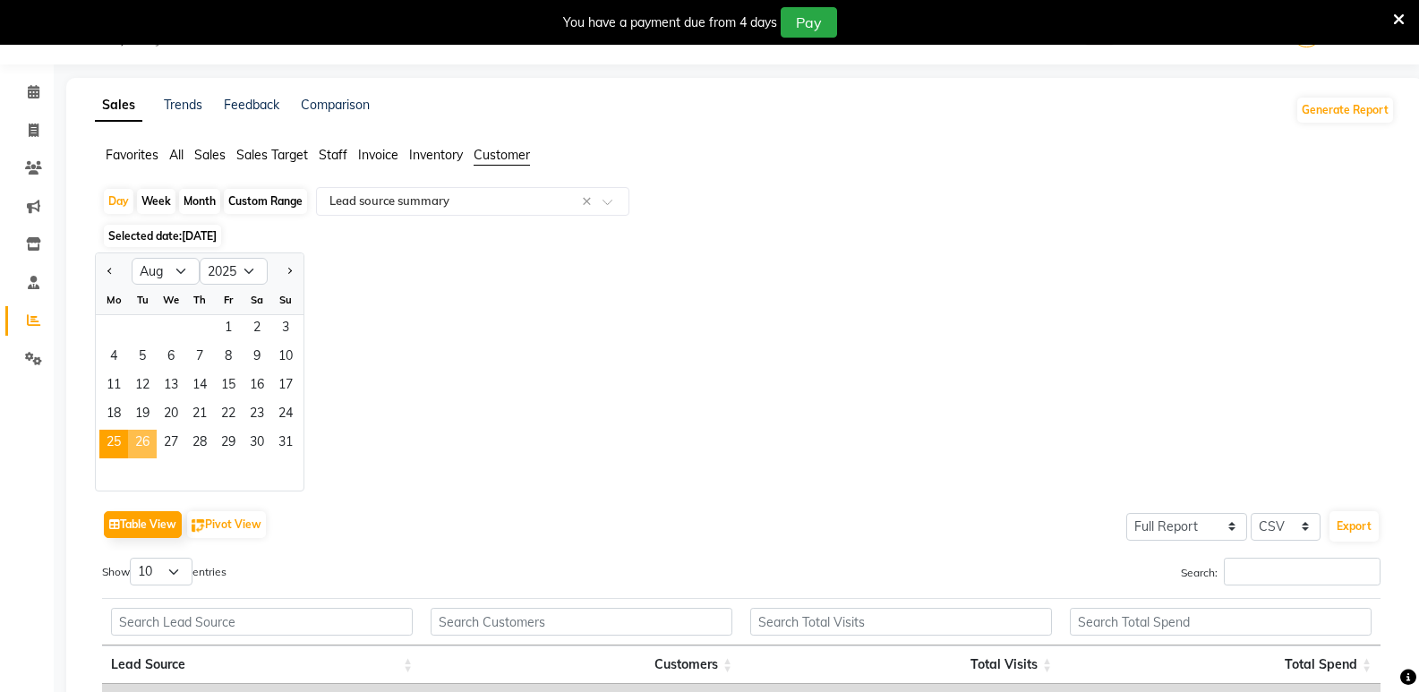
click at [152, 442] on span "26" at bounding box center [142, 444] width 29 height 29
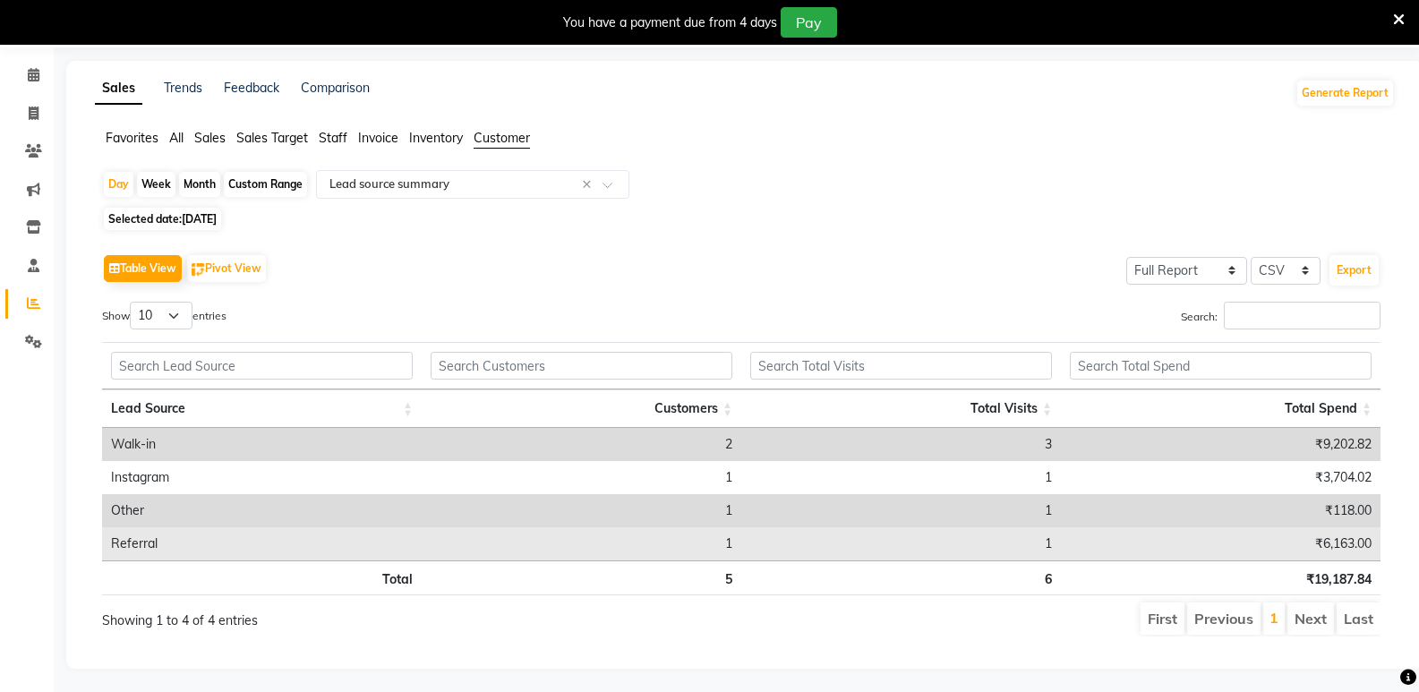
scroll to position [79, 0]
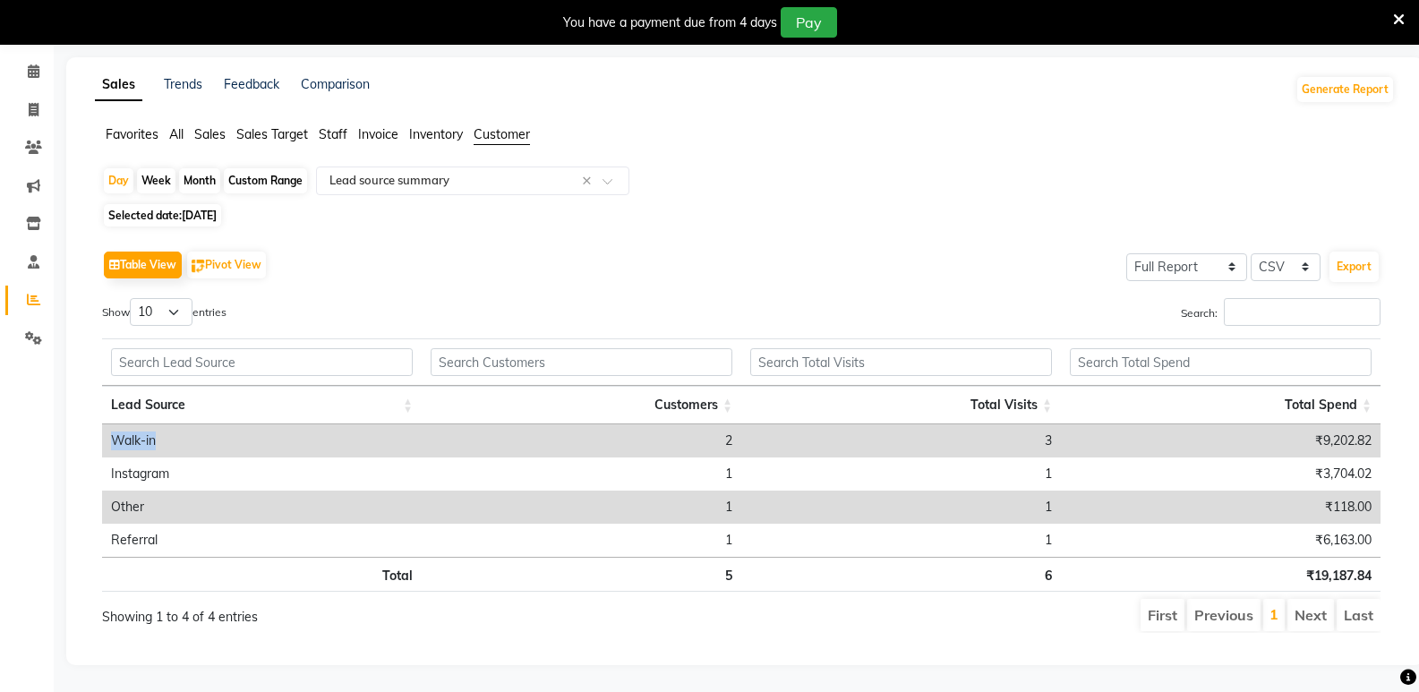
click at [602, 417] on div "Table View Pivot View Select Full Report Filtered Report Select CSV PDF Export …" at bounding box center [741, 439] width 1307 height 415
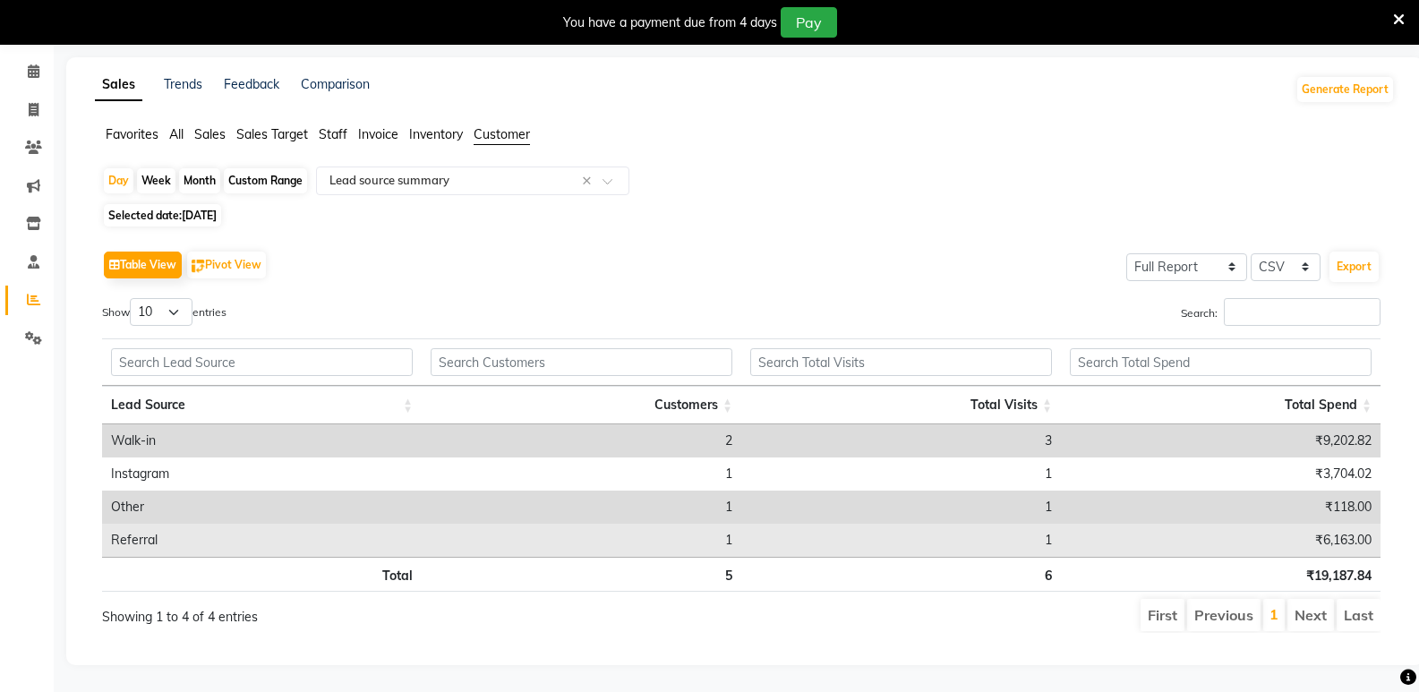
drag, startPoint x: 762, startPoint y: 485, endPoint x: 945, endPoint y: 511, distance: 184.5
click at [867, 492] on td "1" at bounding box center [901, 507] width 320 height 33
click at [876, 530] on td "1" at bounding box center [901, 540] width 320 height 33
drag, startPoint x: 675, startPoint y: 537, endPoint x: 841, endPoint y: 530, distance: 165.8
click at [805, 532] on tr "Referral 1 1 ₹6,163.00" at bounding box center [741, 540] width 1279 height 33
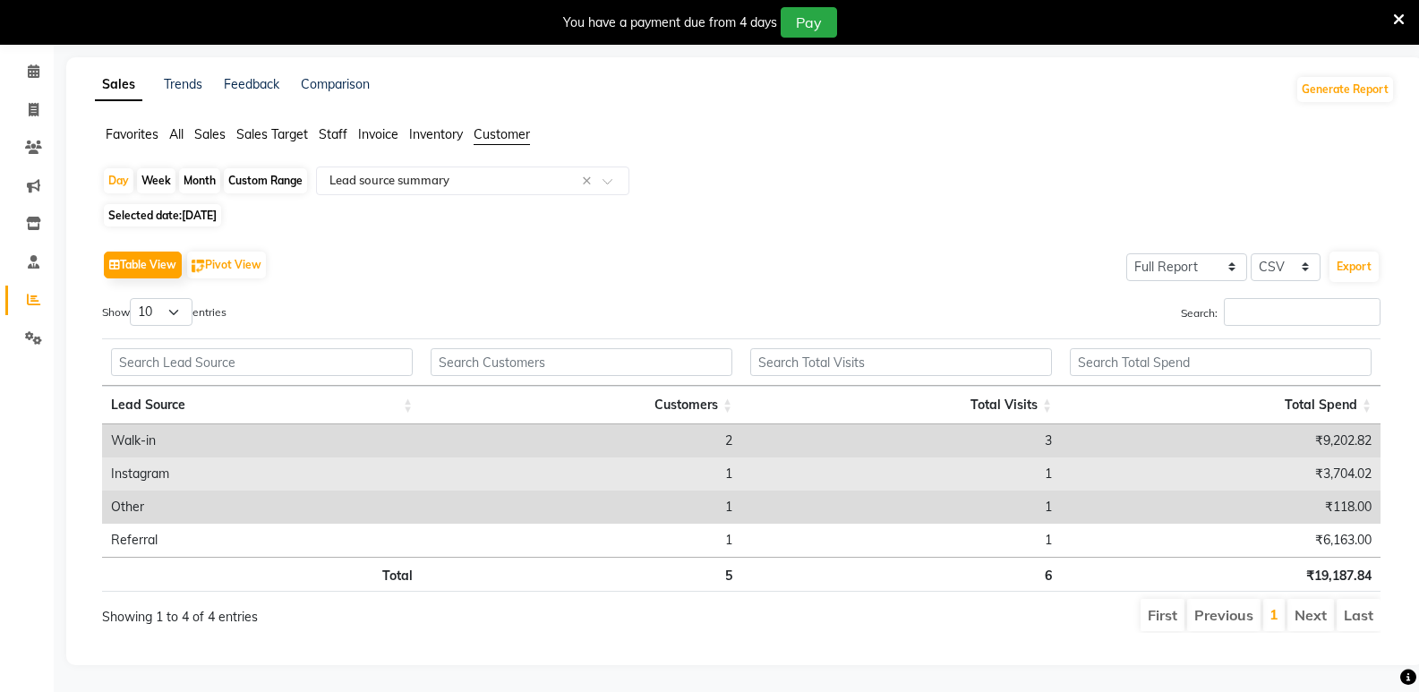
drag, startPoint x: 661, startPoint y: 478, endPoint x: 766, endPoint y: 470, distance: 106.0
click at [749, 470] on tbody "Walk-in 2 3 ₹9,202.82 Instagram 1 1 ₹3,704.02 Other 1 1 ₹118.00 Referral 1 1 ₹6…" at bounding box center [741, 490] width 1279 height 133
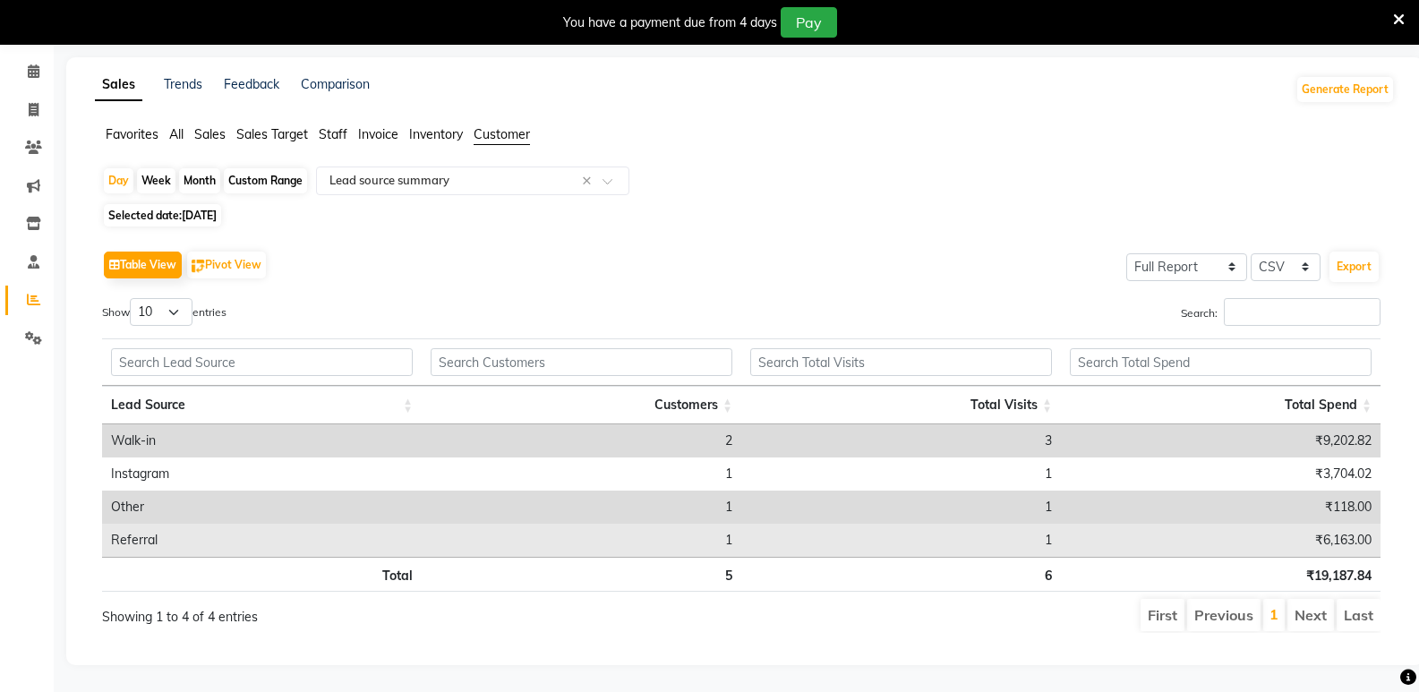
drag, startPoint x: 659, startPoint y: 528, endPoint x: 944, endPoint y: 530, distance: 284.7
click at [893, 530] on tr "Referral 1 1 ₹6,163.00" at bounding box center [741, 540] width 1279 height 33
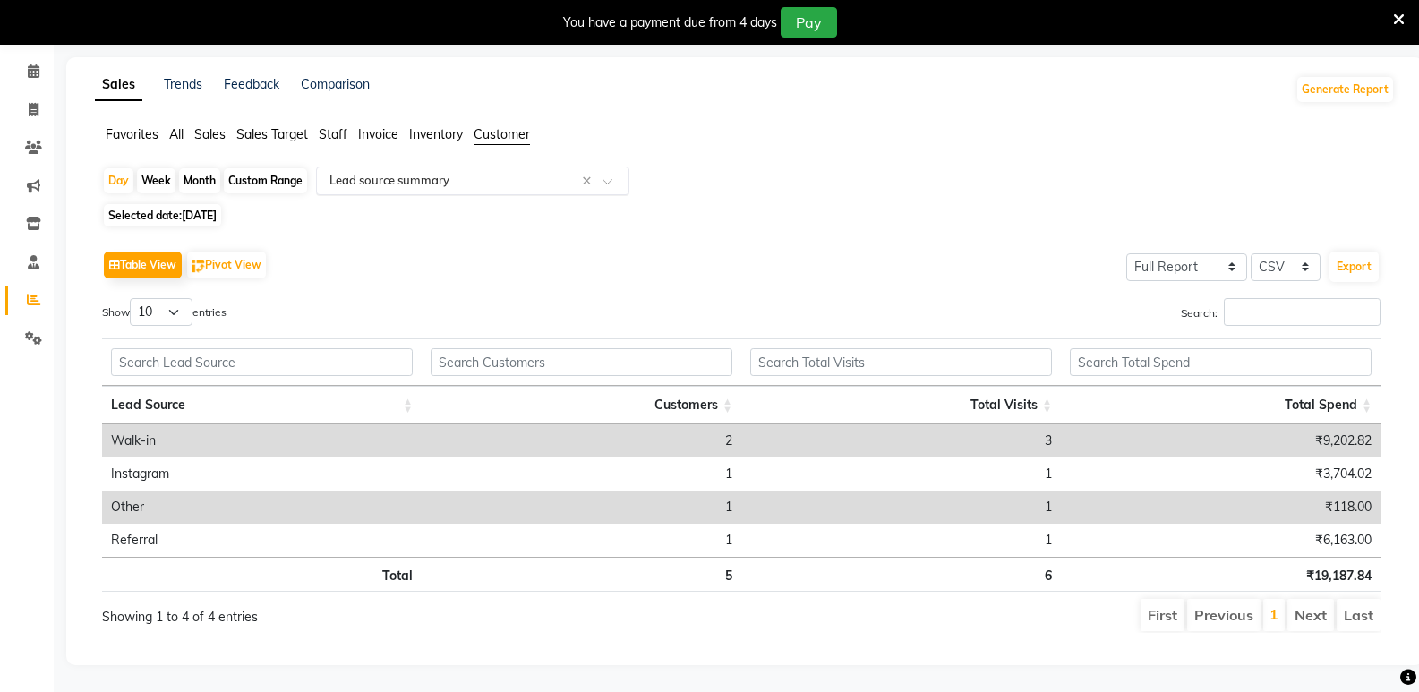
click at [477, 172] on input "text" at bounding box center [455, 181] width 258 height 18
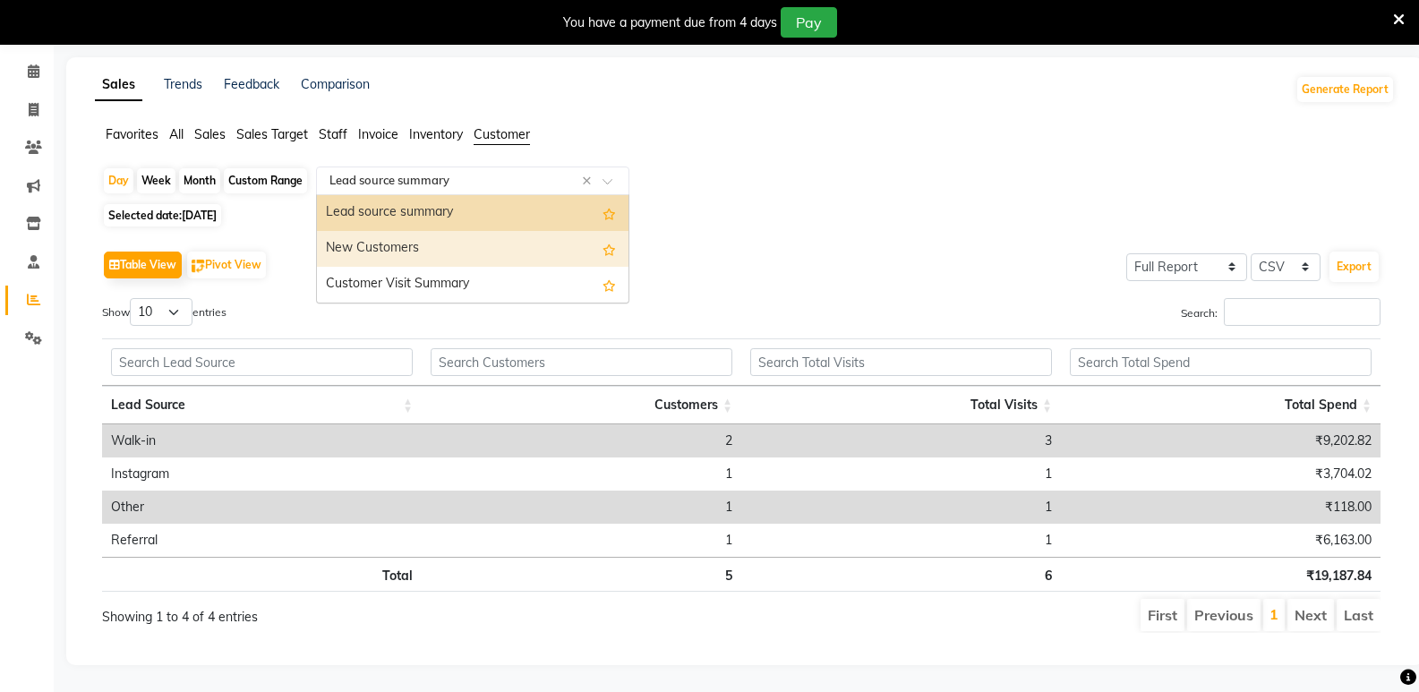
click at [413, 231] on div "New Customers" at bounding box center [473, 249] width 312 height 36
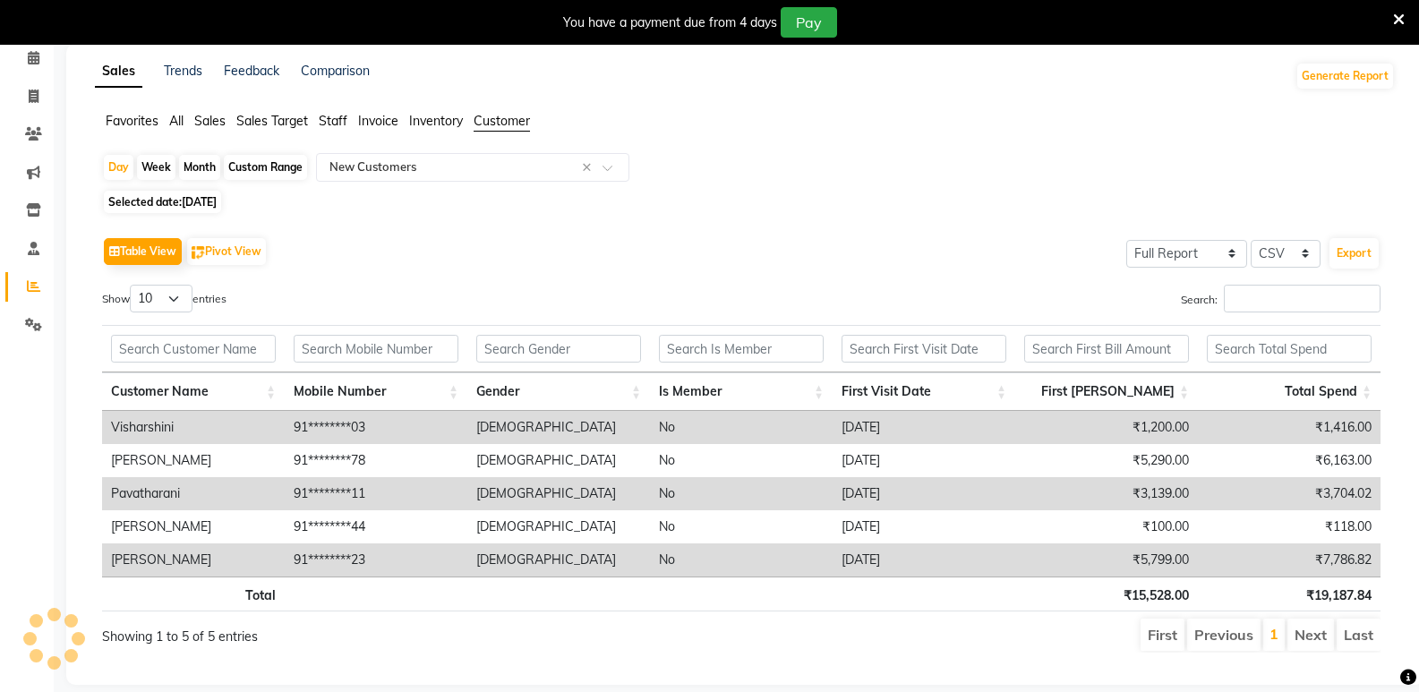
click at [193, 196] on span "[DATE]" at bounding box center [199, 201] width 35 height 13
select select "8"
select select "2025"
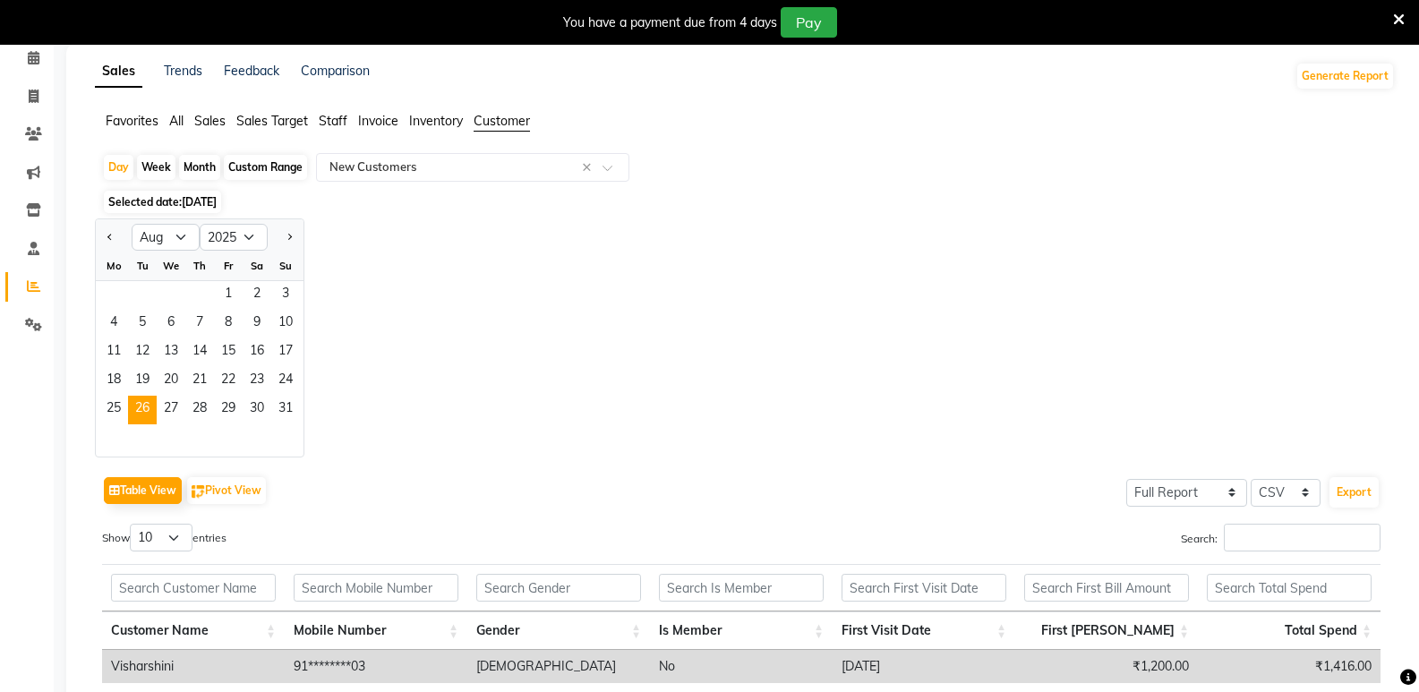
click at [237, 167] on div "Custom Range" at bounding box center [265, 167] width 83 height 25
select select "8"
select select "2025"
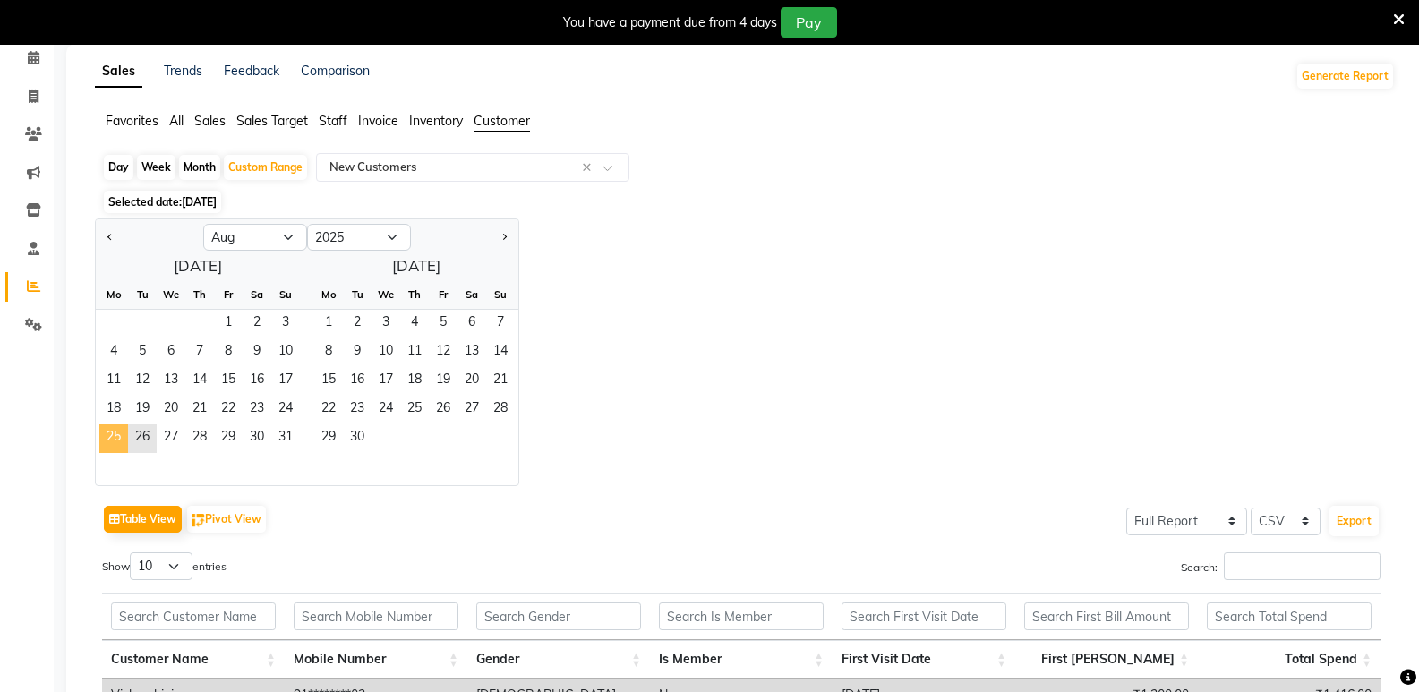
click at [104, 437] on span "25" at bounding box center [113, 438] width 29 height 29
click at [292, 435] on span "31" at bounding box center [285, 438] width 29 height 29
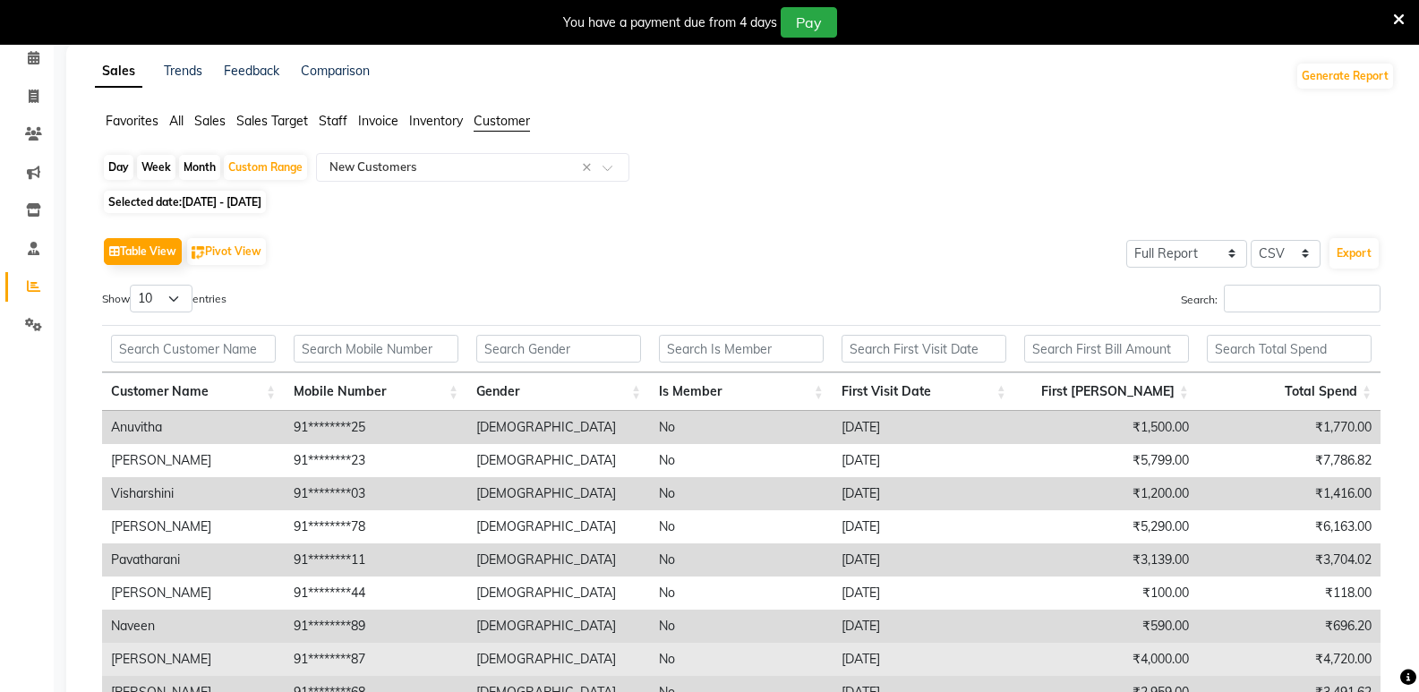
scroll to position [278, 0]
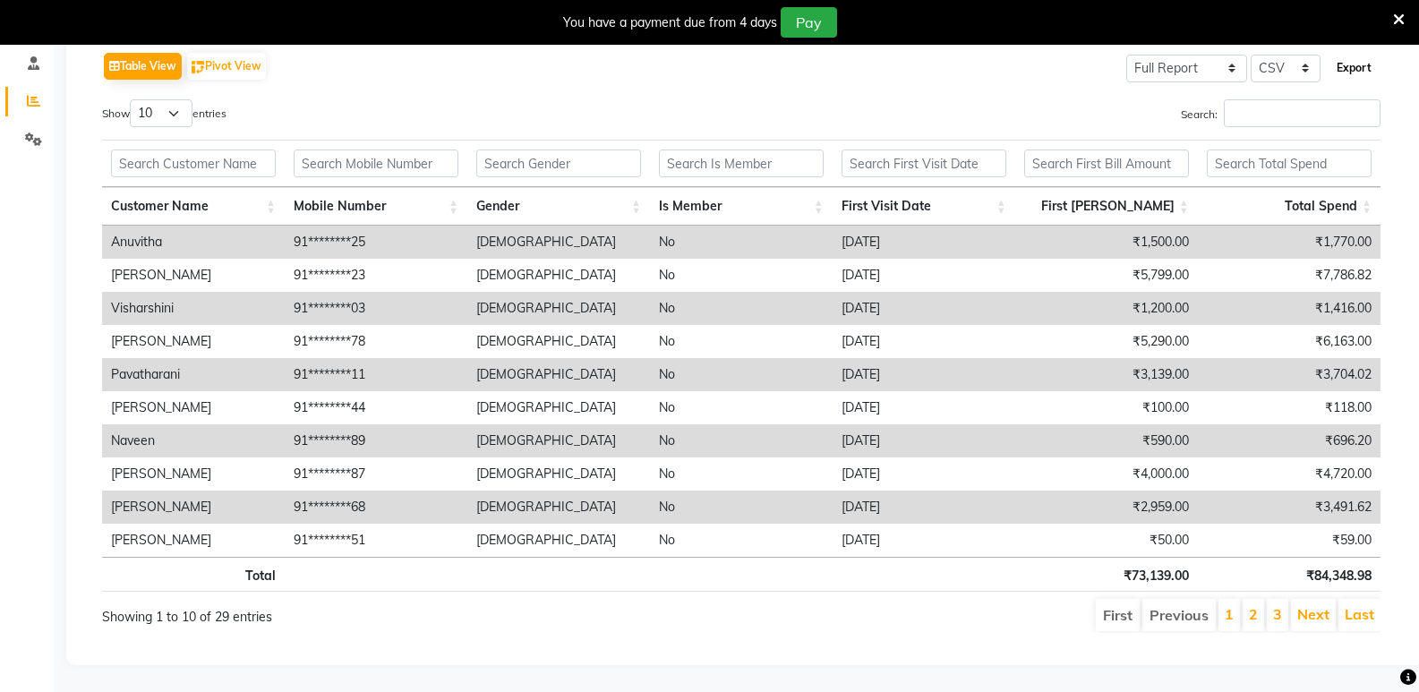
click at [1360, 61] on button "Export" at bounding box center [1354, 68] width 49 height 30
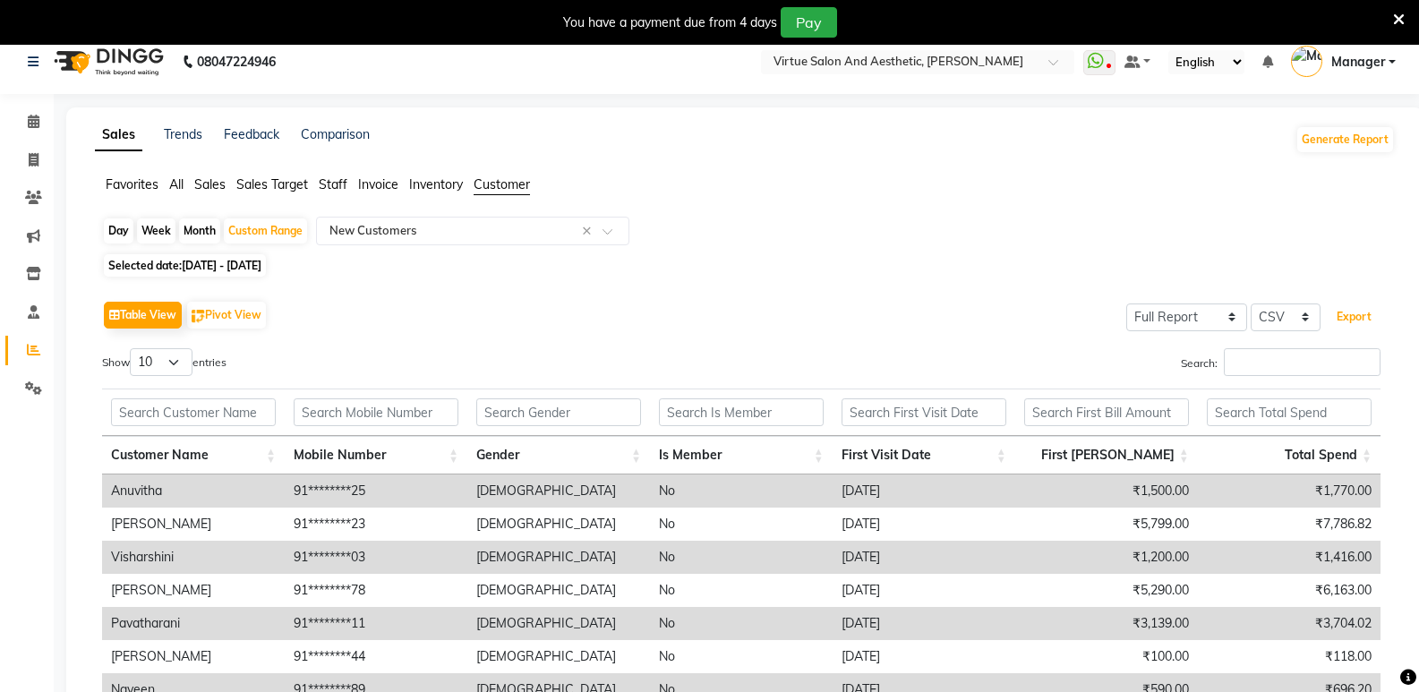
scroll to position [0, 0]
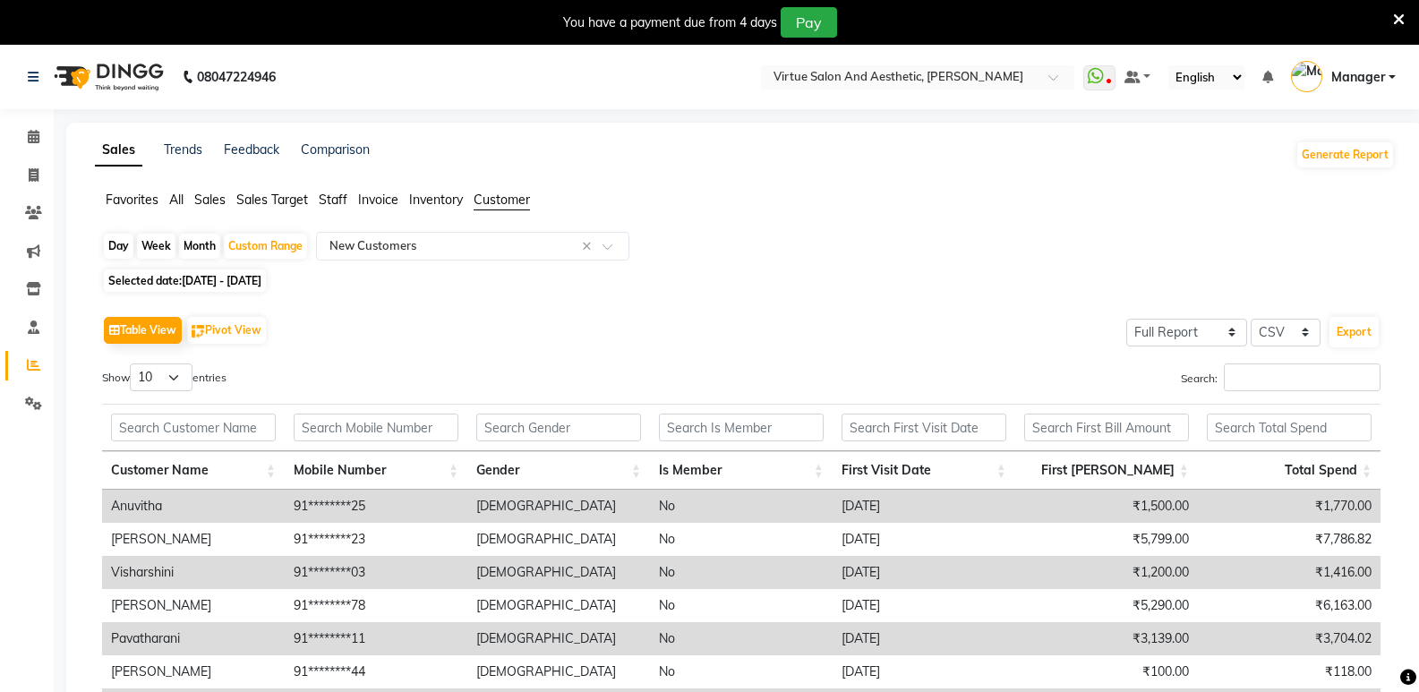
click at [185, 286] on span "25-08-2025 - 31-08-2025" at bounding box center [222, 280] width 80 height 13
select select "8"
select select "2025"
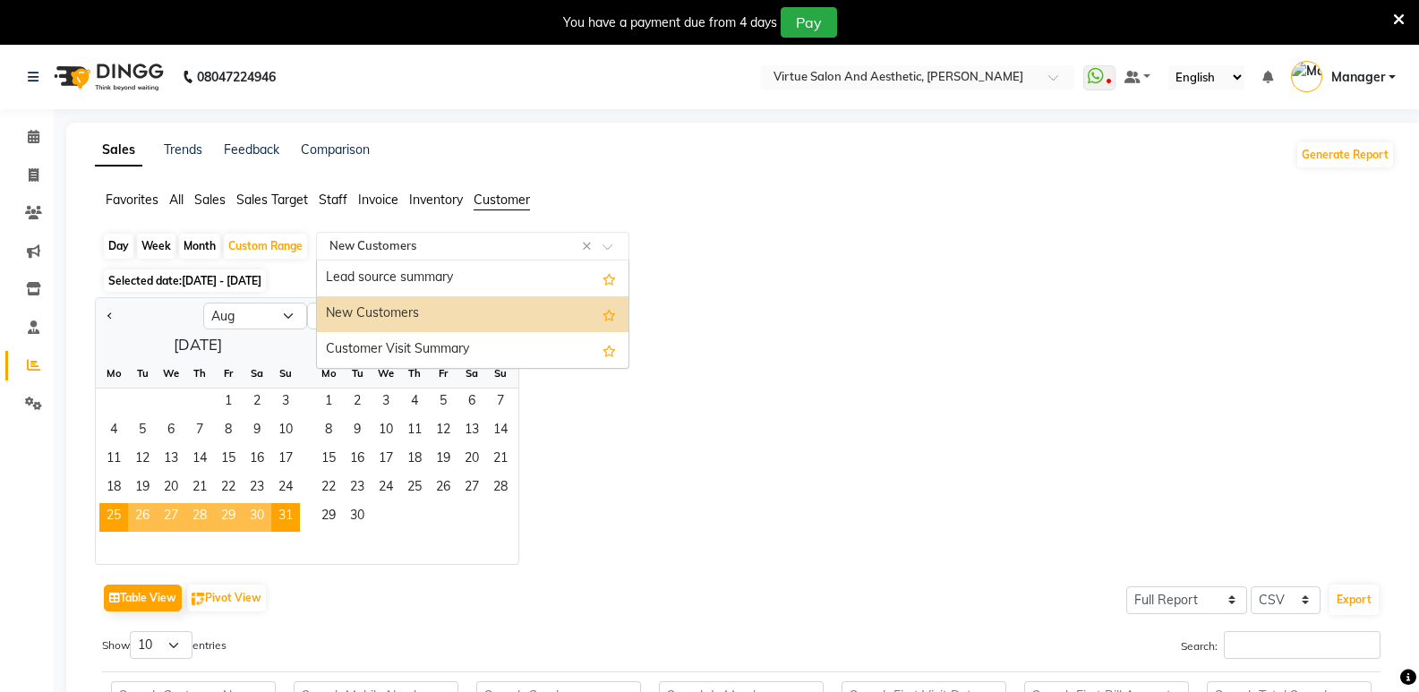
click at [424, 244] on input "text" at bounding box center [455, 246] width 258 height 18
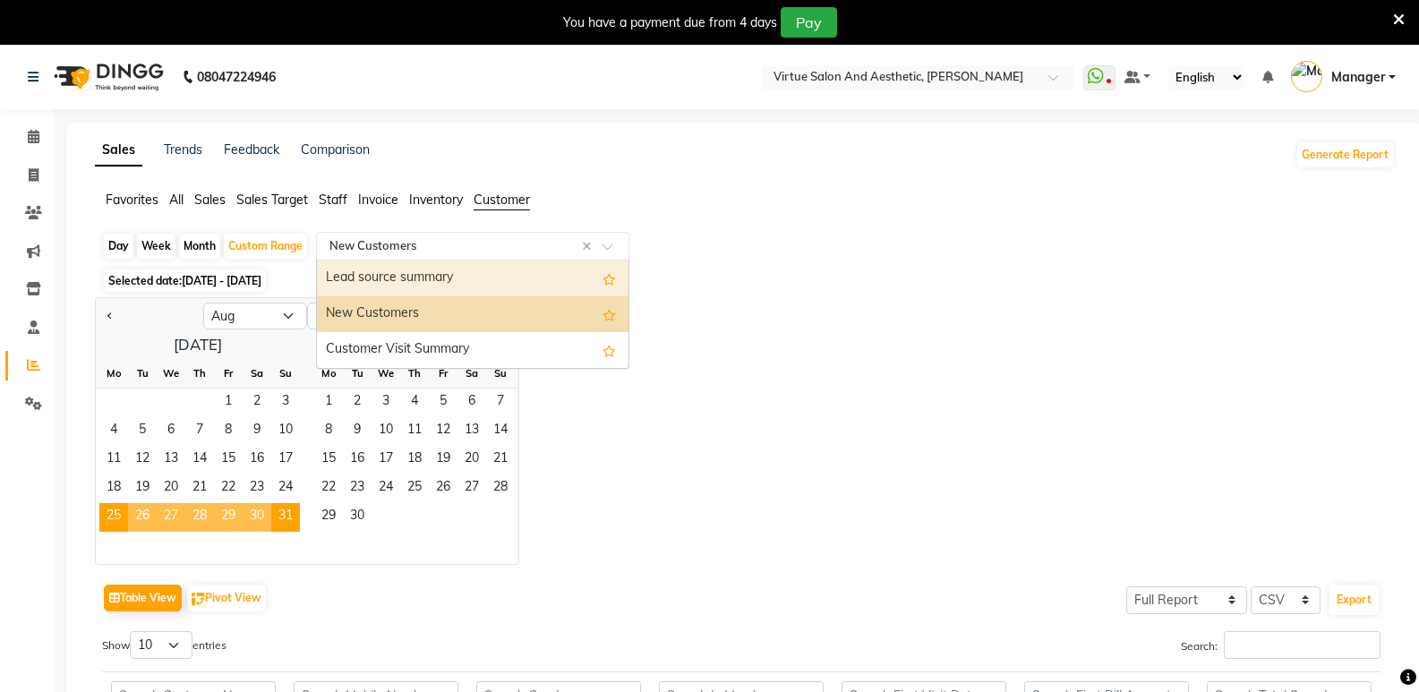
click at [382, 275] on div "Lead source summary" at bounding box center [473, 279] width 312 height 36
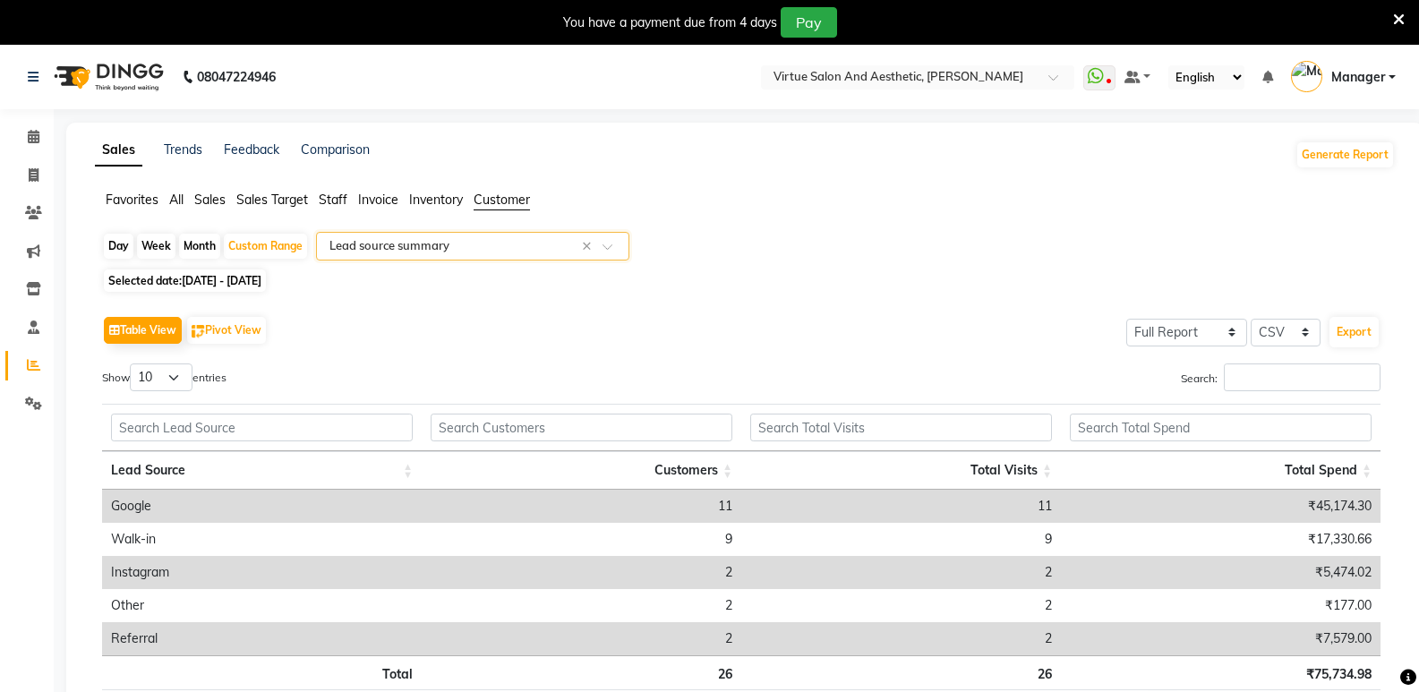
click at [199, 288] on span "Selected date: 25-08-2025 - 31-08-2025" at bounding box center [185, 281] width 162 height 22
select select "8"
select select "2025"
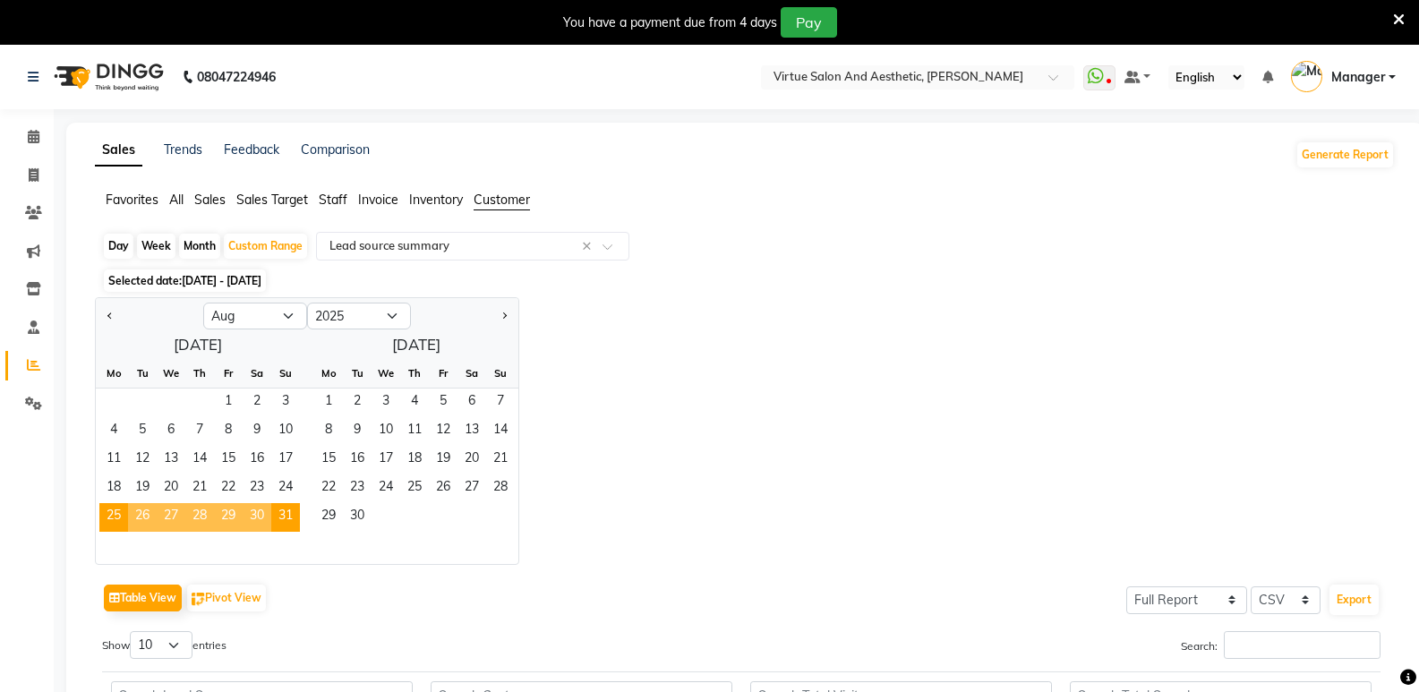
click at [145, 517] on span "26" at bounding box center [142, 517] width 29 height 29
click at [116, 247] on div "Day" at bounding box center [119, 246] width 30 height 25
select select "8"
select select "2025"
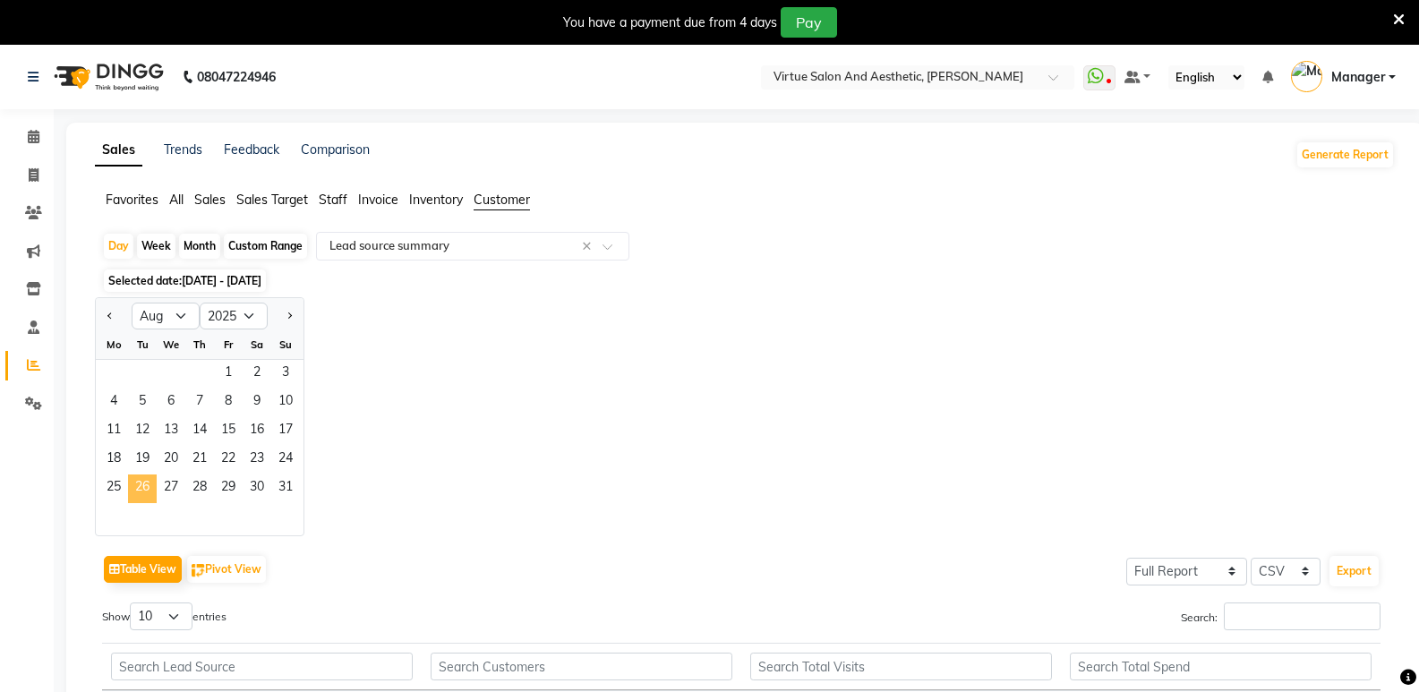
click at [141, 486] on span "26" at bounding box center [142, 489] width 29 height 29
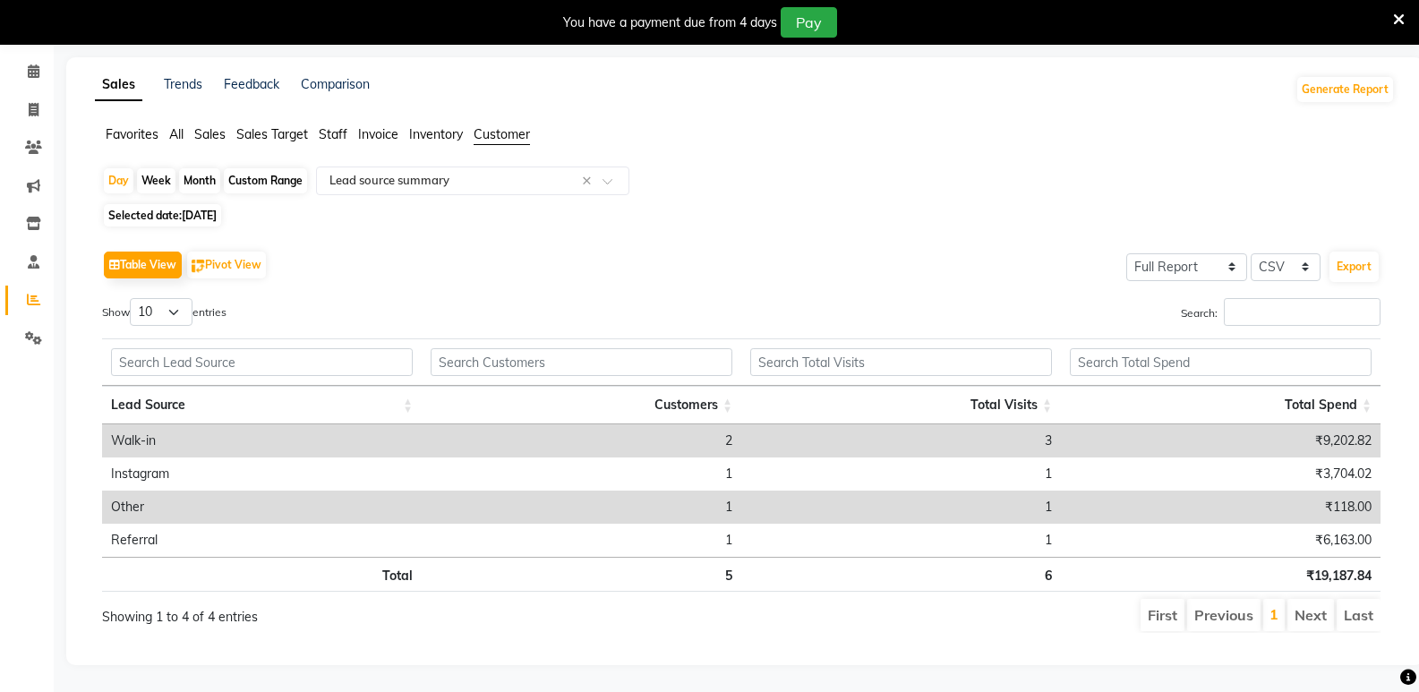
scroll to position [79, 0]
drag, startPoint x: 741, startPoint y: 497, endPoint x: 792, endPoint y: 497, distance: 51.9
click at [791, 497] on tr "Other 1 1 ₹118.00" at bounding box center [741, 507] width 1279 height 33
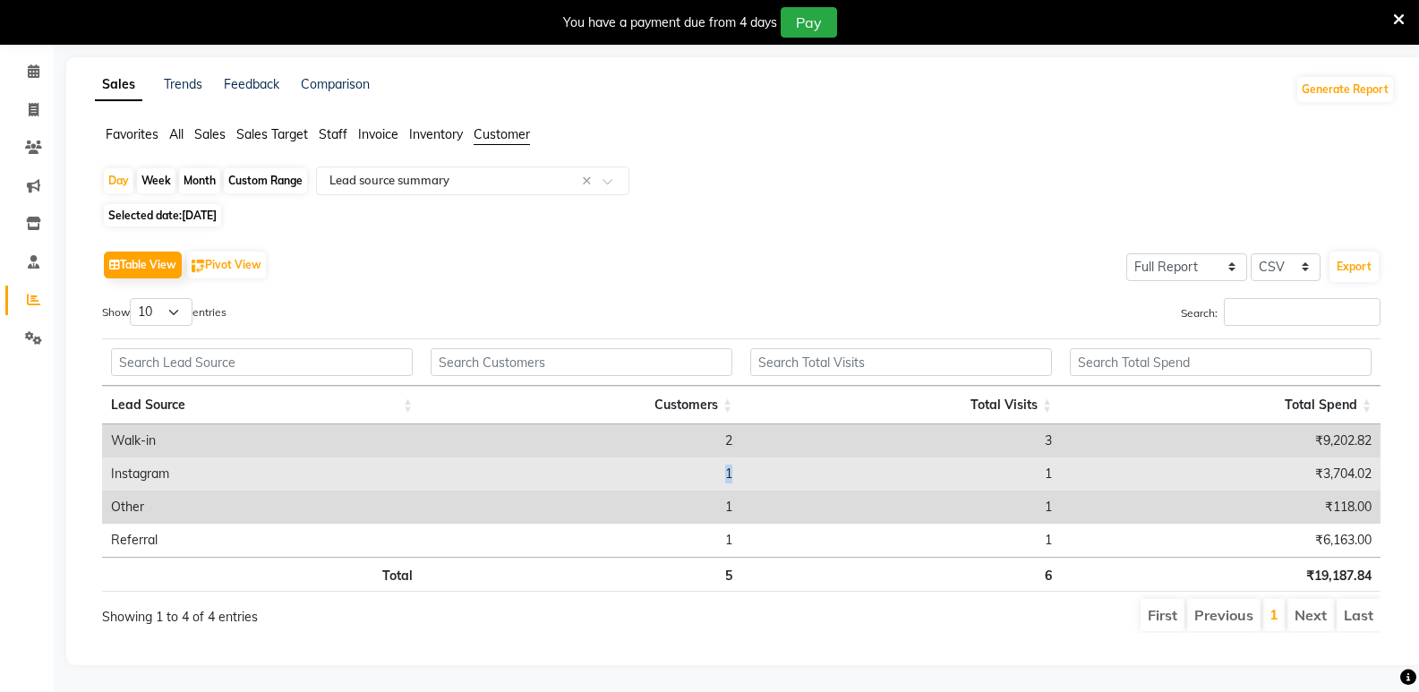
drag, startPoint x: 729, startPoint y: 458, endPoint x: 787, endPoint y: 462, distance: 58.4
click at [785, 462] on tr "Instagram 1 1 ₹3,704.02" at bounding box center [741, 474] width 1279 height 33
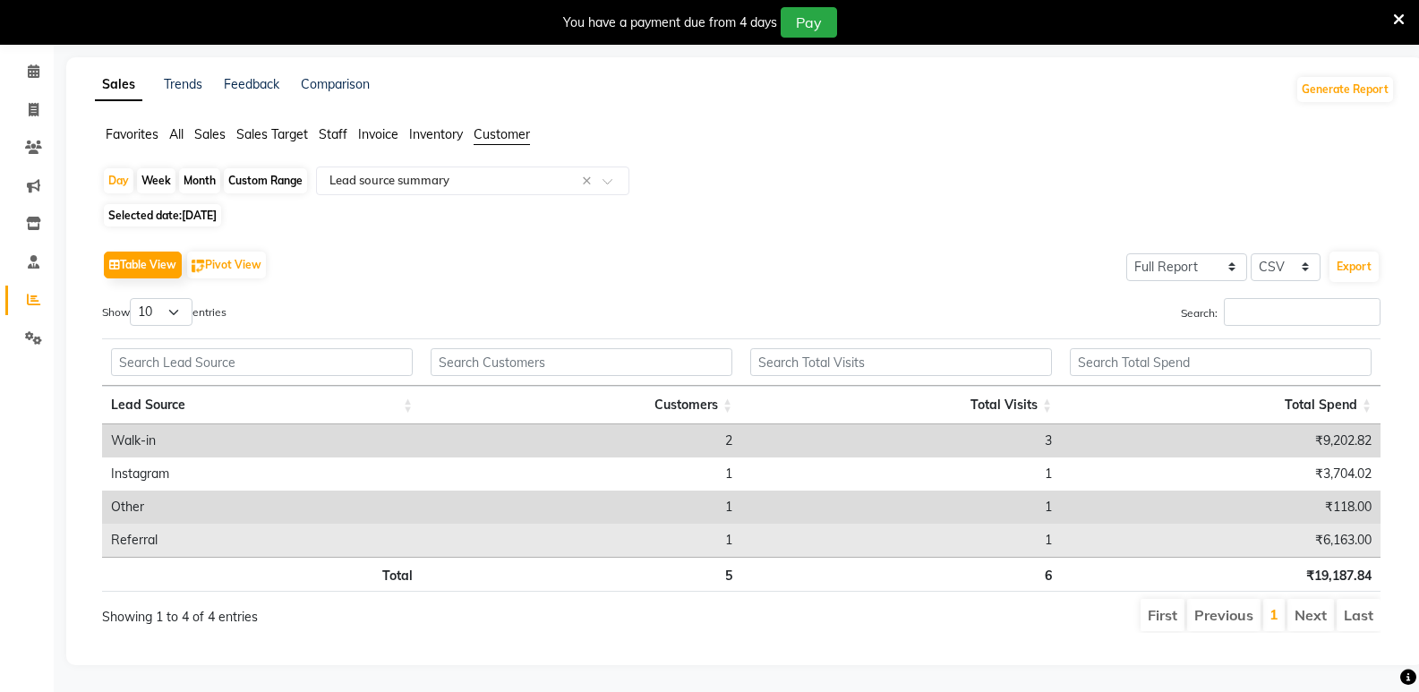
drag, startPoint x: 640, startPoint y: 530, endPoint x: 787, endPoint y: 540, distance: 147.2
click at [741, 541] on tr "Referral 1 1 ₹6,163.00" at bounding box center [741, 540] width 1279 height 33
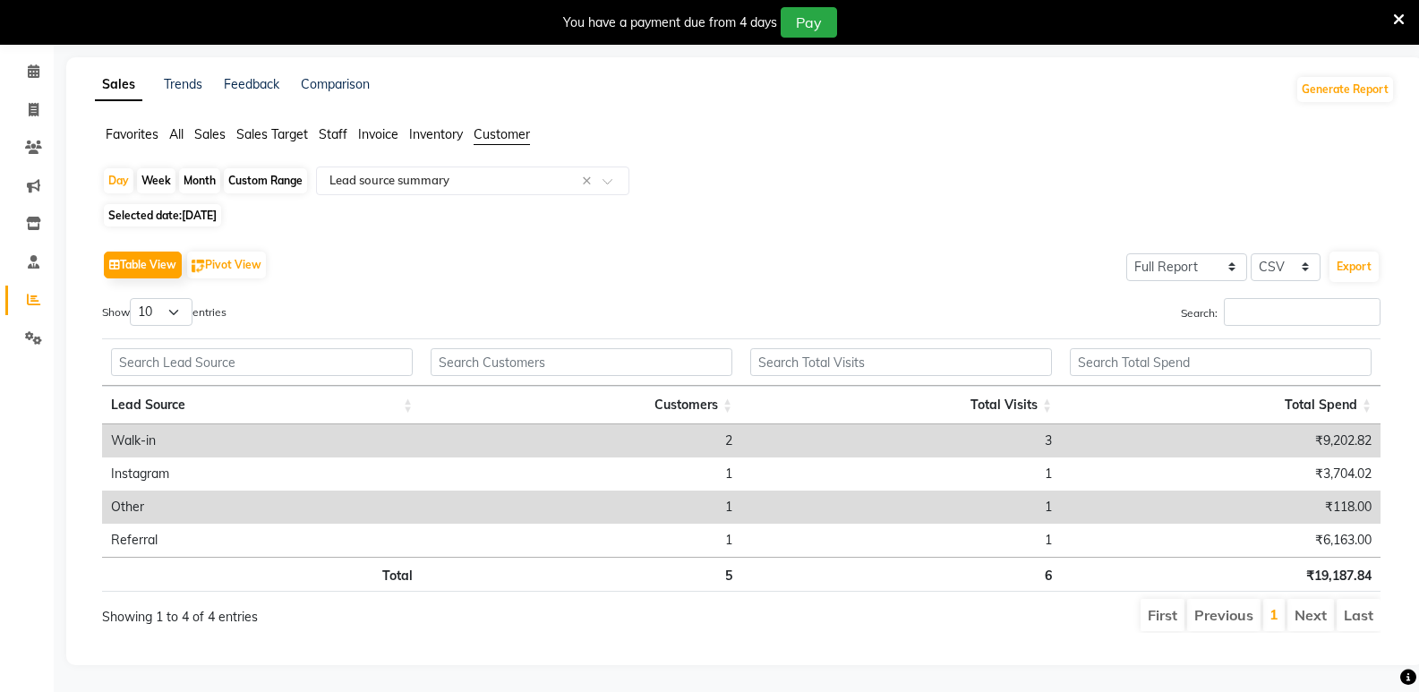
click at [207, 209] on span "[DATE]" at bounding box center [199, 215] width 35 height 13
select select "8"
select select "2025"
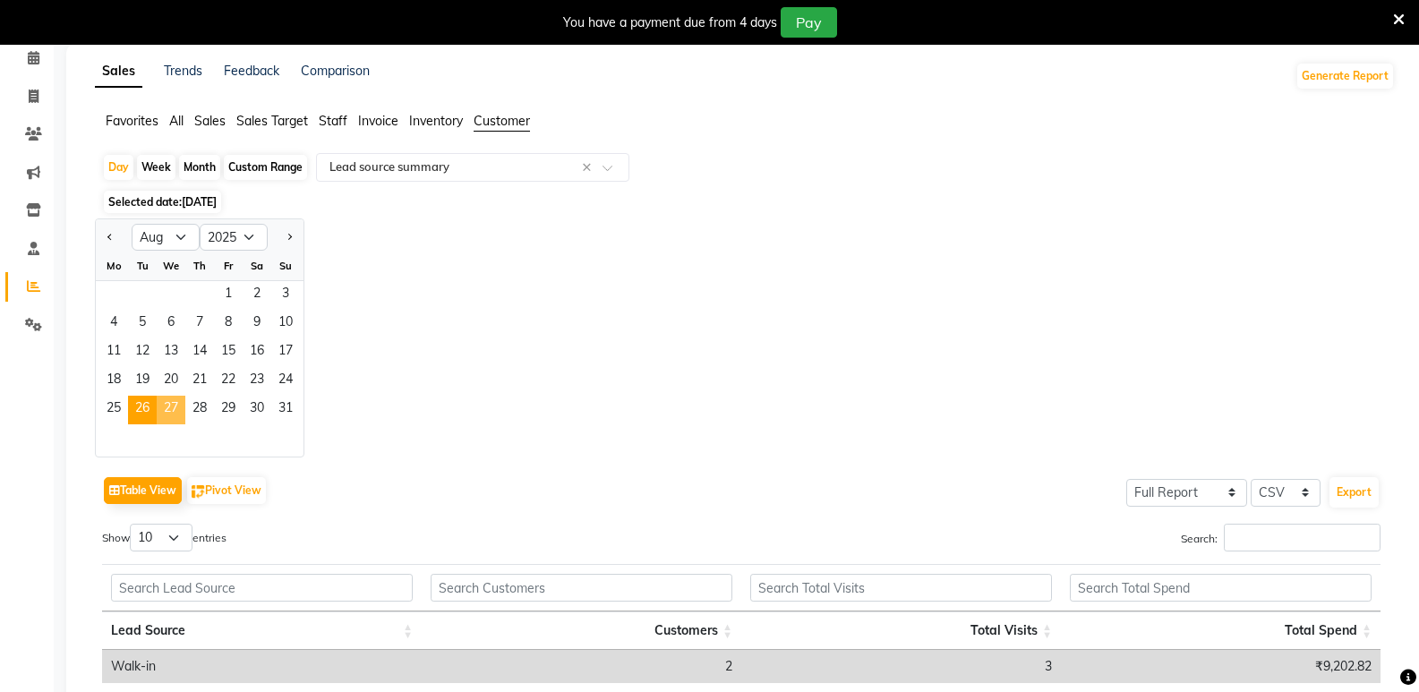
click at [171, 417] on span "27" at bounding box center [171, 410] width 29 height 29
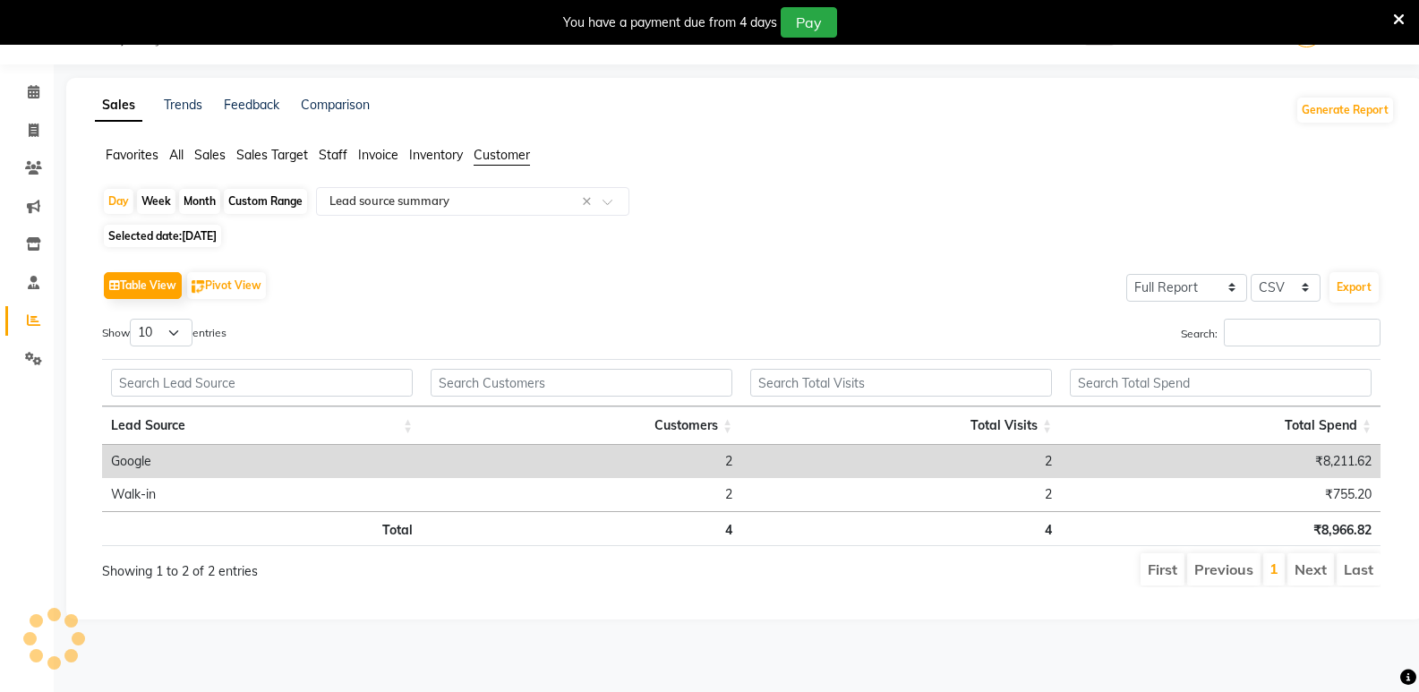
scroll to position [45, 0]
drag, startPoint x: 663, startPoint y: 435, endPoint x: 1231, endPoint y: 396, distance: 569.9
click at [1231, 396] on thead "Lead Source Customers Total Visits Total Spend" at bounding box center [741, 402] width 1279 height 86
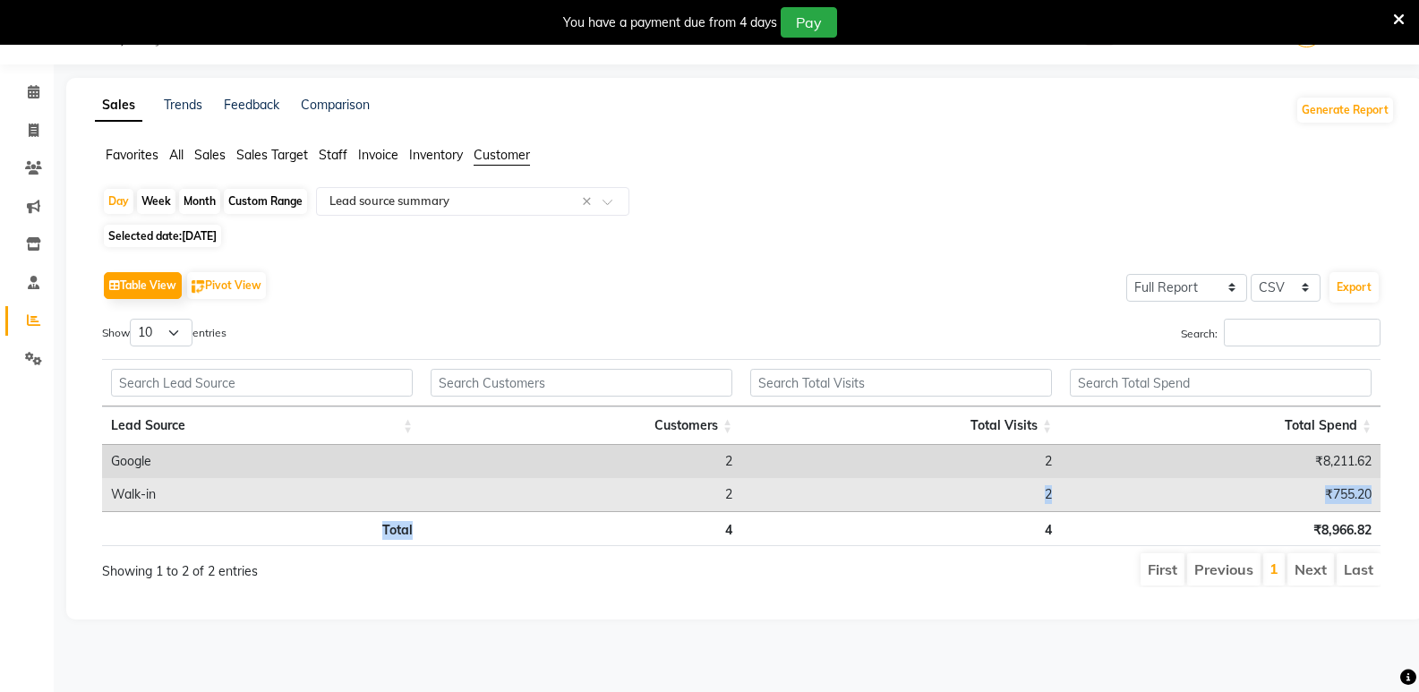
drag, startPoint x: 634, startPoint y: 516, endPoint x: 1084, endPoint y: 502, distance: 450.6
click at [1083, 504] on div "Lead Source Customers Total Visits Total Spend Lead Source Customers Total Visi…" at bounding box center [741, 453] width 1279 height 198
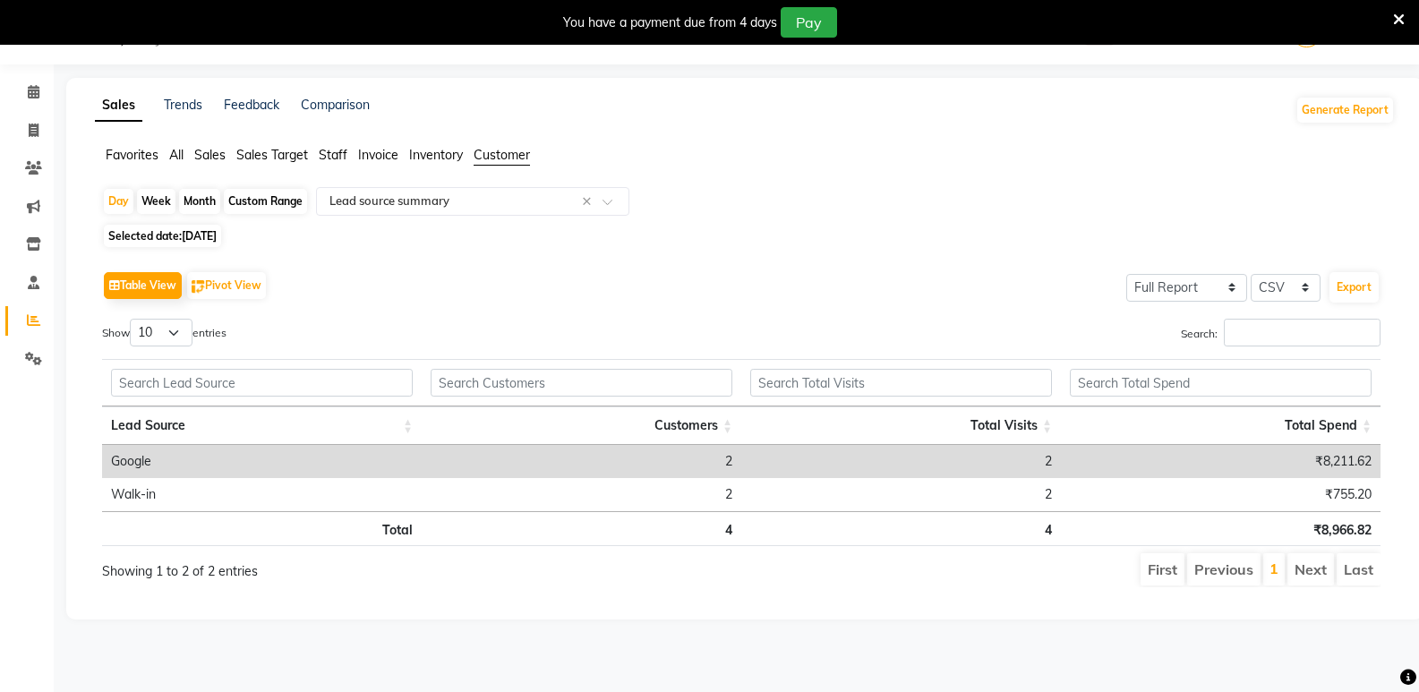
click at [184, 229] on span "27-08-2025" at bounding box center [199, 235] width 35 height 13
select select "8"
select select "2025"
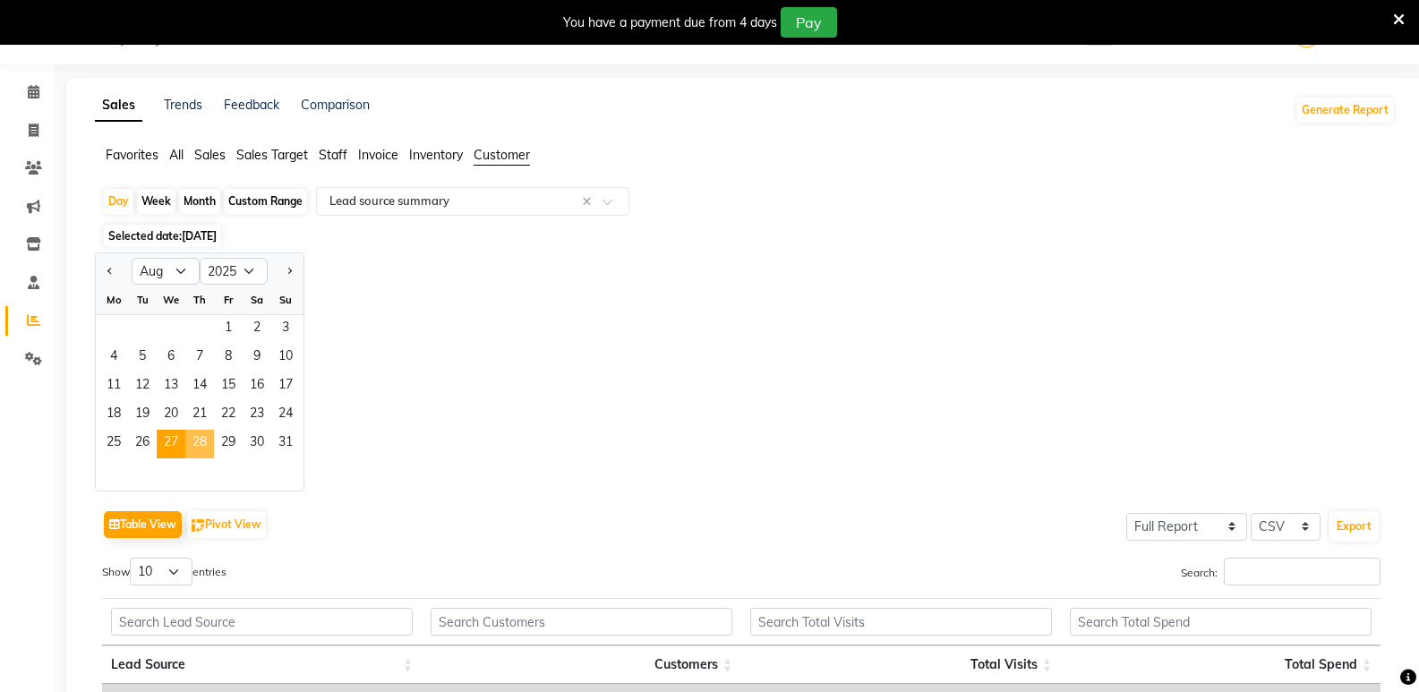
click at [210, 440] on span "28" at bounding box center [199, 444] width 29 height 29
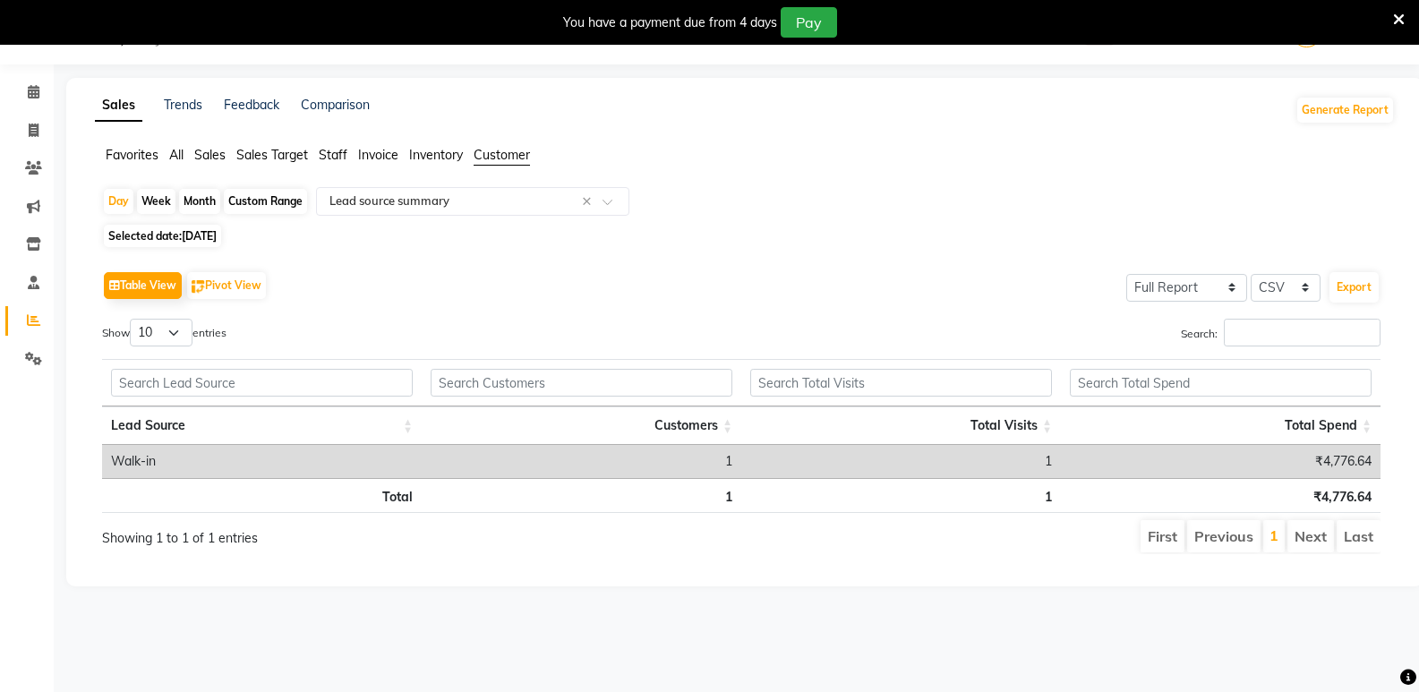
click at [173, 239] on span "Selected date: 28-08-2025" at bounding box center [162, 236] width 117 height 22
select select "8"
select select "2025"
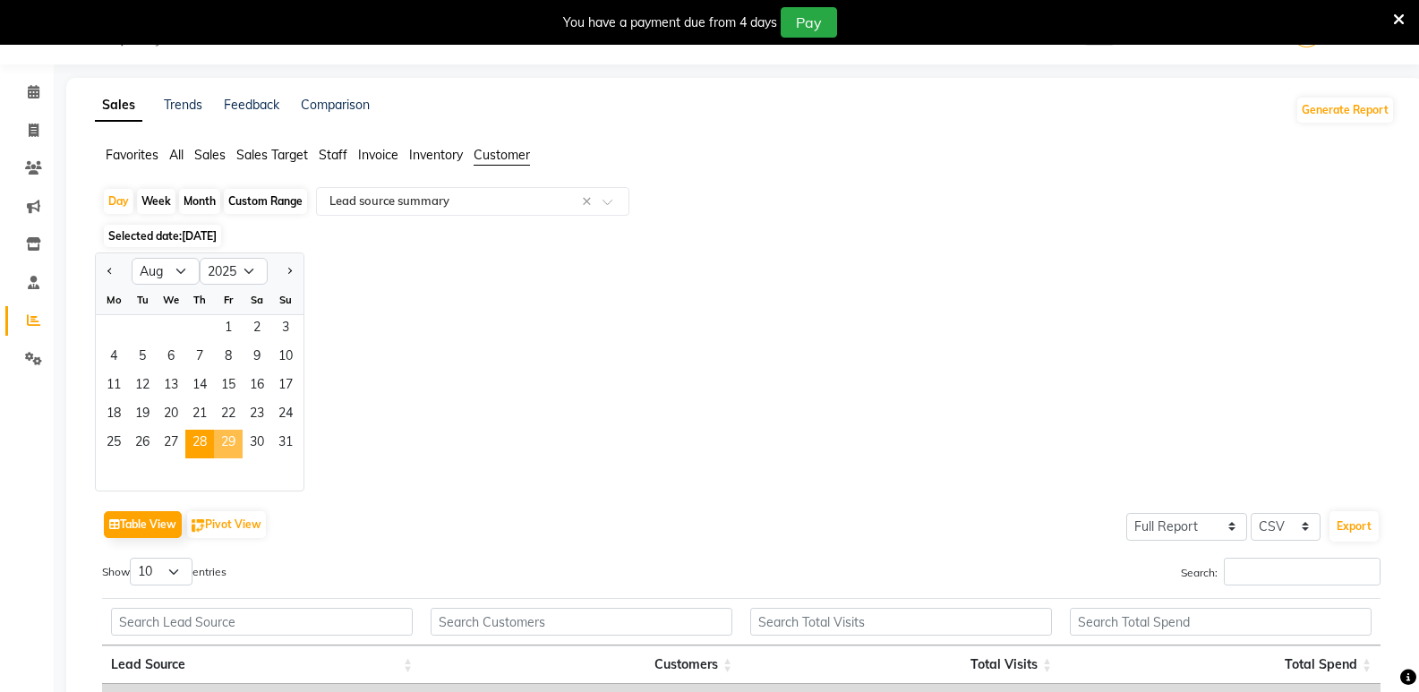
click at [231, 443] on span "29" at bounding box center [228, 444] width 29 height 29
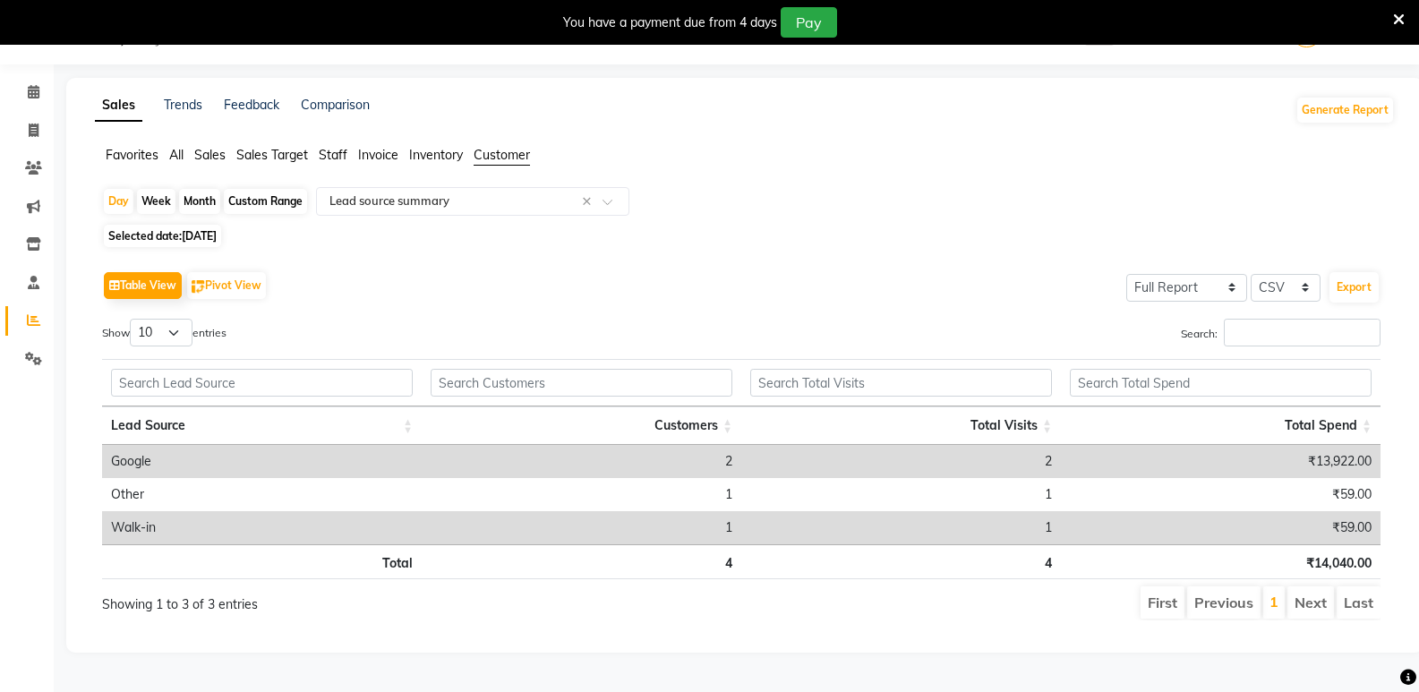
scroll to position [46, 0]
drag, startPoint x: 325, startPoint y: 469, endPoint x: 1089, endPoint y: 458, distance: 763.9
click at [1089, 458] on tr "Google 2 2 ₹13,922.00" at bounding box center [741, 461] width 1279 height 33
drag, startPoint x: 714, startPoint y: 510, endPoint x: 890, endPoint y: 510, distance: 176.4
click at [890, 509] on tbody "Google 2 2 ₹13,922.00 Other 1 1 ₹59.00 Walk-in 1 1 ₹59.00" at bounding box center [741, 494] width 1279 height 99
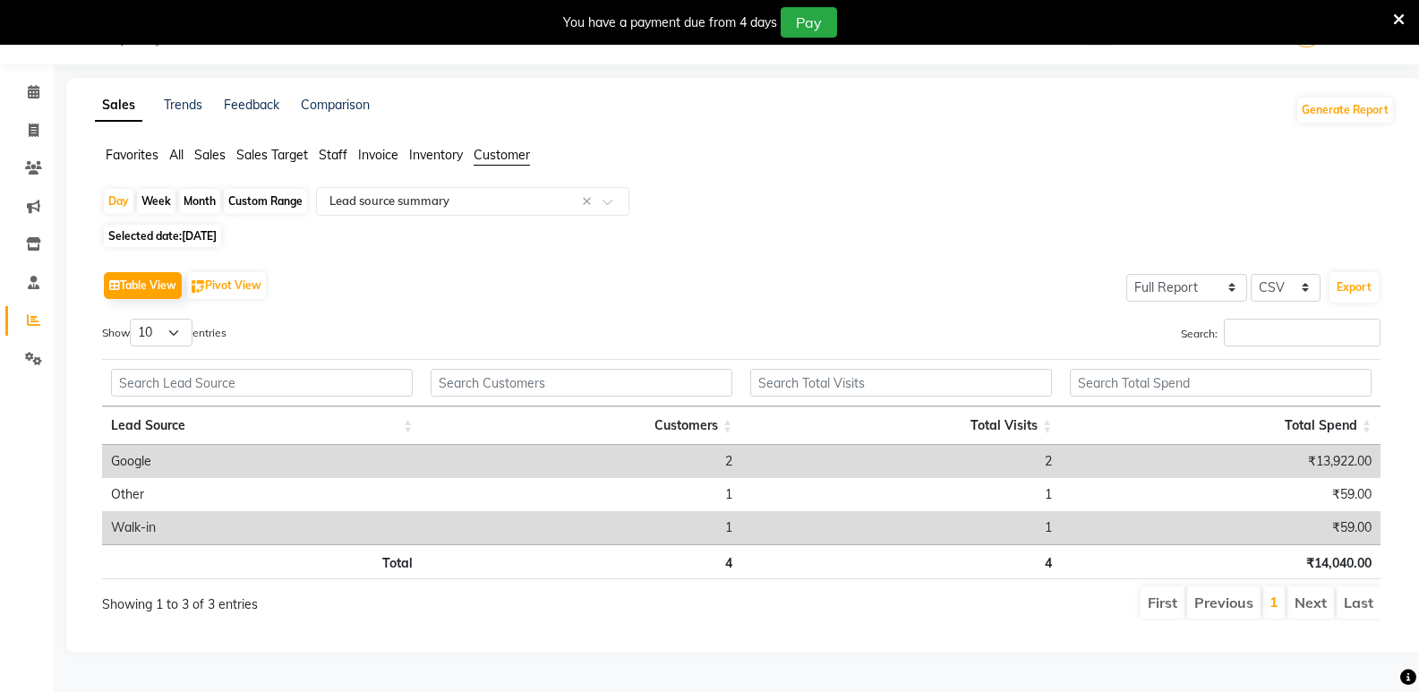
click at [193, 235] on span "29-08-2025" at bounding box center [199, 235] width 35 height 13
select select "8"
select select "2025"
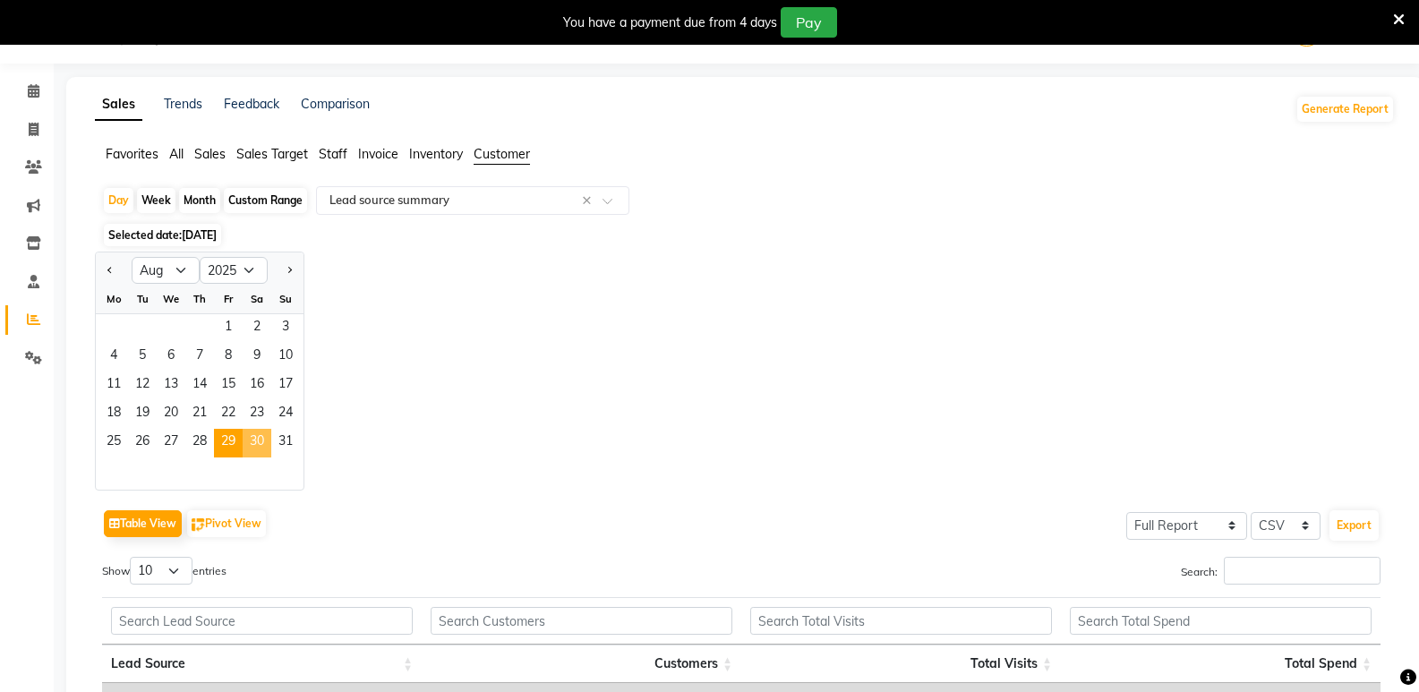
click at [259, 443] on span "30" at bounding box center [257, 443] width 29 height 29
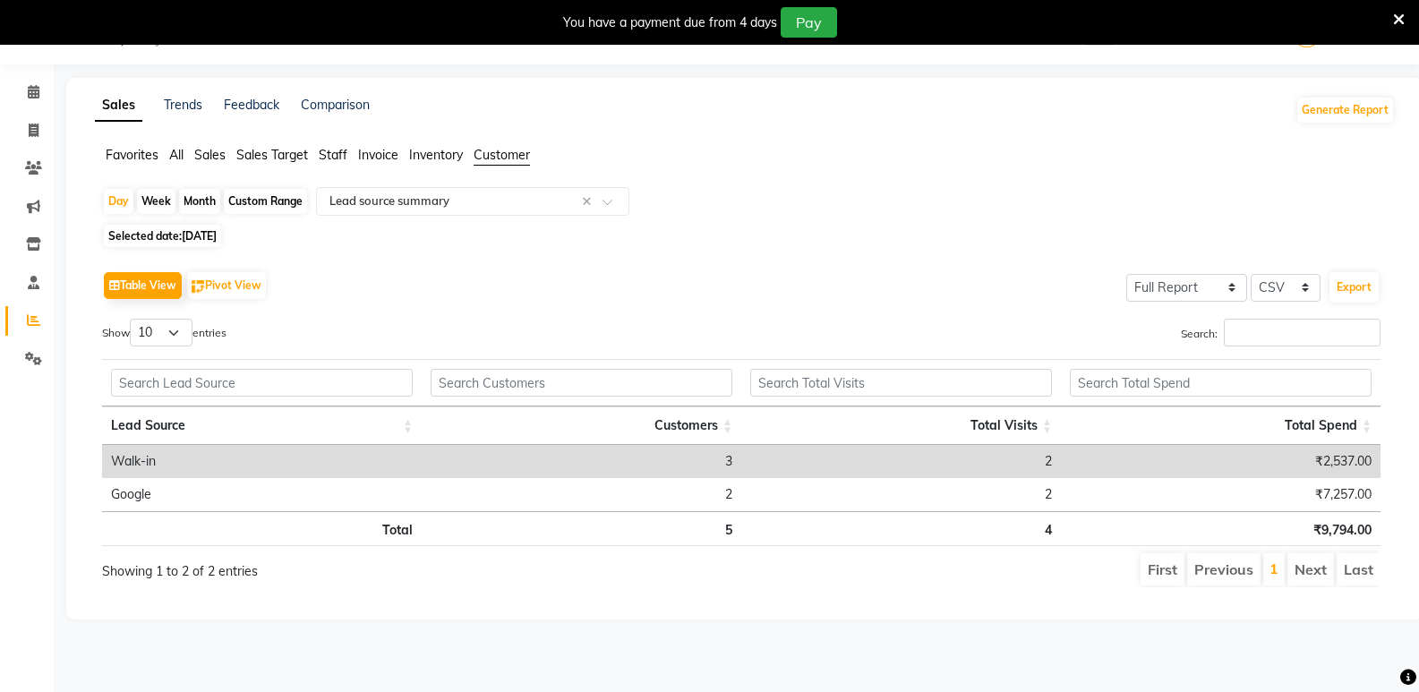
scroll to position [45, 0]
click at [194, 230] on span "30-08-2025" at bounding box center [199, 235] width 35 height 13
select select "8"
select select "2025"
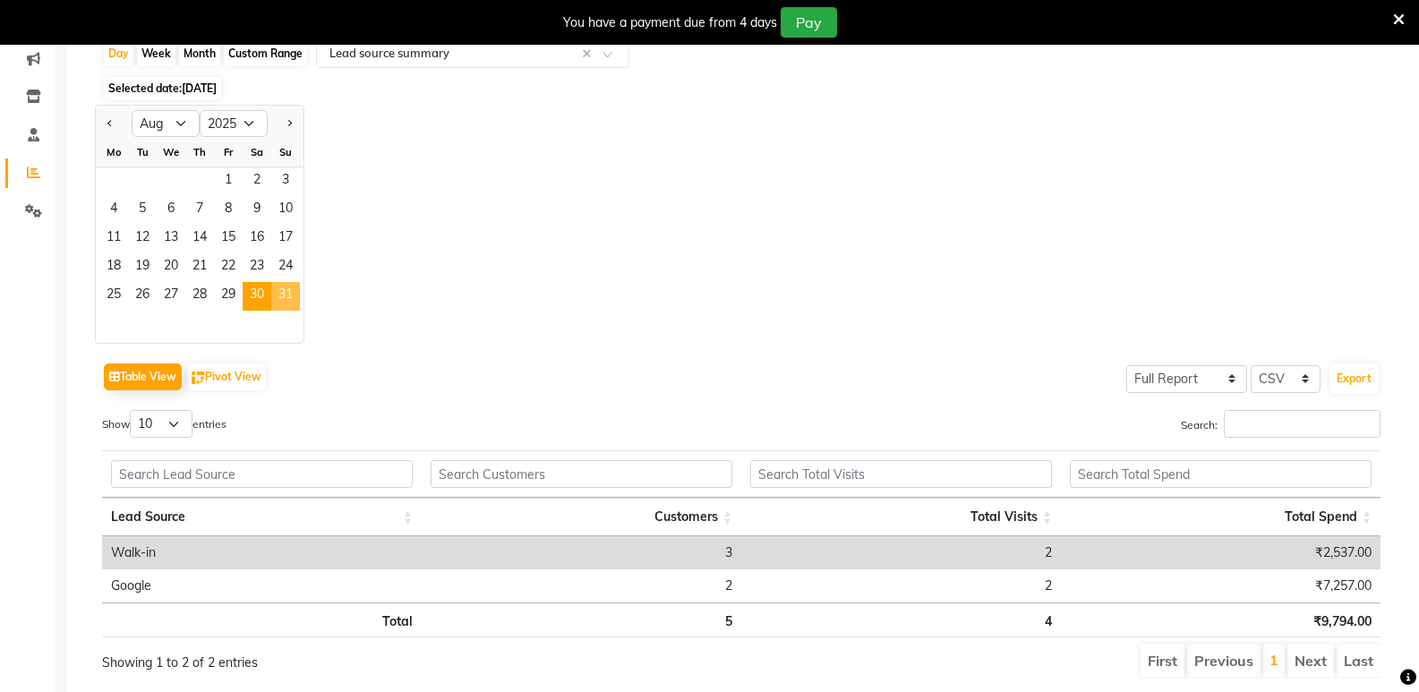
click at [287, 306] on span "31" at bounding box center [285, 296] width 29 height 29
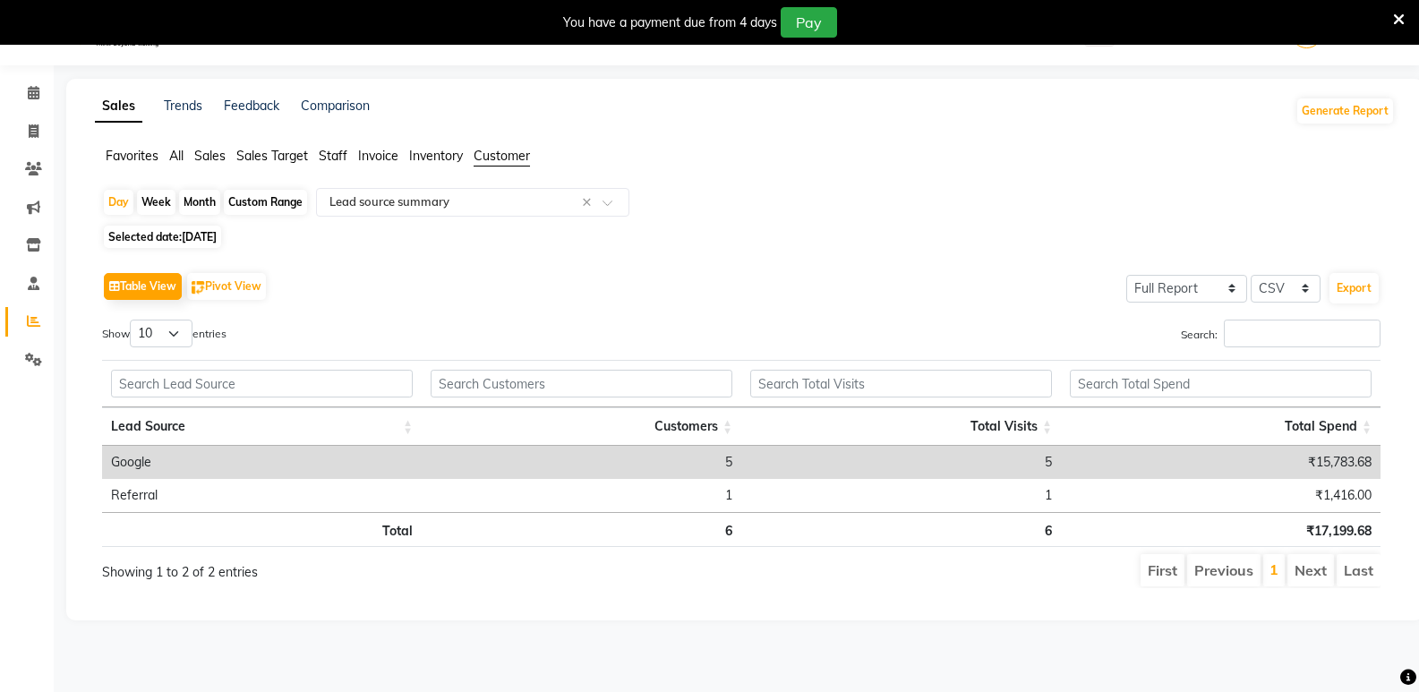
scroll to position [45, 0]
click at [1002, 472] on tr "Google 5 5 ₹15,783.68" at bounding box center [741, 461] width 1279 height 33
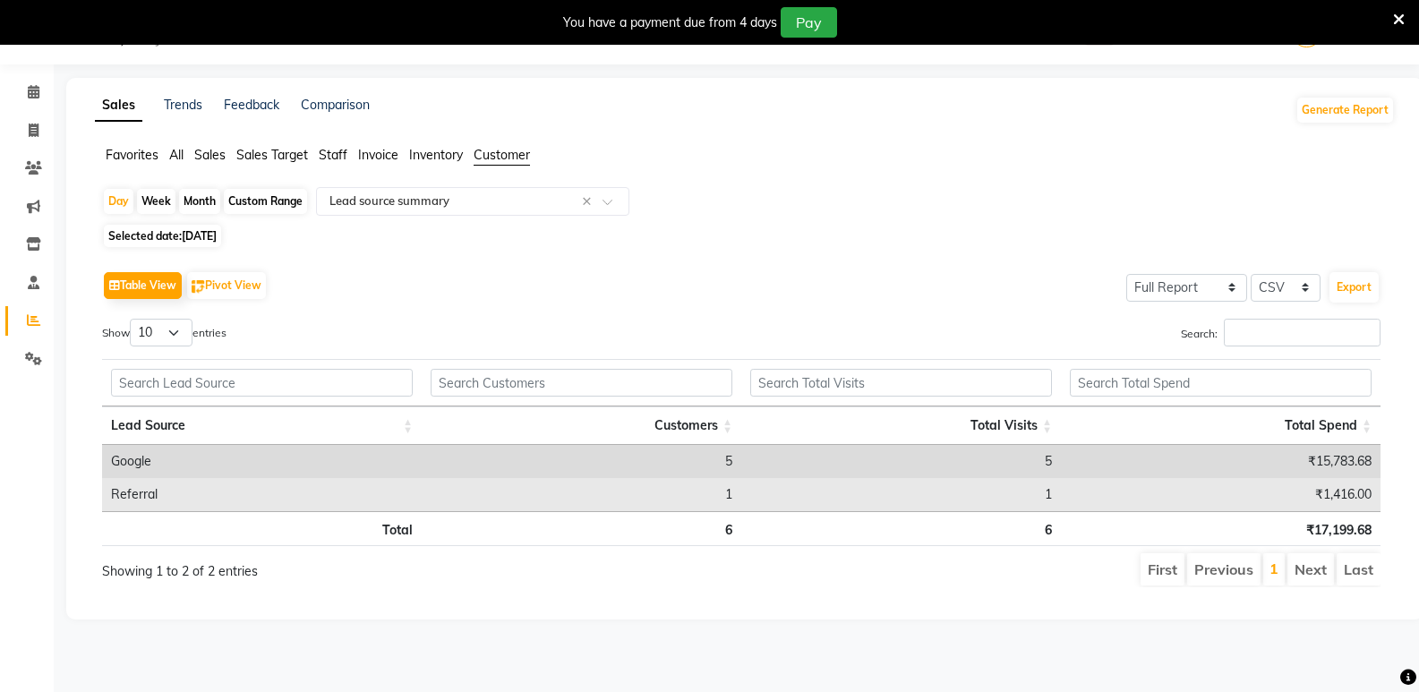
click at [749, 511] on td "1" at bounding box center [901, 494] width 320 height 33
drag, startPoint x: 711, startPoint y: 507, endPoint x: 989, endPoint y: 501, distance: 277.6
click at [976, 501] on tr "Referral 1 1 ₹1,416.00" at bounding box center [741, 494] width 1279 height 33
click at [747, 507] on td "1" at bounding box center [901, 494] width 320 height 33
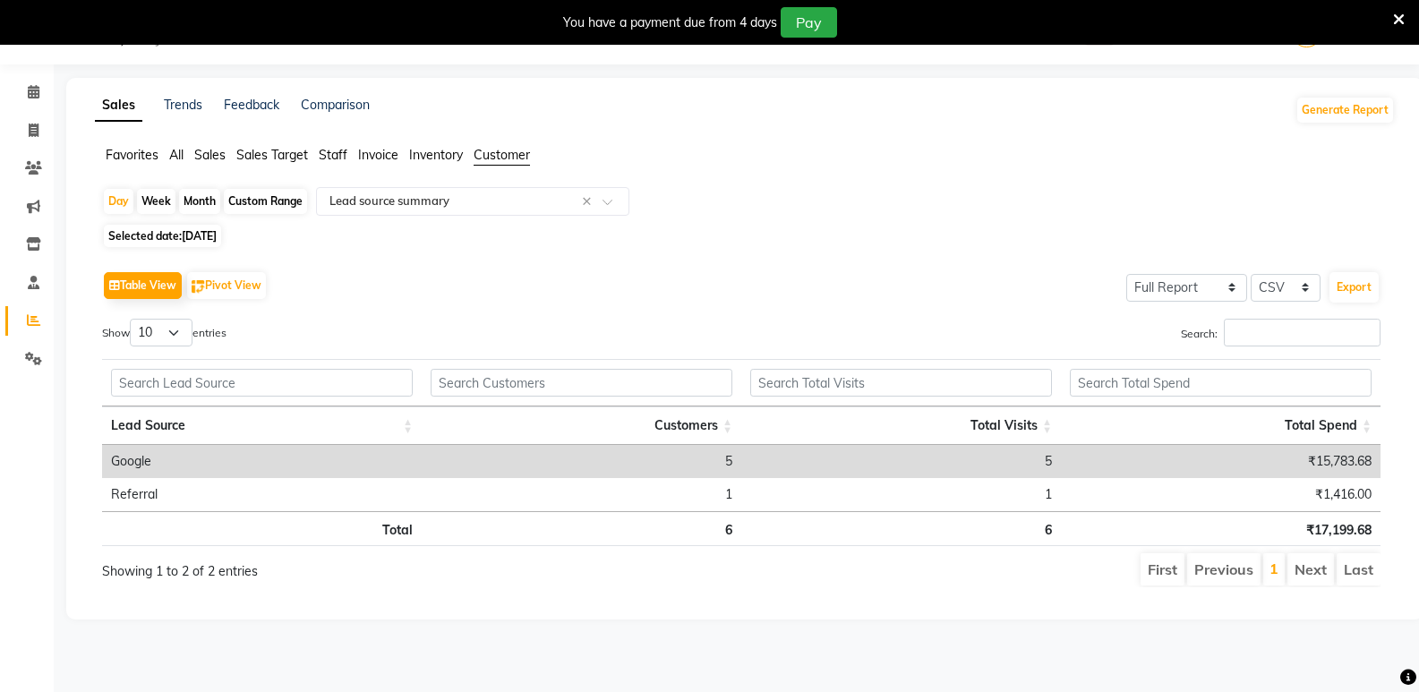
drag, startPoint x: 691, startPoint y: 507, endPoint x: 756, endPoint y: 609, distance: 120.7
click at [742, 516] on div "Lead Source Customers Total Visits Total Spend Lead Source Customers Total Visi…" at bounding box center [741, 453] width 1279 height 198
click at [15, 115] on li "Invoice" at bounding box center [27, 131] width 54 height 39
click at [36, 126] on icon at bounding box center [34, 130] width 10 height 13
select select "service"
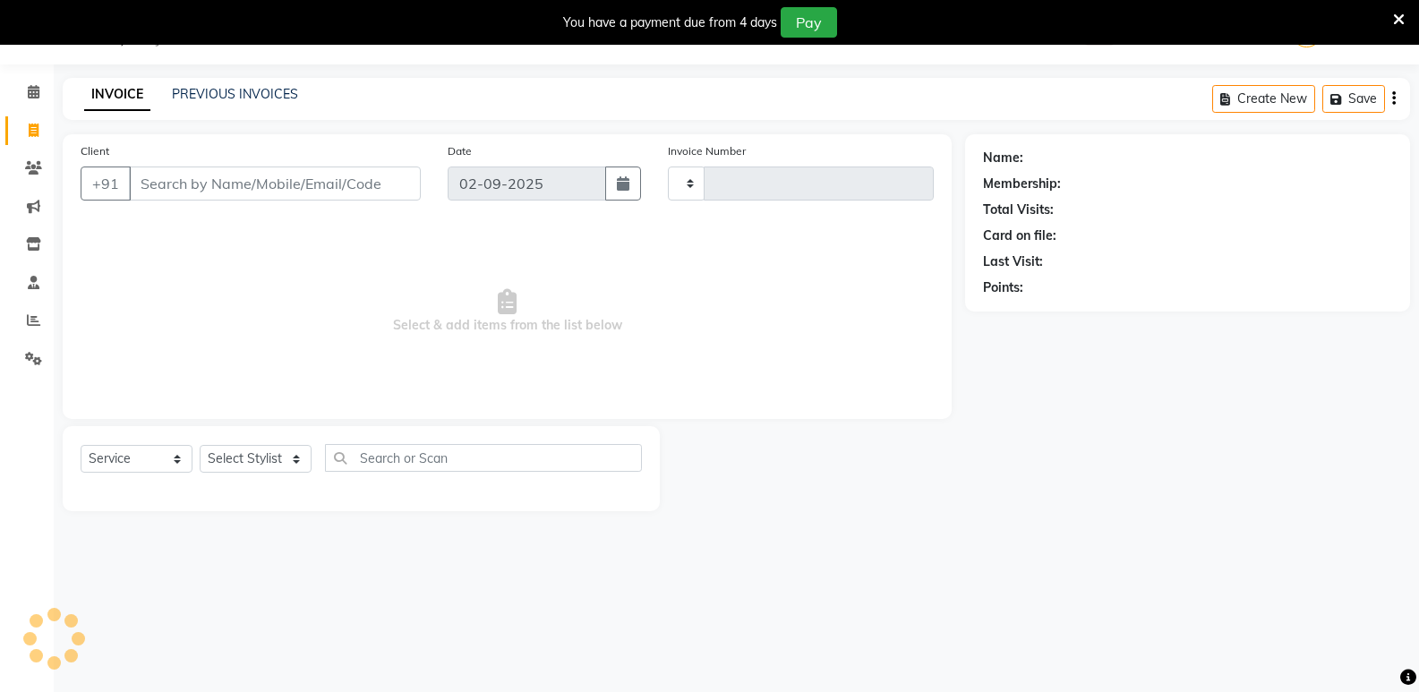
type input "1046"
select select "4611"
click at [215, 180] on input "Client" at bounding box center [275, 184] width 292 height 34
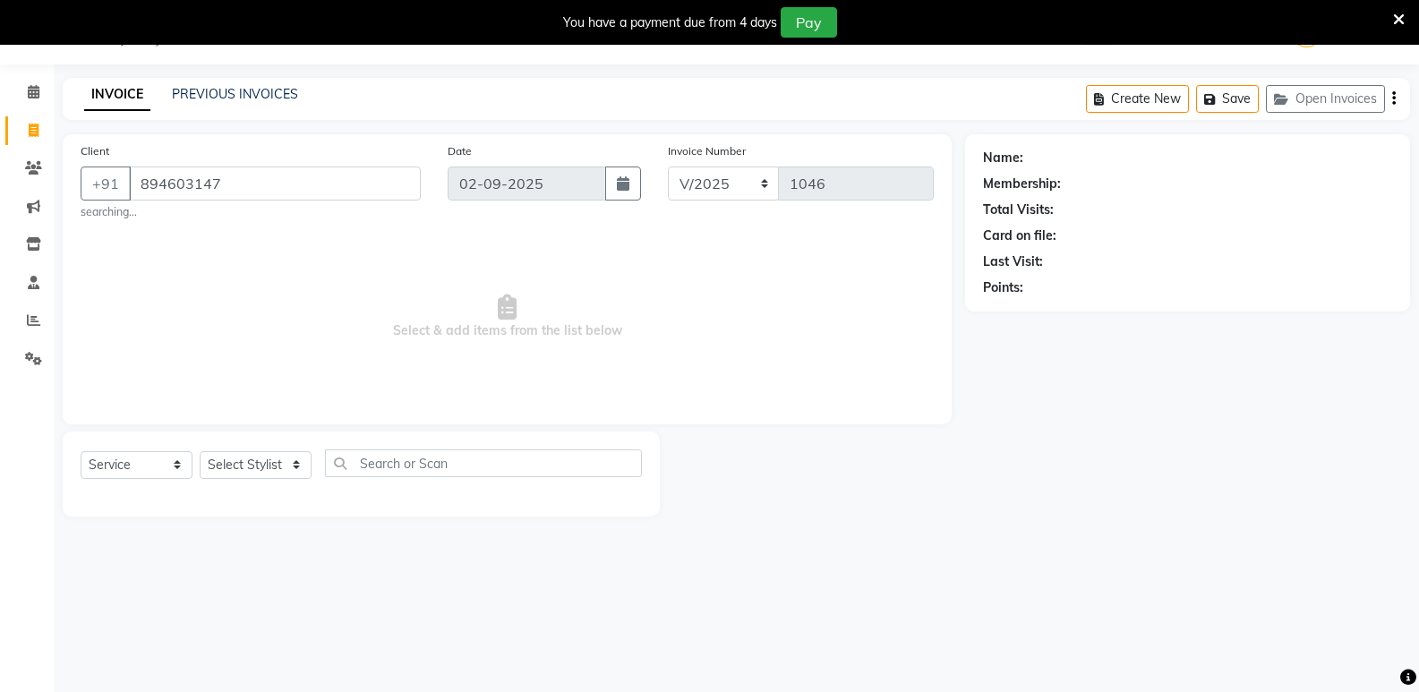
type input "8946031479"
drag, startPoint x: 246, startPoint y: 184, endPoint x: 0, endPoint y: 185, distance: 246.2
click at [0, 185] on app-home "08047224946 Select Location × Virtue Salon And Aesthetic, Avadi WhatsApp Status…" at bounding box center [709, 269] width 1419 height 538
click at [214, 196] on input "Client" at bounding box center [275, 184] width 292 height 34
drag, startPoint x: 243, startPoint y: 192, endPoint x: 105, endPoint y: 190, distance: 137.9
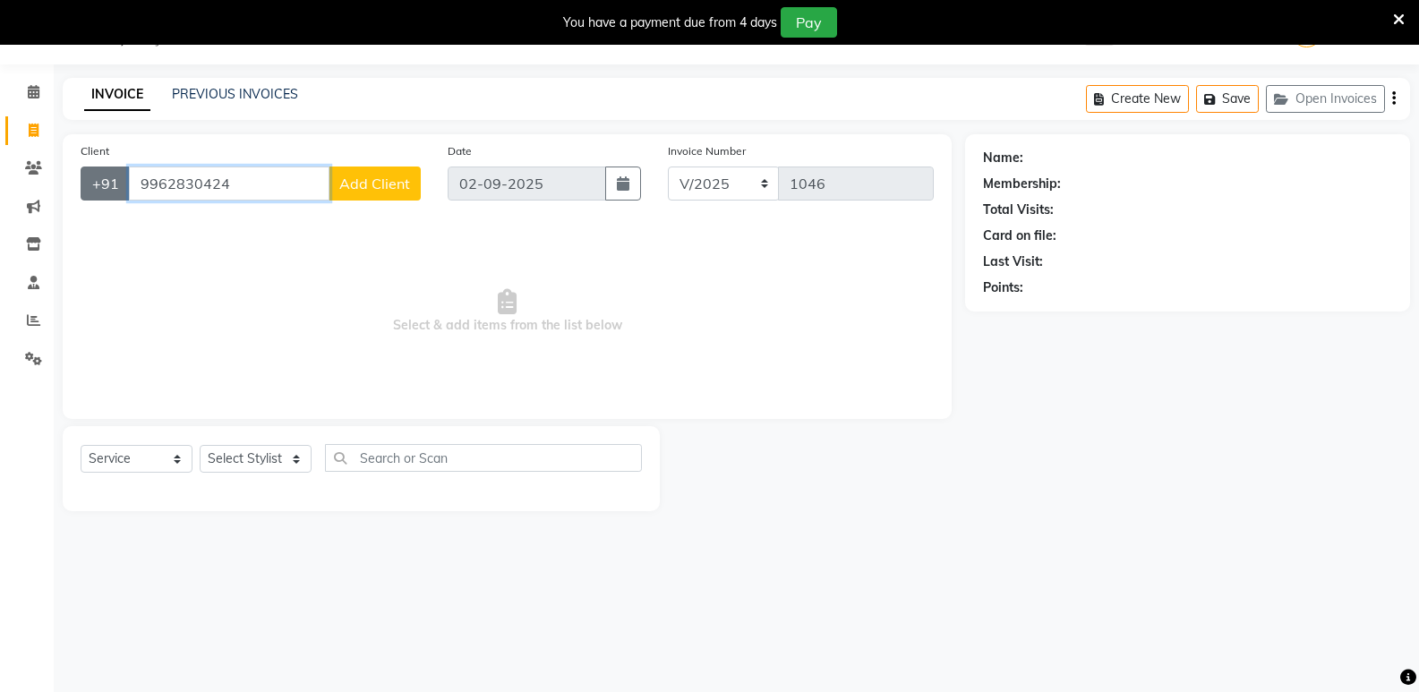
click at [105, 190] on div "+91 9962830424 Add Client" at bounding box center [251, 184] width 340 height 34
click at [210, 193] on input "9962830424" at bounding box center [229, 184] width 201 height 34
drag, startPoint x: 220, startPoint y: 193, endPoint x: 0, endPoint y: 139, distance: 226.9
click at [0, 139] on app-home "08047224946 Select Location × Virtue Salon And Aesthetic, Avadi WhatsApp Status…" at bounding box center [709, 269] width 1419 height 538
type input "4"
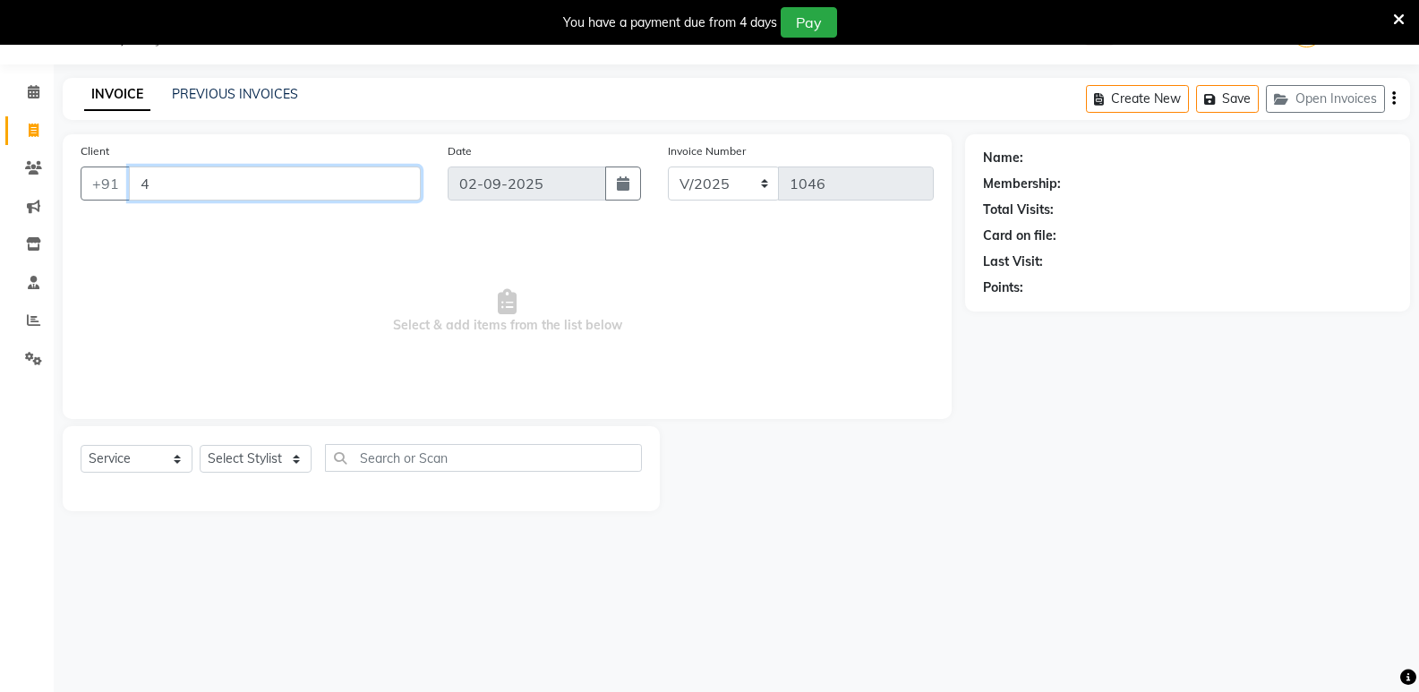
drag, startPoint x: 202, startPoint y: 181, endPoint x: 0, endPoint y: 187, distance: 202.5
click at [0, 187] on app-home "08047224946 Select Location × Virtue Salon And Aesthetic, Avadi WhatsApp Status…" at bounding box center [709, 269] width 1419 height 538
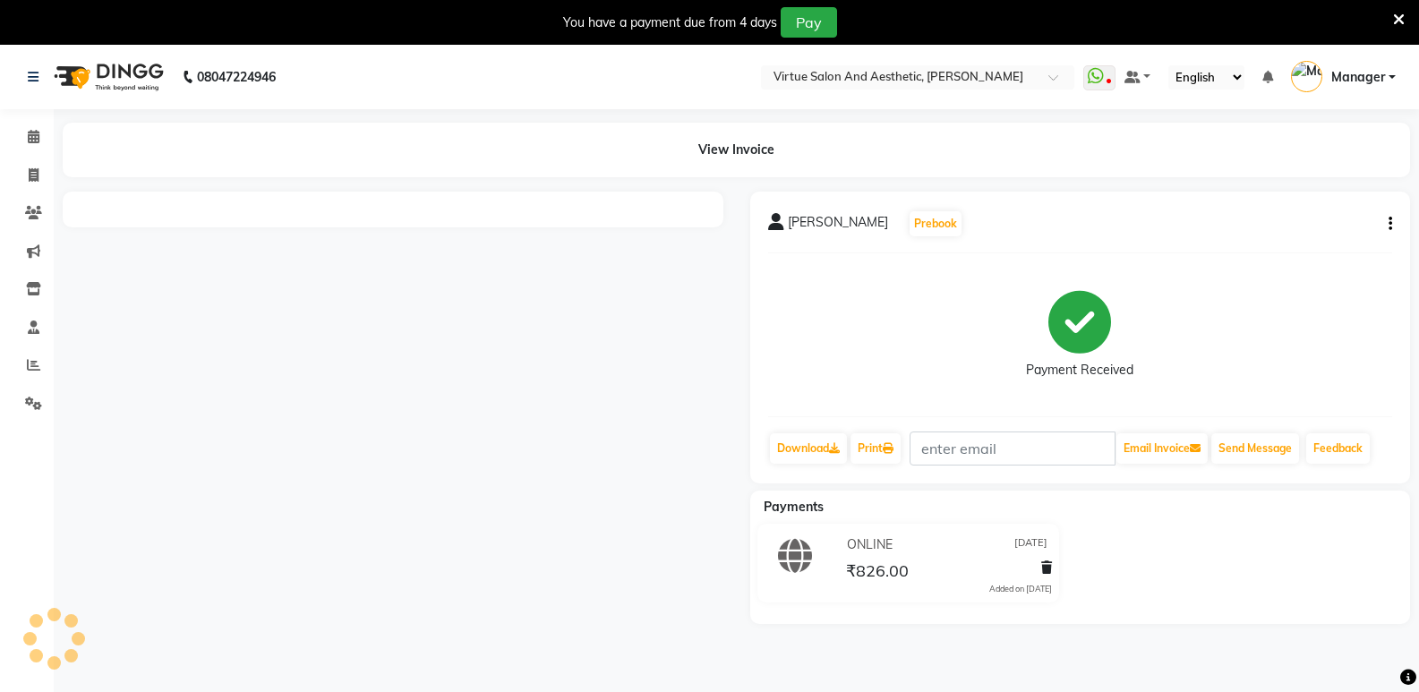
select select "en"
drag, startPoint x: 783, startPoint y: 545, endPoint x: 786, endPoint y: 564, distance: 19.0
click at [788, 569] on icon at bounding box center [795, 556] width 34 height 34
drag, startPoint x: 789, startPoint y: 552, endPoint x: 1069, endPoint y: 586, distance: 282.3
click at [1069, 586] on div "ONLINE 31-08-2025 ₹826.00 Added on 31-08-2025" at bounding box center [909, 567] width 344 height 86
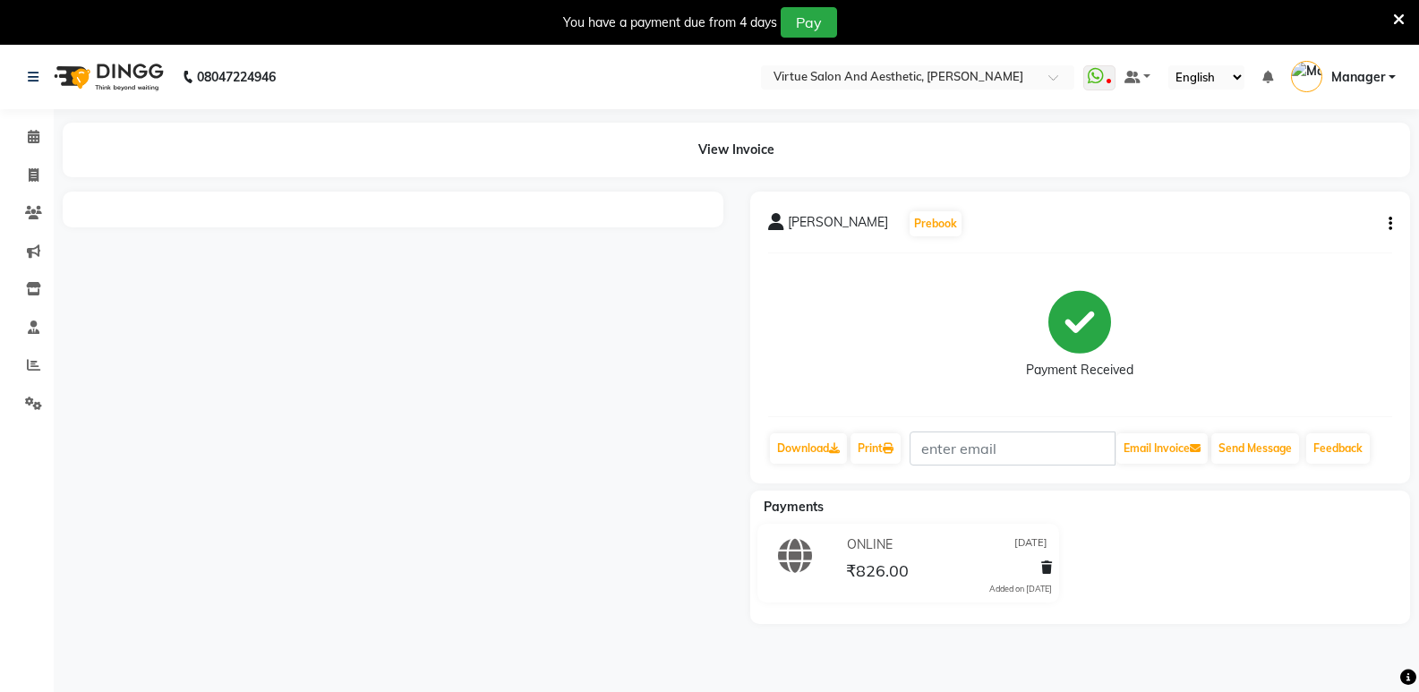
click at [484, 401] on div at bounding box center [393, 408] width 688 height 432
click at [1394, 222] on div "prithivi Prebook Payment Received Download Print Email Invoice Send Message Fee…" at bounding box center [1080, 338] width 661 height 292
click at [1392, 223] on div "prithivi Prebook Payment Received Download Print Email Invoice Send Message Fee…" at bounding box center [1080, 338] width 661 height 292
click at [1391, 224] on icon "button" at bounding box center [1391, 224] width 4 height 1
click at [1387, 224] on button "button" at bounding box center [1387, 224] width 11 height 19
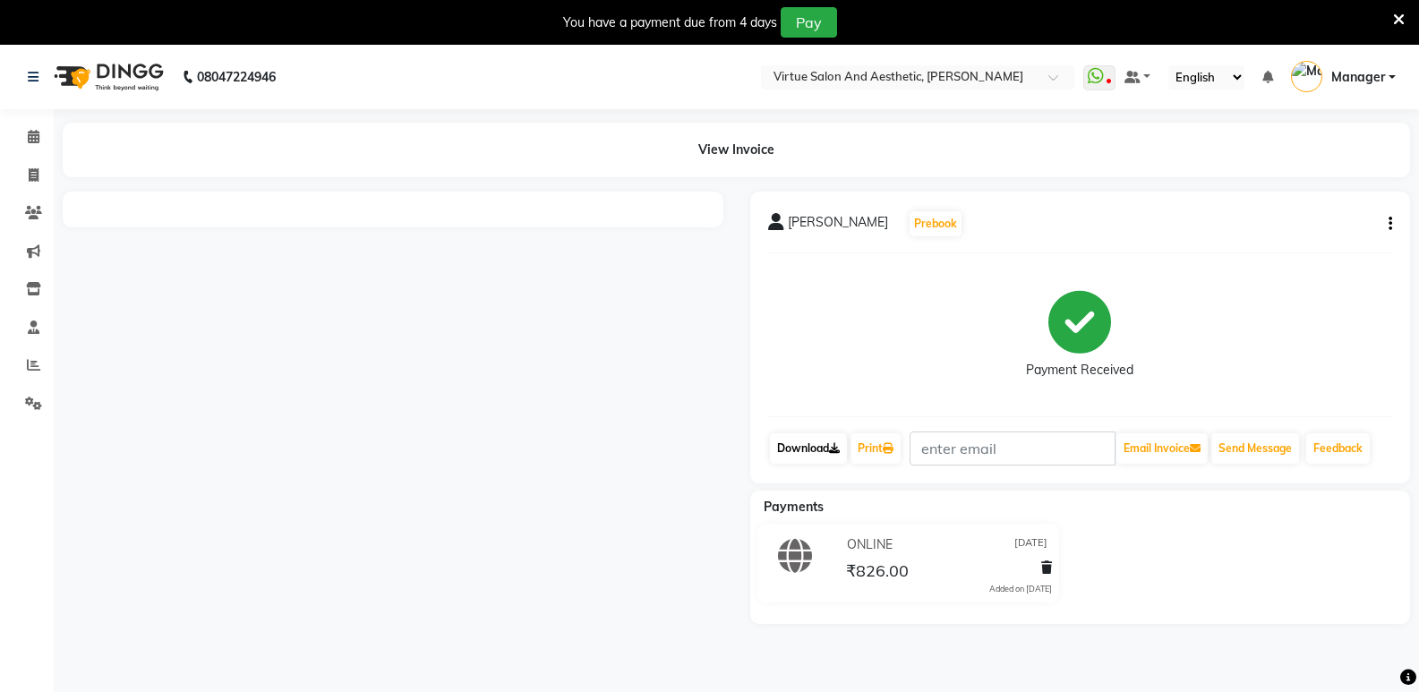
click at [836, 443] on icon at bounding box center [834, 448] width 11 height 11
click at [1394, 210] on div "prithivi Prebook Payment Received Download Print Email Invoice Send Message Fee…" at bounding box center [1080, 338] width 661 height 292
click at [1397, 229] on div "prithivi Prebook Payment Received Download Print Email Invoice Send Message Fee…" at bounding box center [1080, 338] width 661 height 292
click at [1391, 225] on icon "button" at bounding box center [1391, 224] width 4 height 1
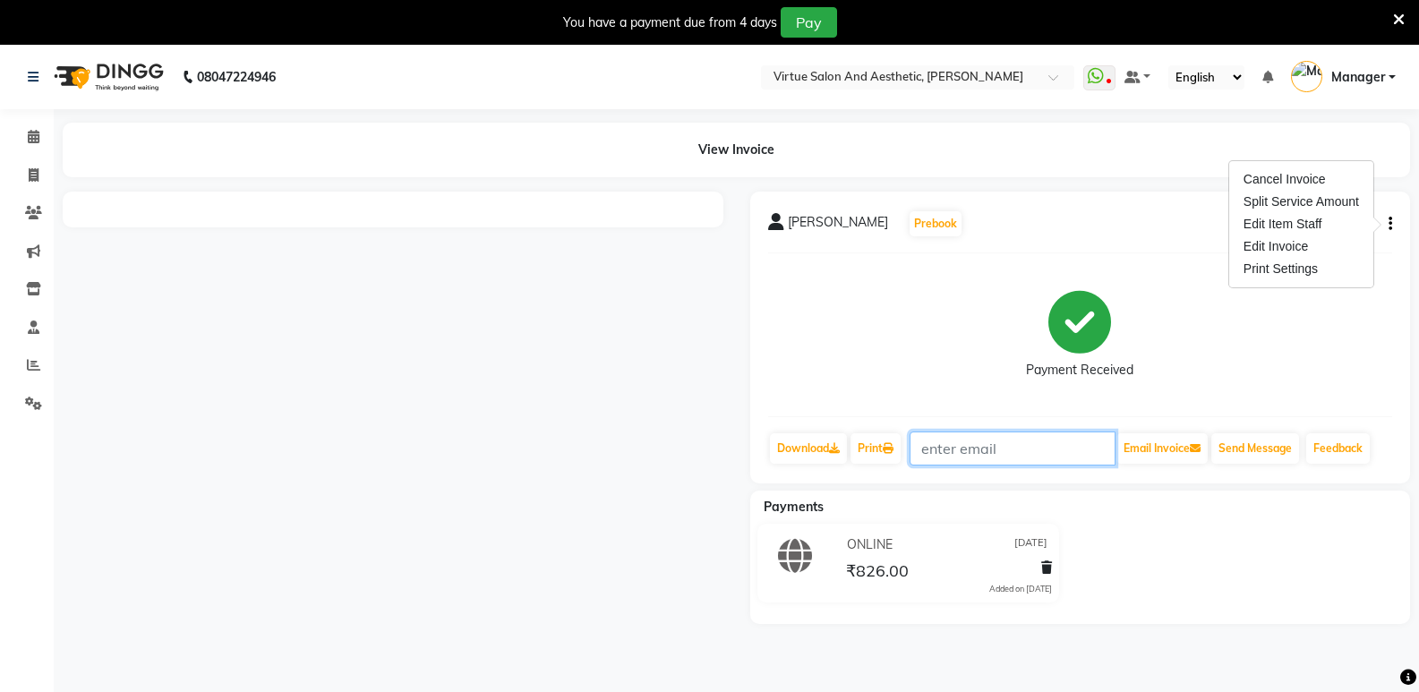
click at [965, 449] on input "text" at bounding box center [1013, 449] width 206 height 34
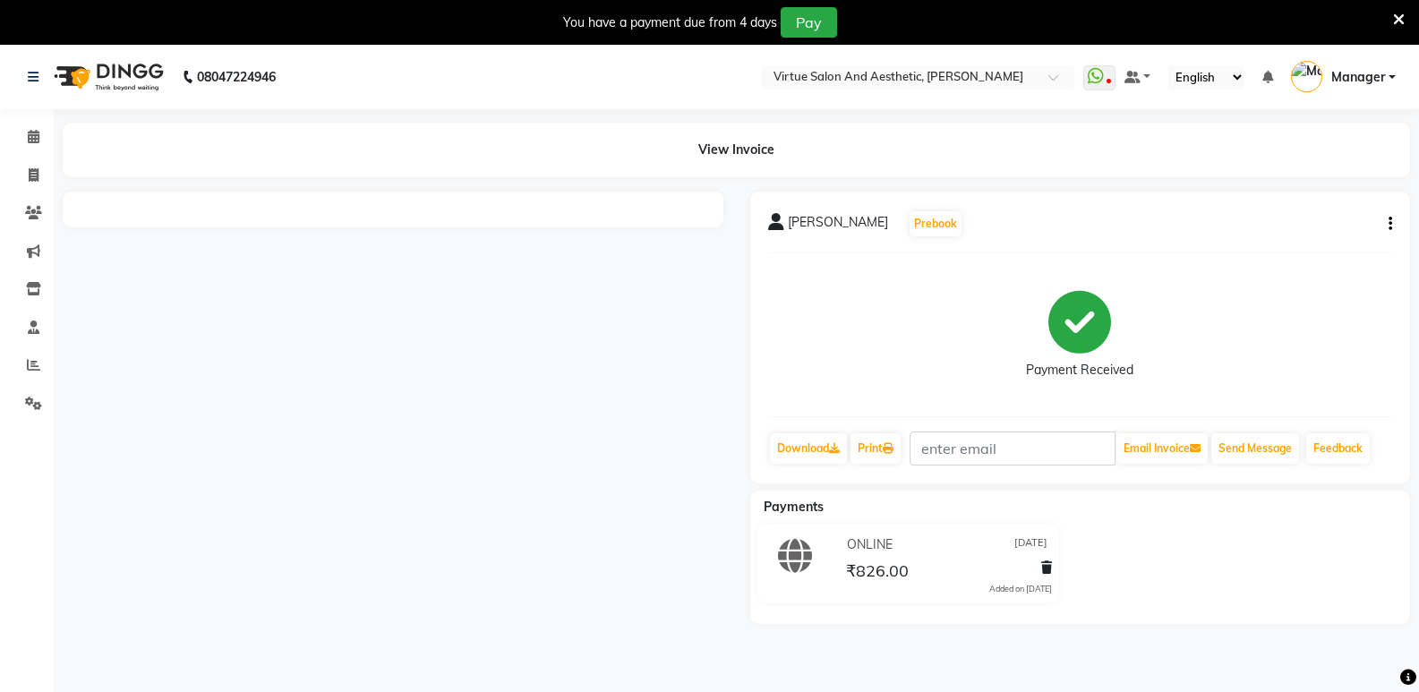
click at [1393, 228] on div "prithivi Prebook Payment Received Download Print Email Invoice Send Message Fee…" at bounding box center [1080, 338] width 661 height 292
click at [1399, 222] on div "prithivi Prebook Payment Received Download Print Email Invoice Send Message Fee…" at bounding box center [1080, 338] width 661 height 292
click at [1390, 224] on icon "button" at bounding box center [1391, 224] width 4 height 1
click at [958, 428] on div "prithivi Prebook Payment Received Download Print Email Invoice Send Message Fee…" at bounding box center [1080, 338] width 661 height 292
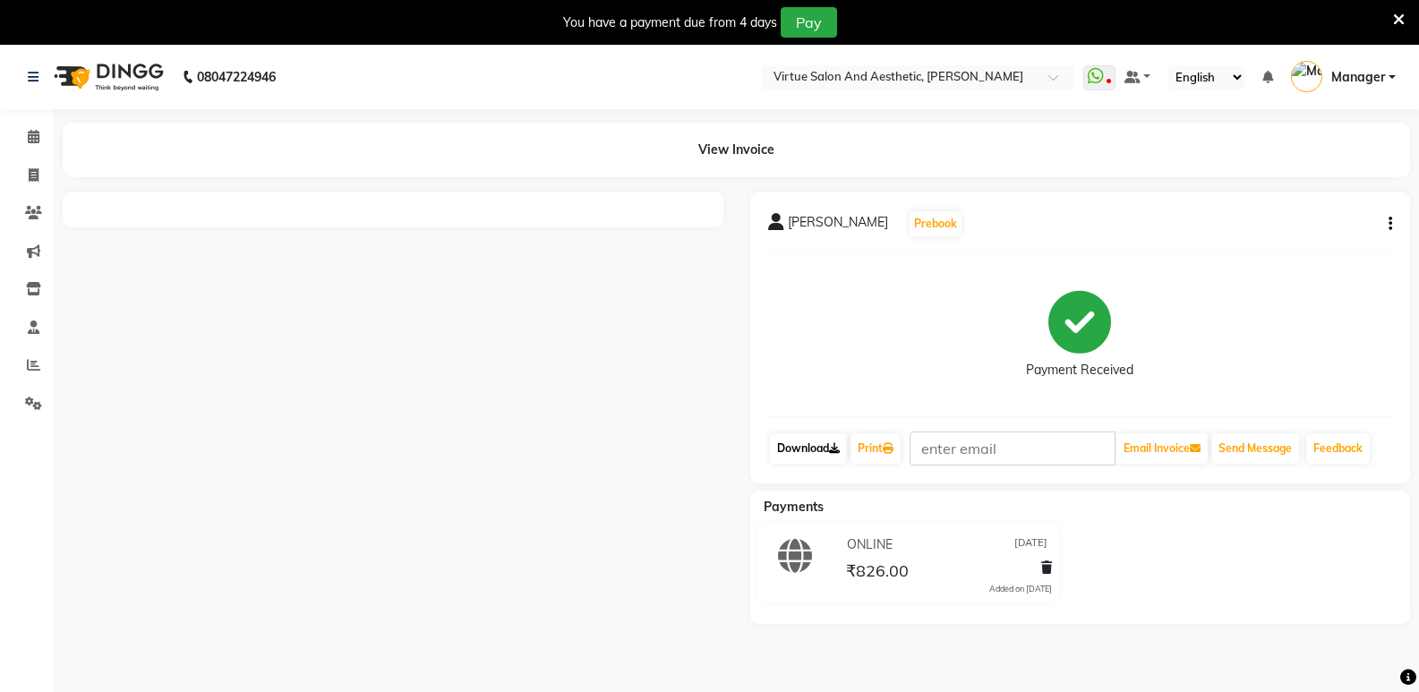
click at [819, 458] on link "Download" at bounding box center [808, 448] width 77 height 30
click at [814, 452] on link "Download" at bounding box center [808, 448] width 77 height 30
click at [818, 450] on link "Download" at bounding box center [808, 448] width 77 height 30
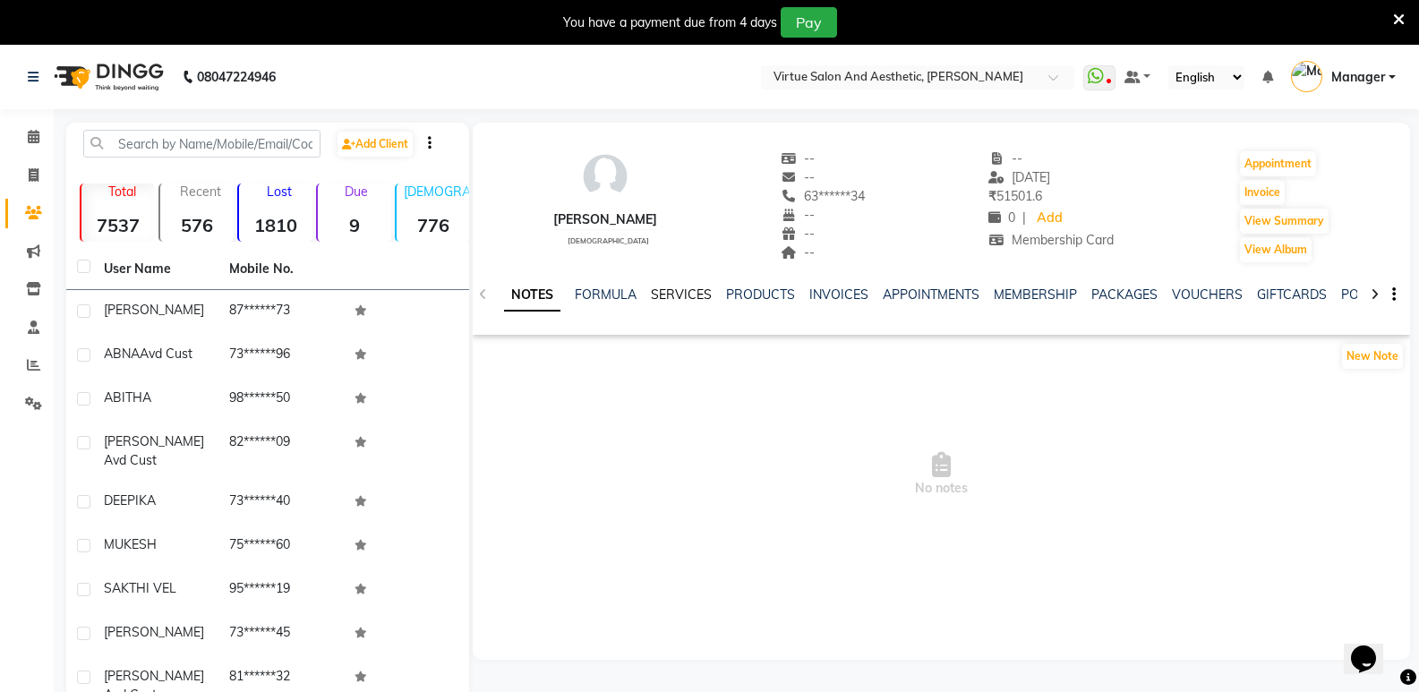
click at [657, 287] on div "SERVICES" at bounding box center [681, 295] width 61 height 19
click at [669, 294] on link "SERVICES" at bounding box center [681, 295] width 61 height 16
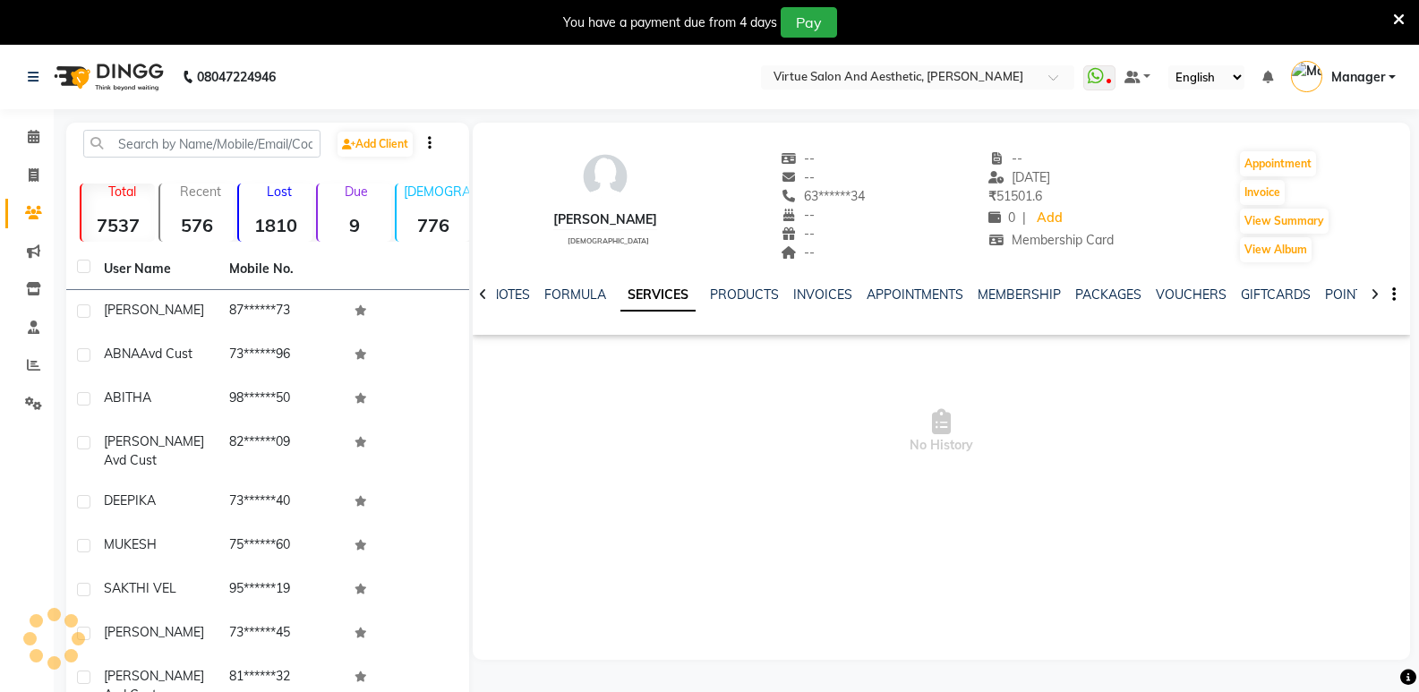
click at [682, 303] on link "SERVICES" at bounding box center [658, 295] width 75 height 32
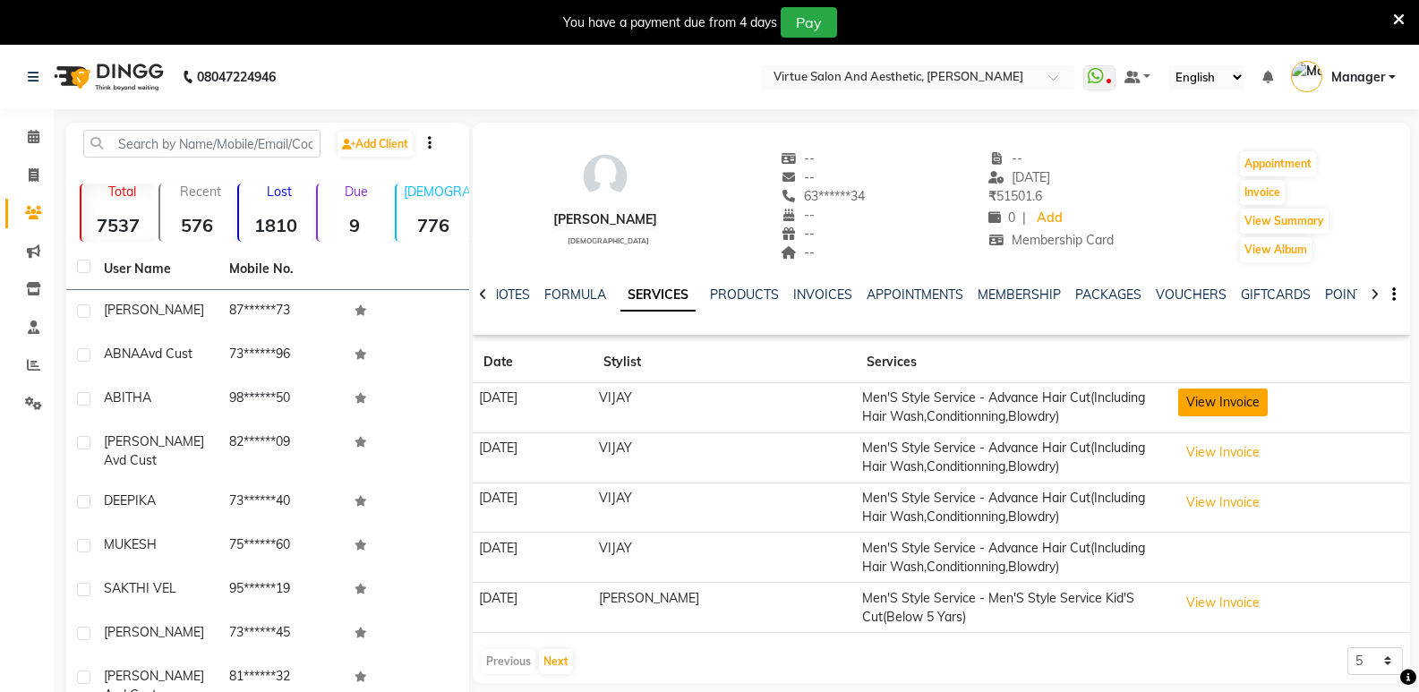
click at [1205, 410] on button "View Invoice" at bounding box center [1223, 403] width 90 height 28
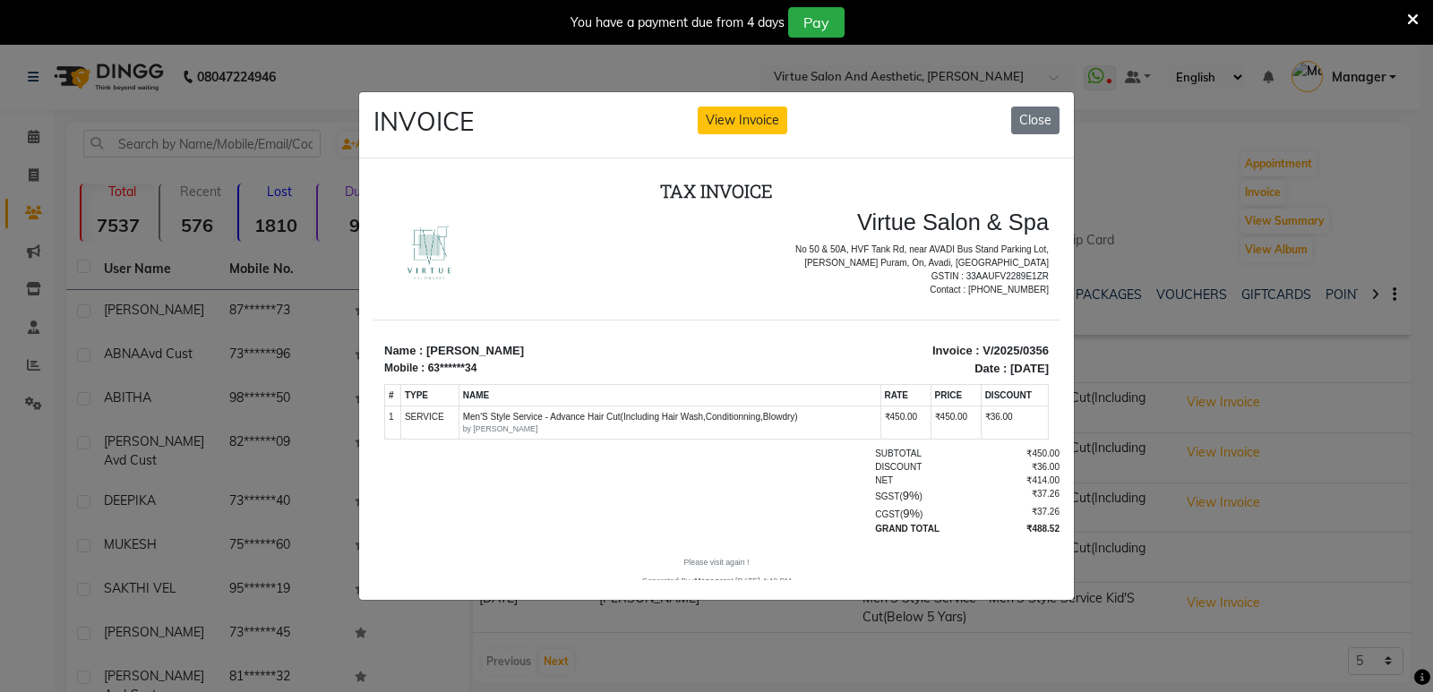
drag, startPoint x: 865, startPoint y: 414, endPoint x: 909, endPoint y: 406, distance: 44.6
click at [909, 407] on tr "1 SERVICE SERVICE Men'S Style Service - Advance Hair Cut(Including Hair Wash,Co…" at bounding box center [717, 423] width 664 height 33
click at [1042, 113] on button "Close" at bounding box center [1035, 121] width 48 height 28
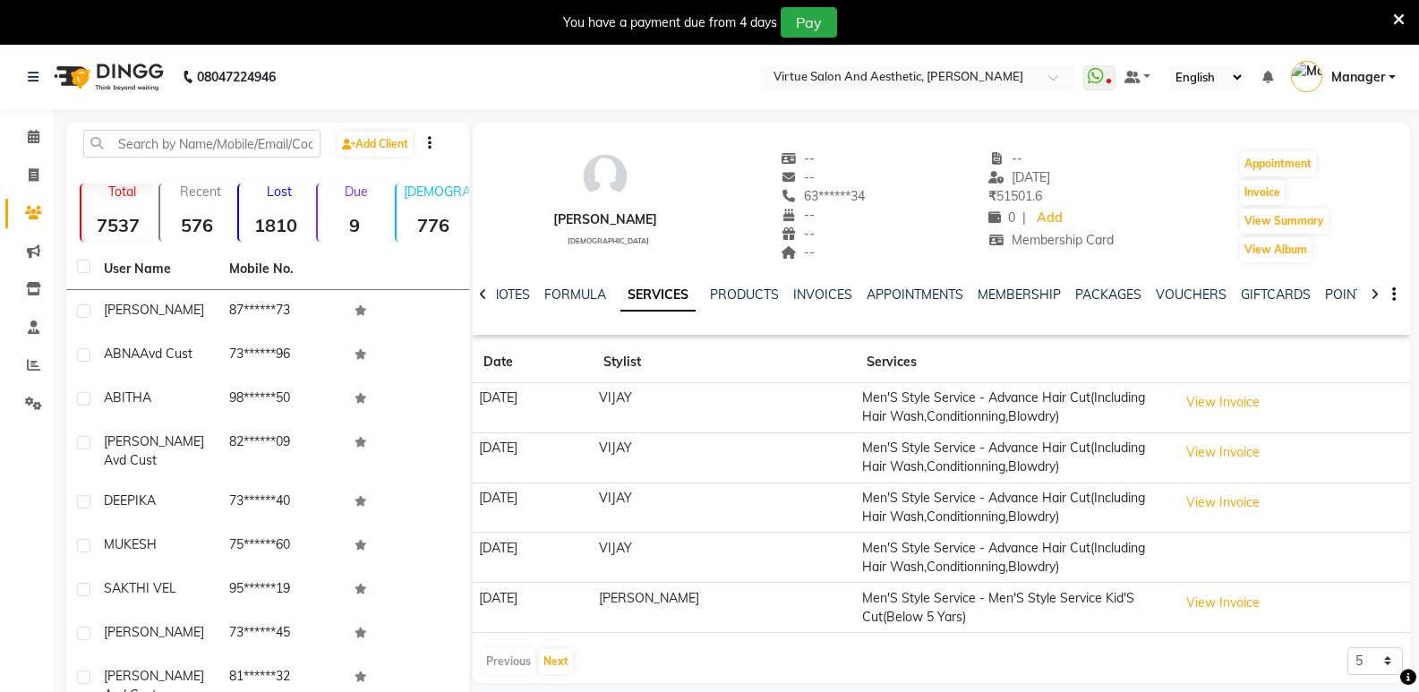
click at [1192, 432] on td "View Invoice" at bounding box center [1291, 408] width 238 height 50
click at [1197, 442] on button "View Invoice" at bounding box center [1223, 453] width 90 height 28
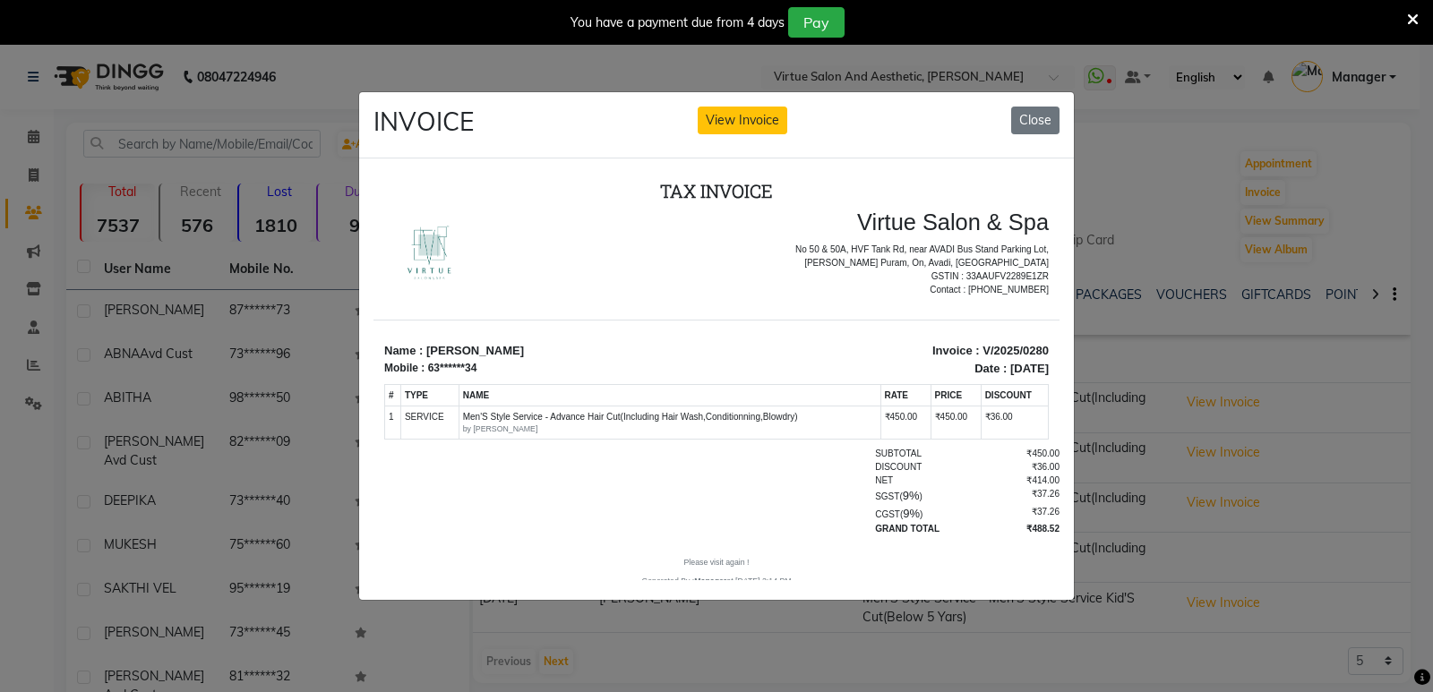
drag, startPoint x: 862, startPoint y: 427, endPoint x: 929, endPoint y: 424, distance: 66.3
click at [929, 424] on tr "1 SERVICE SERVICE Men'S Style Service - Advance Hair Cut(Including Hair Wash,Co…" at bounding box center [717, 423] width 664 height 33
click at [980, 427] on td "₹36.00" at bounding box center [1013, 423] width 67 height 33
click at [1032, 114] on button "Close" at bounding box center [1035, 121] width 48 height 28
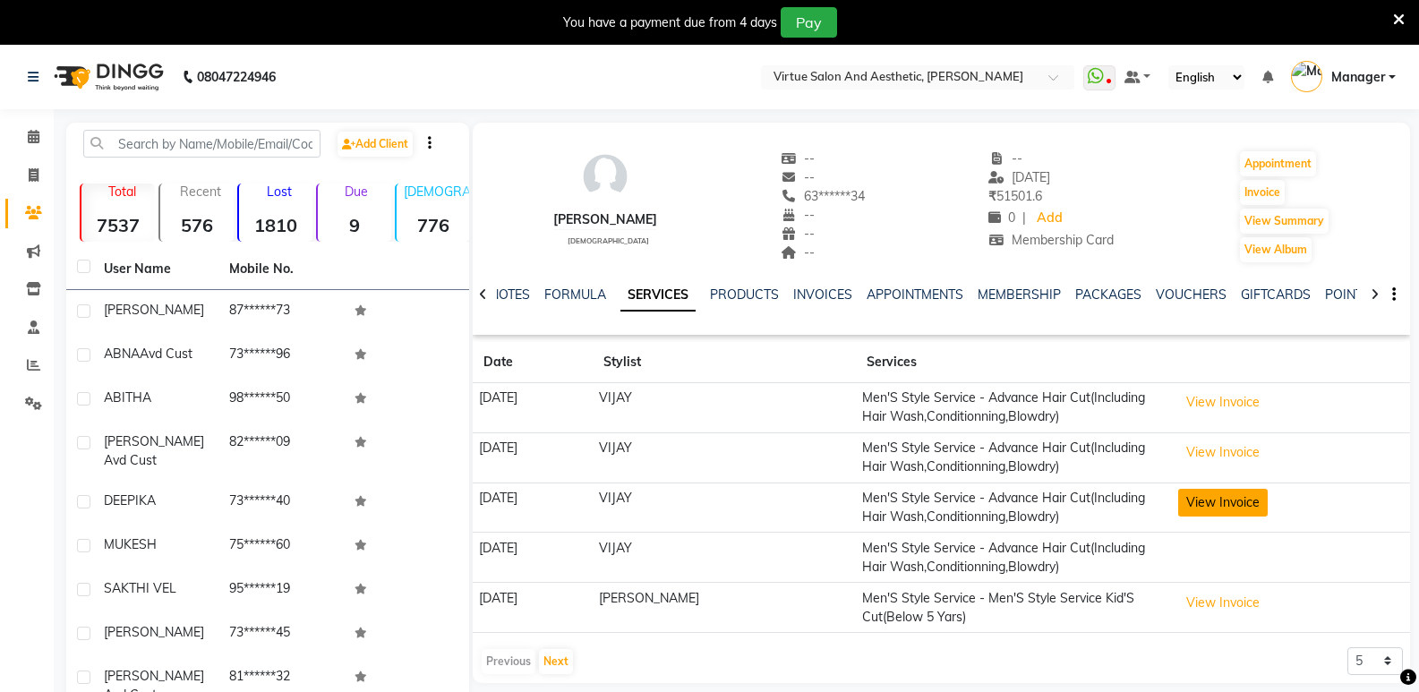
click at [1178, 511] on button "View Invoice" at bounding box center [1223, 503] width 90 height 28
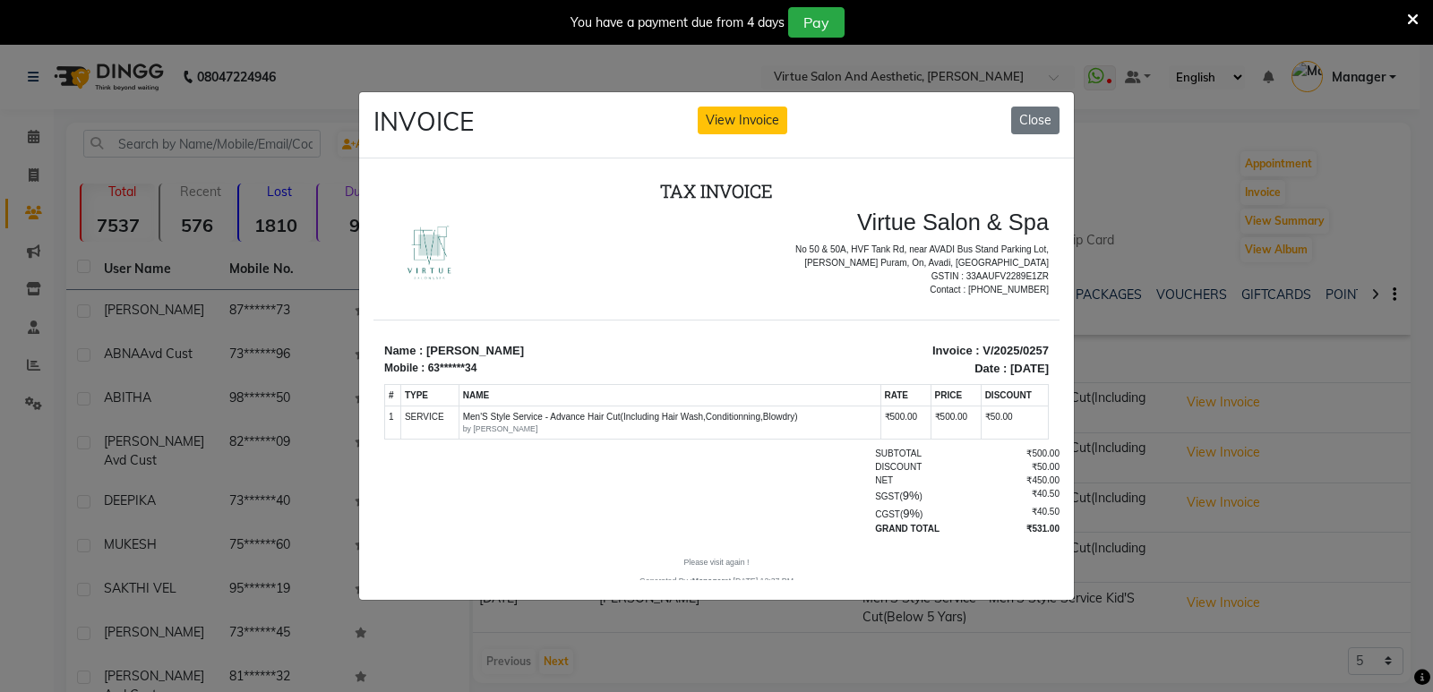
drag, startPoint x: 880, startPoint y: 422, endPoint x: 957, endPoint y: 428, distance: 77.3
click at [957, 428] on tr "1 SERVICE SERVICE Men'S Style Service - Advance Hair Cut(Including Hair Wash,Co…" at bounding box center [717, 423] width 664 height 33
drag, startPoint x: 965, startPoint y: 423, endPoint x: 982, endPoint y: 417, distance: 17.8
click at [980, 418] on td "₹50.00" at bounding box center [1013, 423] width 67 height 33
click at [1016, 115] on button "Close" at bounding box center [1035, 121] width 48 height 28
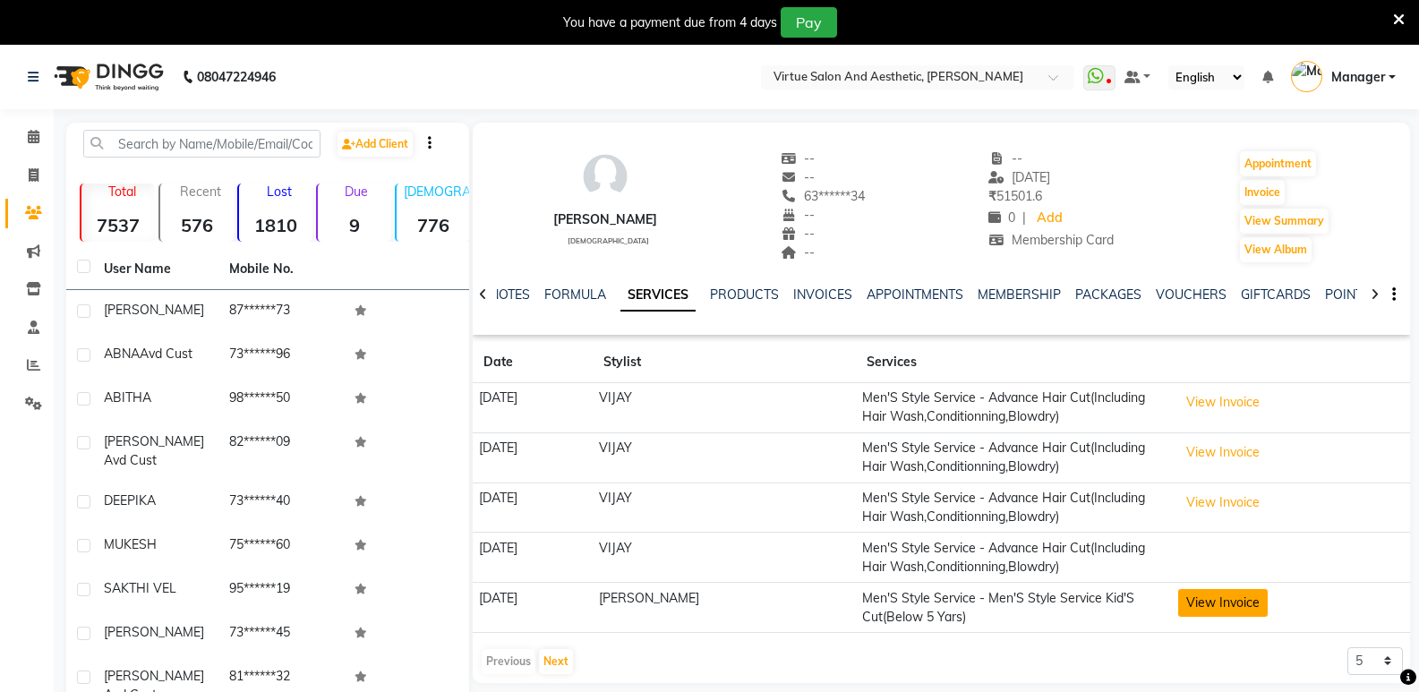
click at [1203, 612] on button "View Invoice" at bounding box center [1223, 603] width 90 height 28
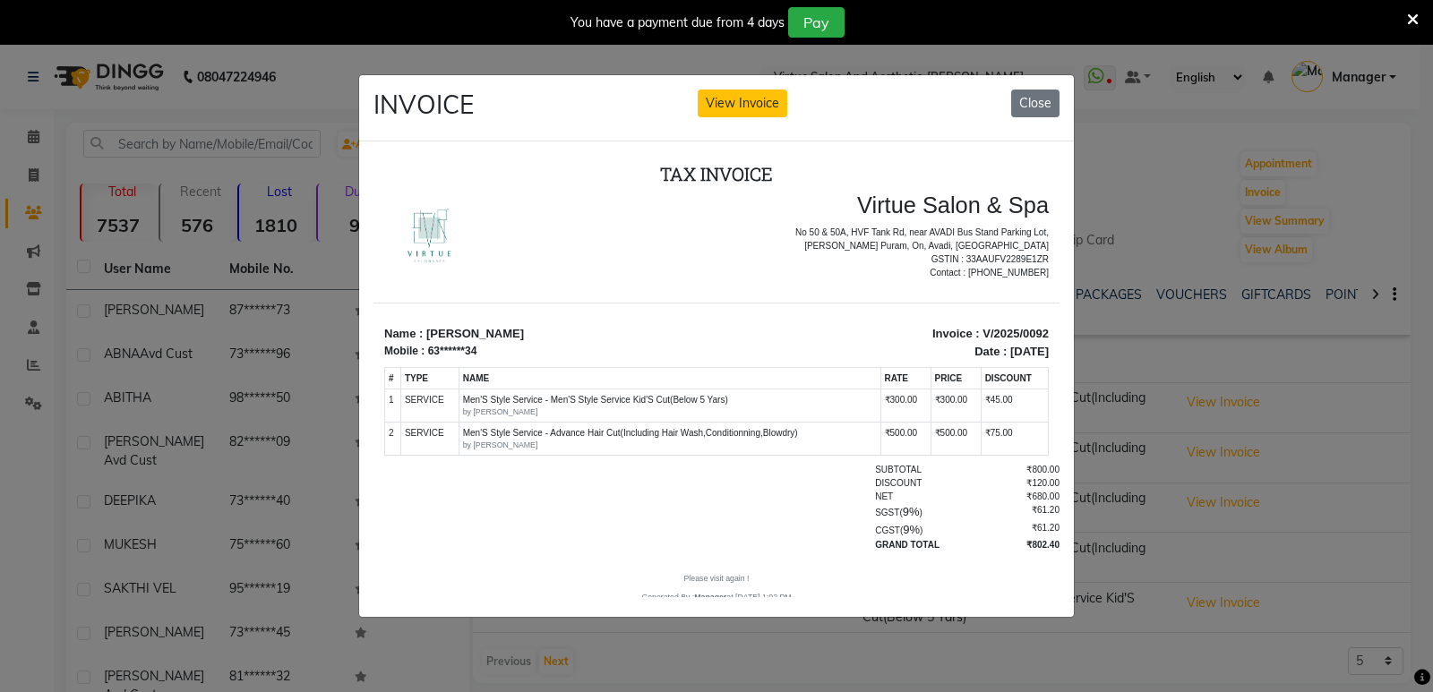
drag, startPoint x: 937, startPoint y: 431, endPoint x: 980, endPoint y: 436, distance: 43.3
click at [980, 436] on tr "2 SERVICE SERVICE Men'S Style Service - Advance Hair Cut(Including Hair Wash,Co…" at bounding box center [717, 439] width 664 height 33
click at [980, 439] on td "₹75.00" at bounding box center [1013, 439] width 67 height 33
drag, startPoint x: 862, startPoint y: 439, endPoint x: 982, endPoint y: 407, distance: 124.0
click at [953, 417] on tbody "1 SERVICE SERVICE Men'S Style Service - Men'S Style Service Kid'S Cut(Below 5 Y…" at bounding box center [717, 423] width 664 height 66
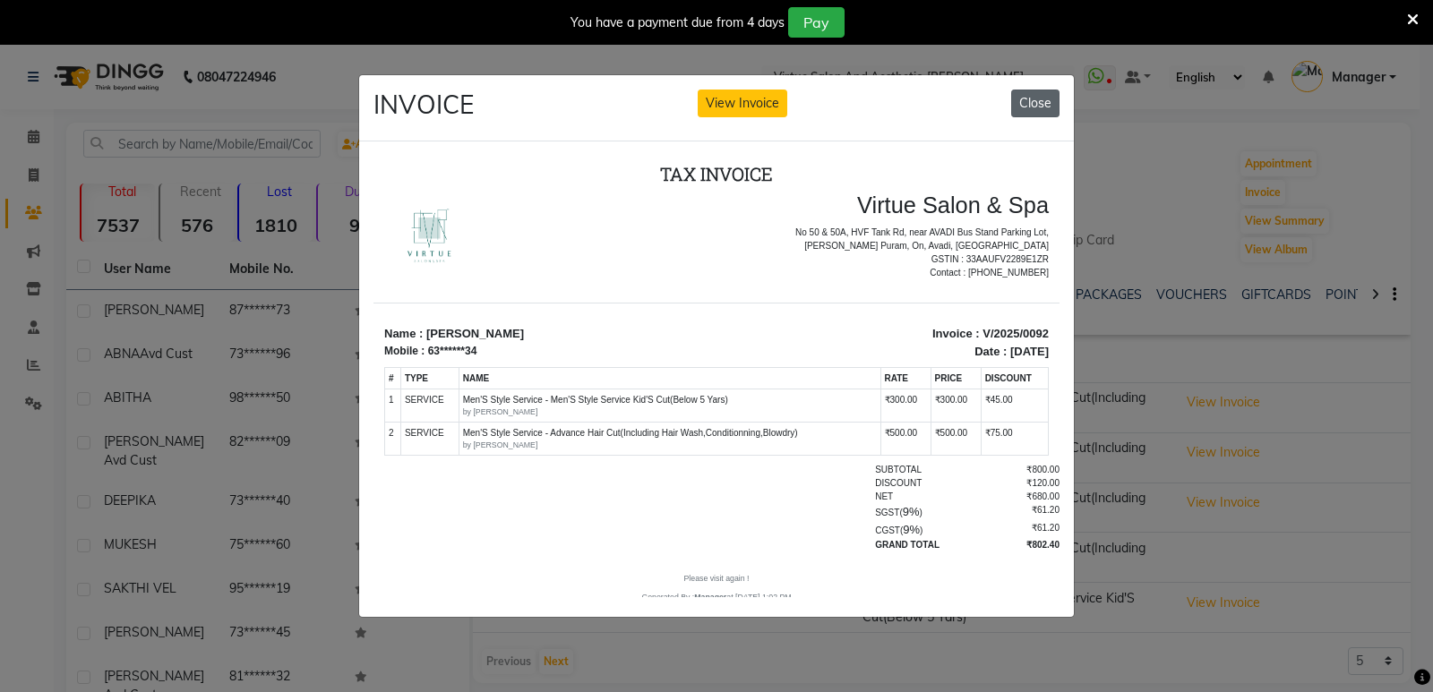
click at [1038, 98] on button "Close" at bounding box center [1035, 104] width 48 height 28
